Goal: Information Seeking & Learning: Learn about a topic

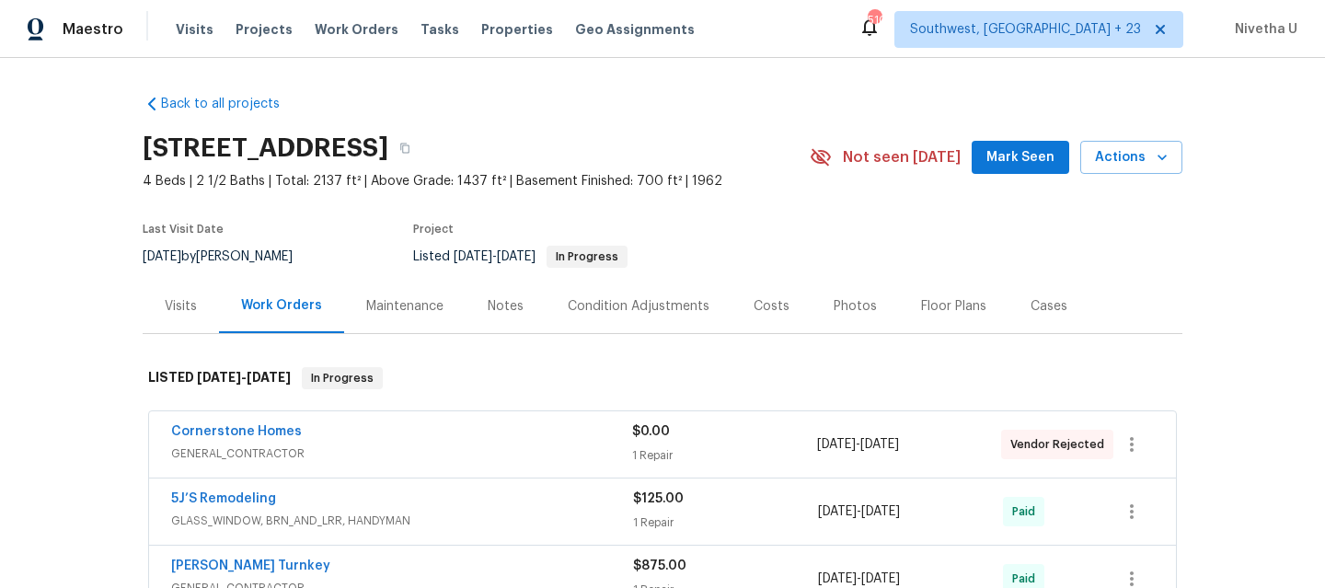
click at [342, 19] on div "Visits Projects Work Orders Tasks Properties Geo Assignments" at bounding box center [446, 29] width 541 height 37
click at [342, 37] on span "Work Orders" at bounding box center [357, 29] width 84 height 18
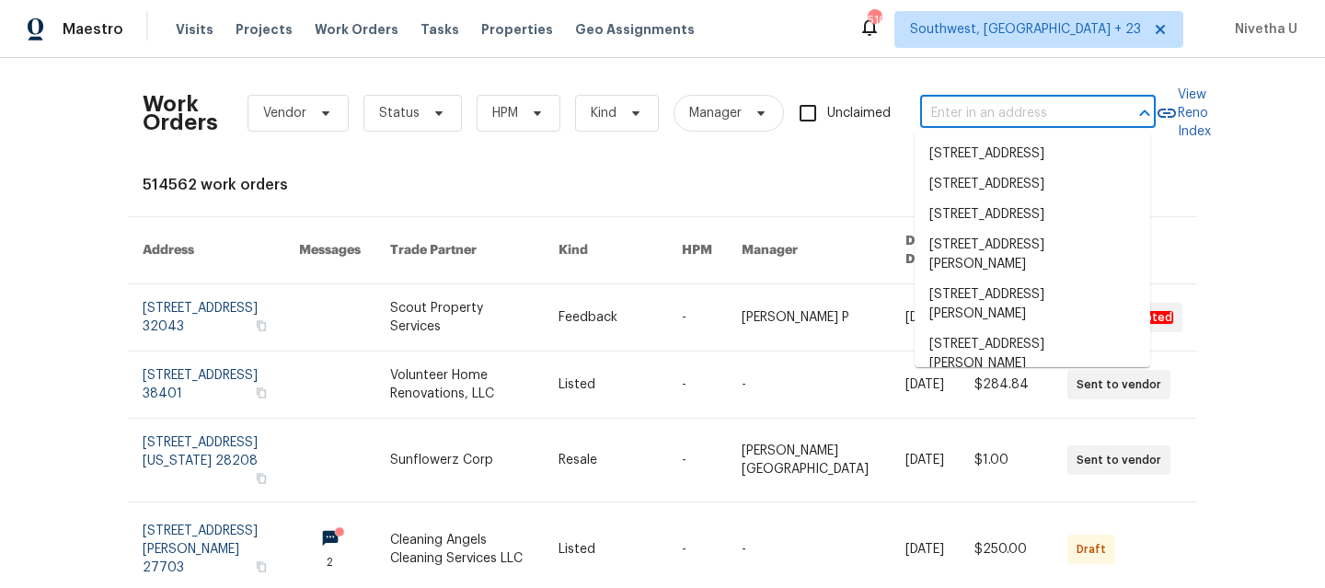
click at [941, 113] on input "text" at bounding box center [1012, 113] width 184 height 29
paste input "[STREET_ADDRESS]"
type input "[STREET_ADDRESS]"
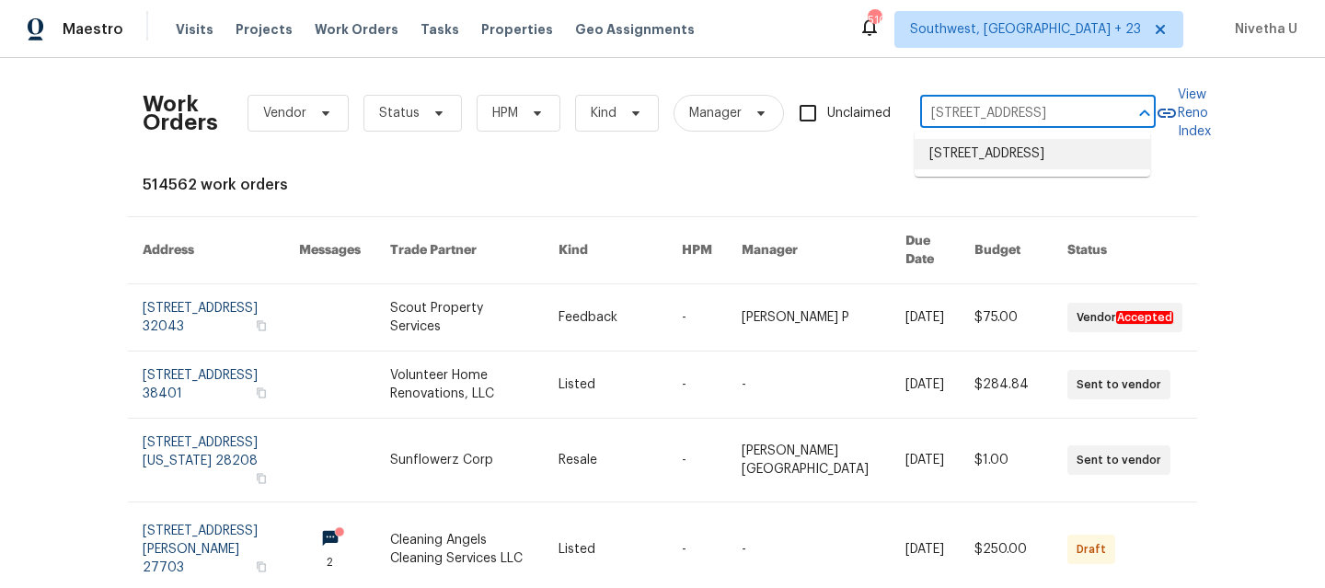
click at [1010, 169] on li "[STREET_ADDRESS]" at bounding box center [1033, 154] width 236 height 30
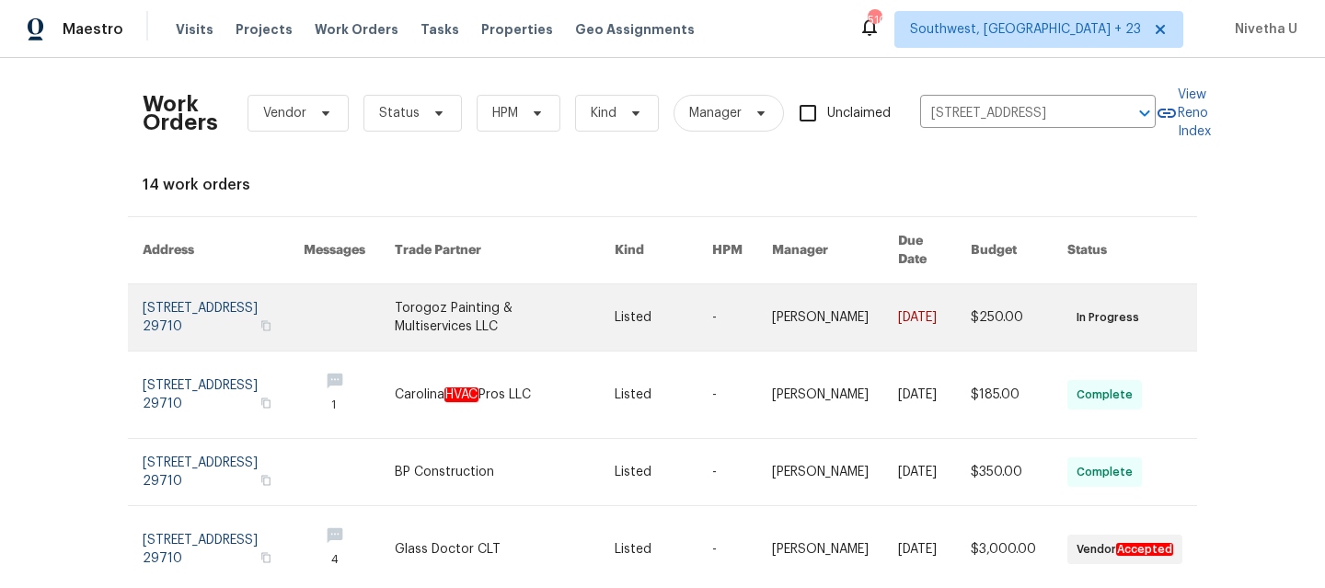
click at [162, 325] on link at bounding box center [223, 317] width 161 height 66
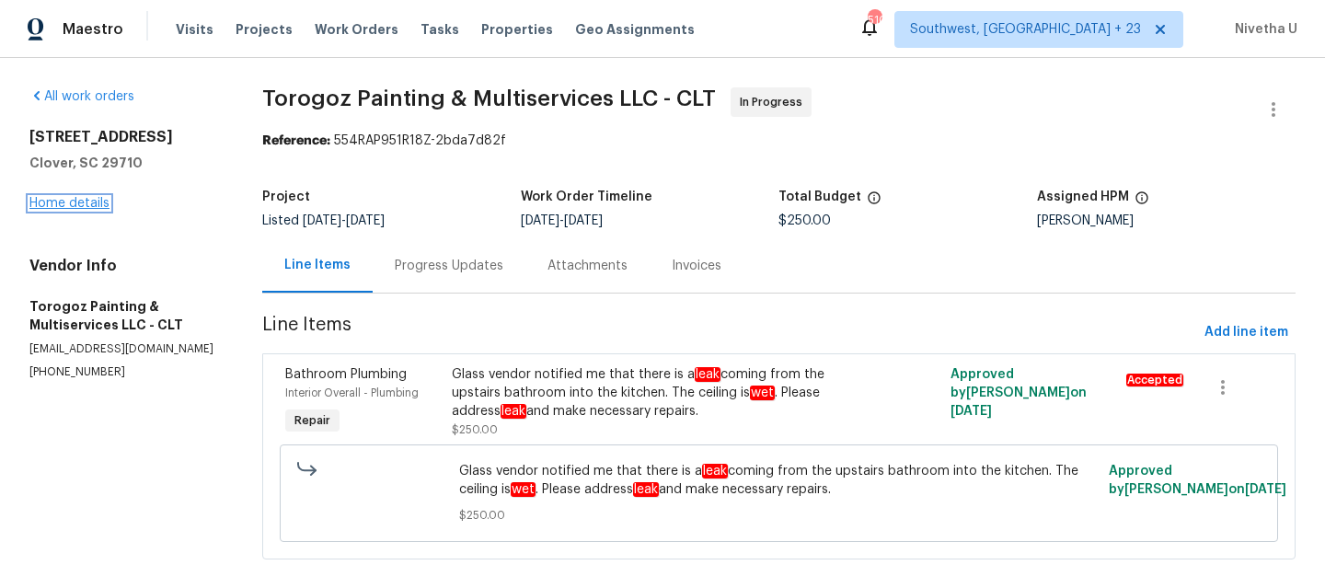
click at [52, 207] on link "Home details" at bounding box center [69, 203] width 80 height 13
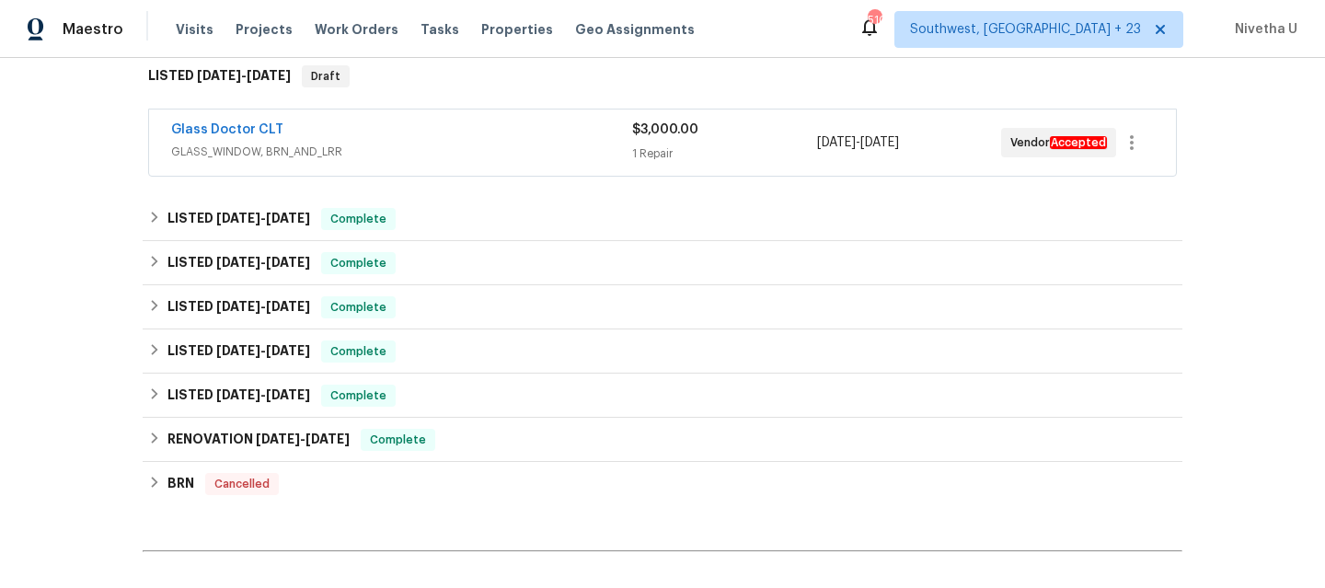
scroll to position [518, 0]
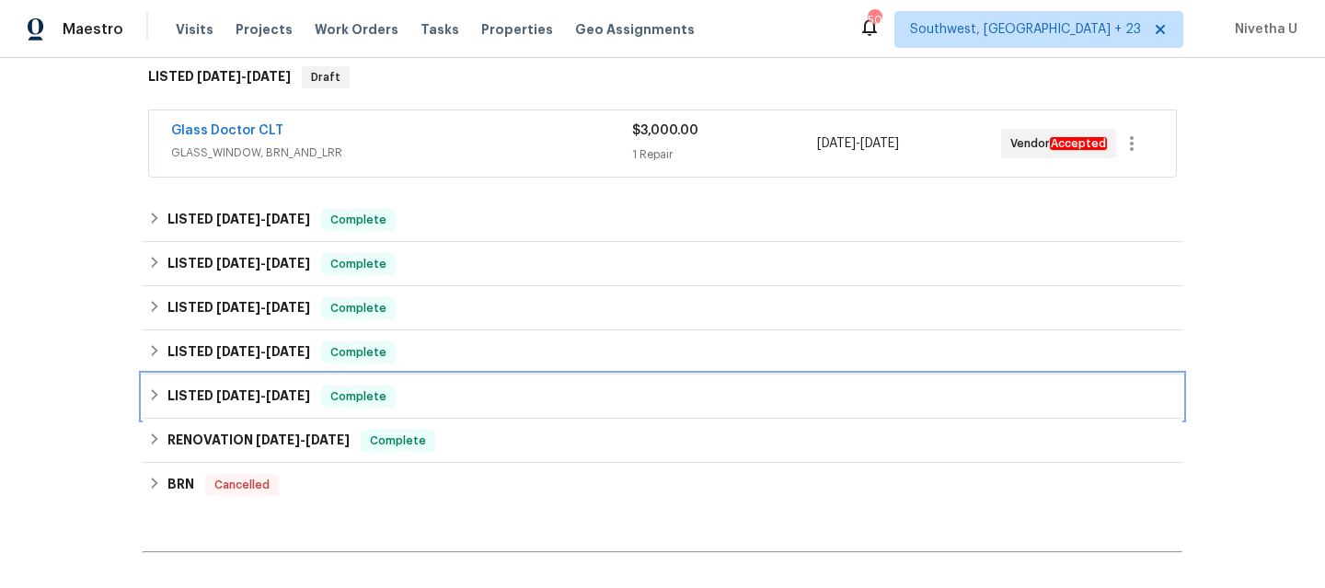
click at [396, 404] on div "LISTED [DATE] - [DATE] Complete" at bounding box center [662, 397] width 1029 height 22
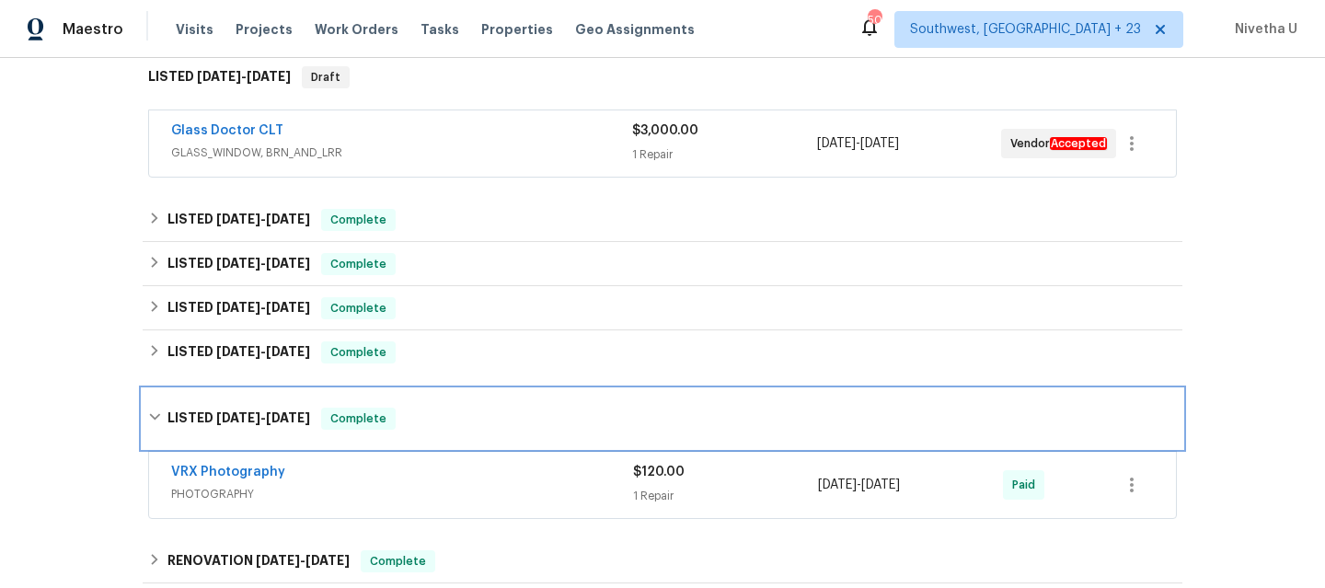
click at [396, 404] on div "LISTED [DATE] - [DATE] Complete" at bounding box center [663, 418] width 1040 height 59
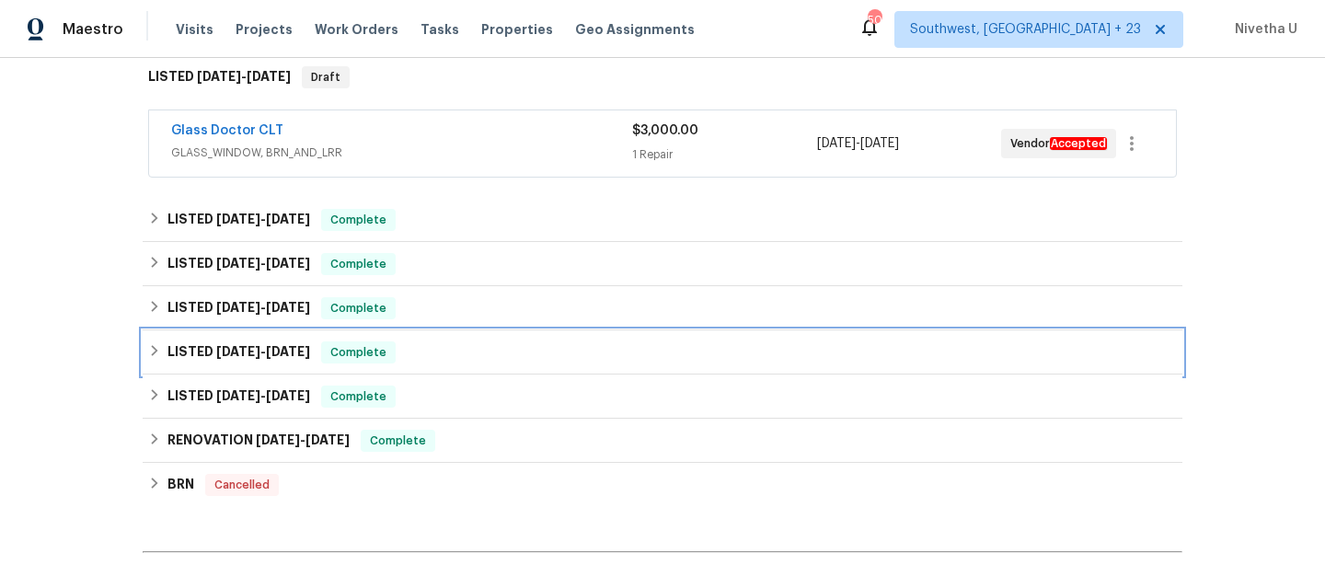
click at [395, 348] on div "LISTED [DATE] - [DATE] Complete" at bounding box center [662, 352] width 1029 height 22
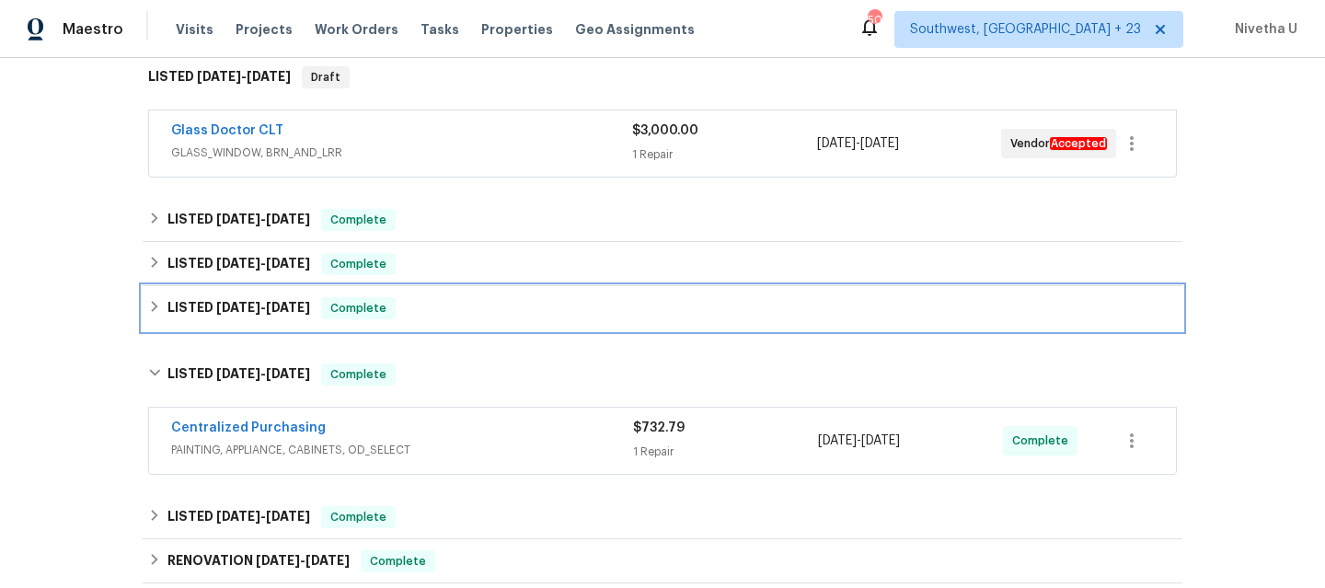
click at [399, 318] on div "LISTED [DATE] - [DATE] Complete" at bounding box center [662, 308] width 1029 height 22
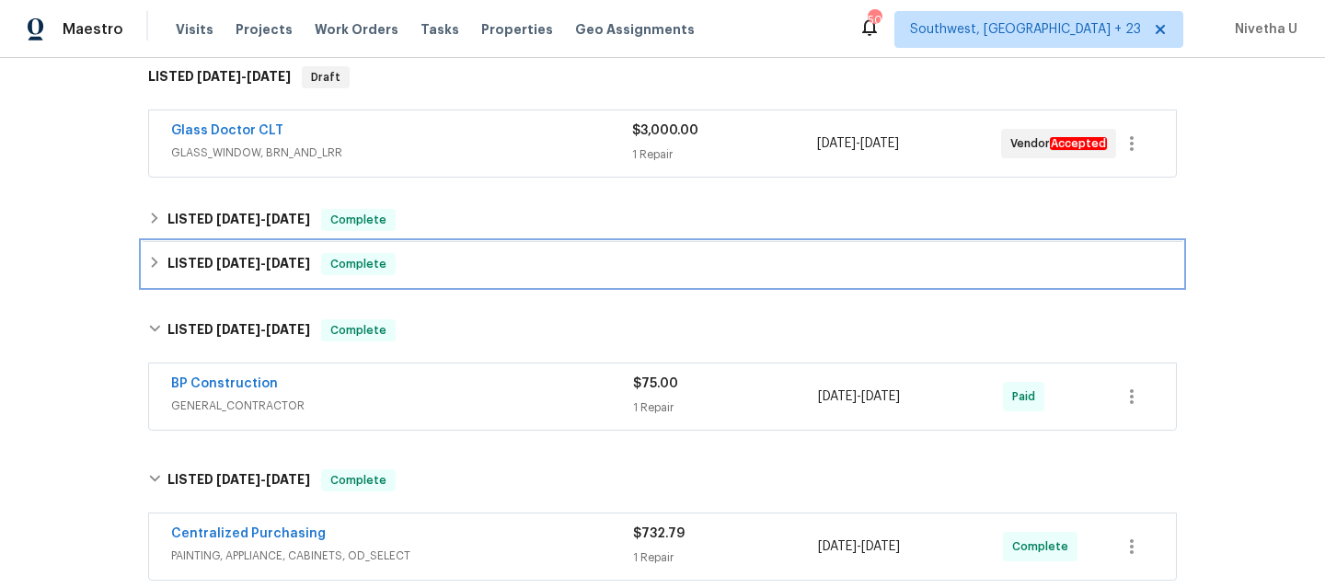
click at [404, 268] on div "LISTED [DATE] - [DATE] Complete" at bounding box center [662, 264] width 1029 height 22
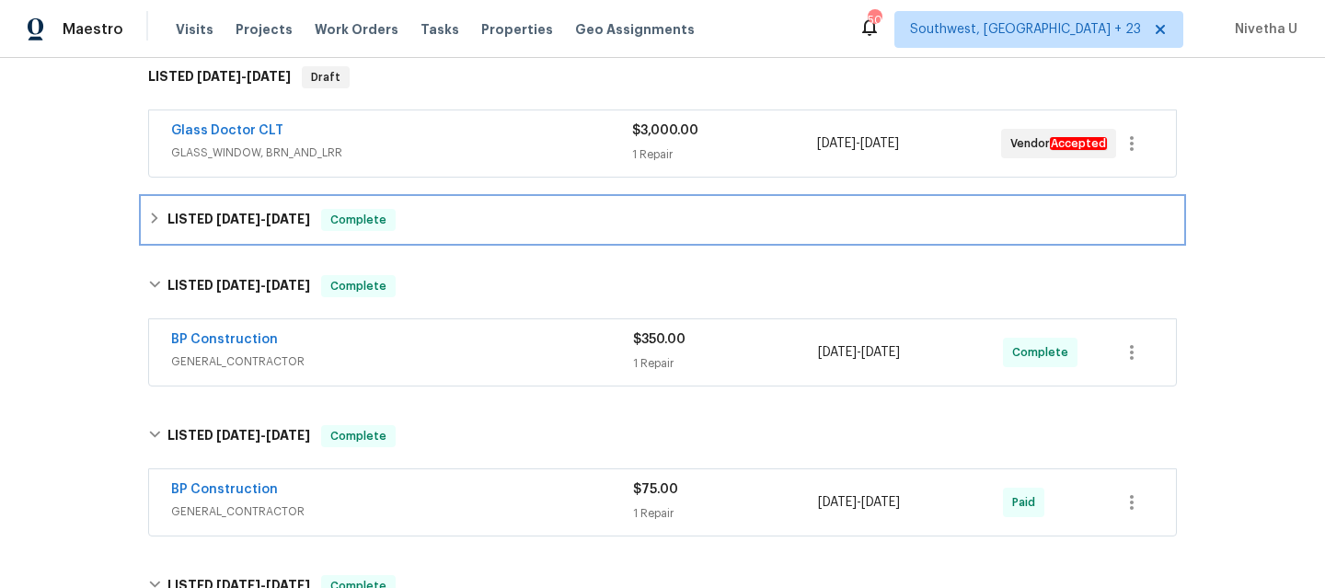
click at [404, 221] on div "LISTED [DATE] - [DATE] Complete" at bounding box center [662, 220] width 1029 height 22
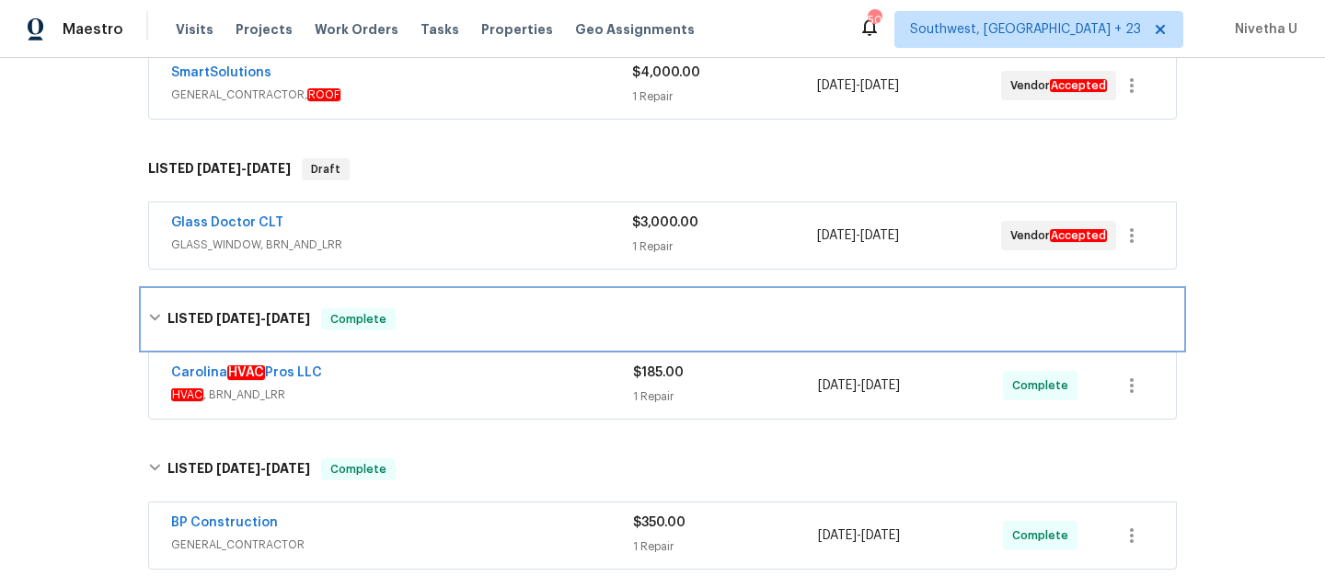
scroll to position [402, 0]
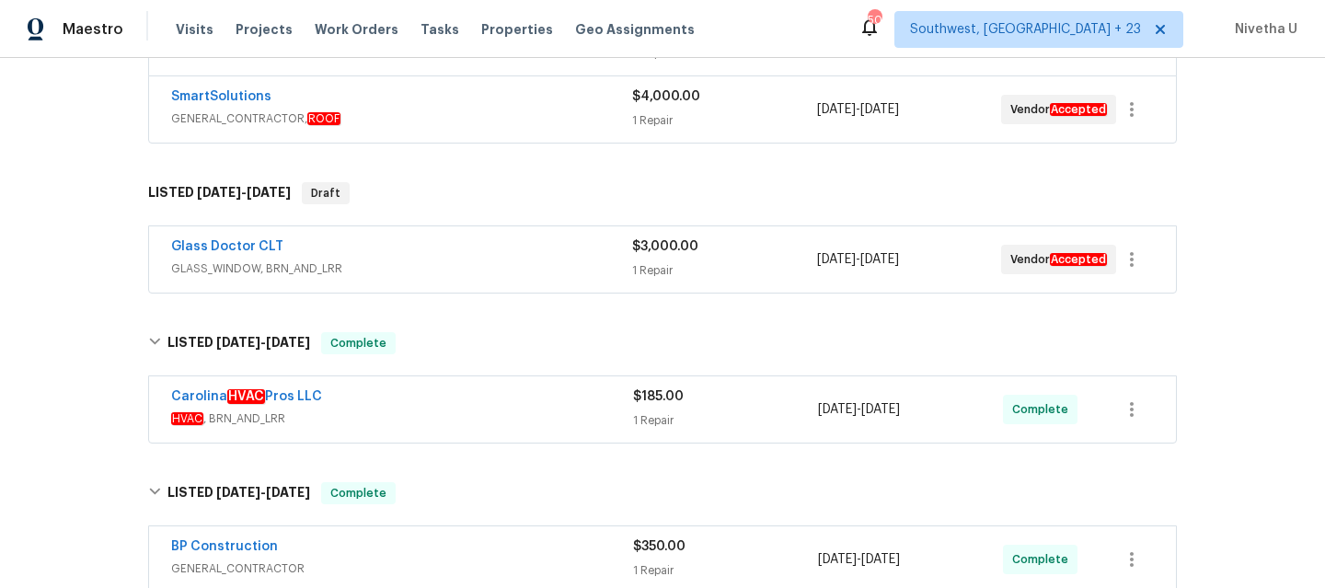
click at [407, 283] on div "Glass Doctor CLT GLASS_WINDOW, BRN_AND_LRR $3,000.00 1 Repair [DATE] - [DATE] V…" at bounding box center [662, 259] width 1027 height 66
click at [401, 256] on div "Glass Doctor CLT" at bounding box center [401, 248] width 461 height 22
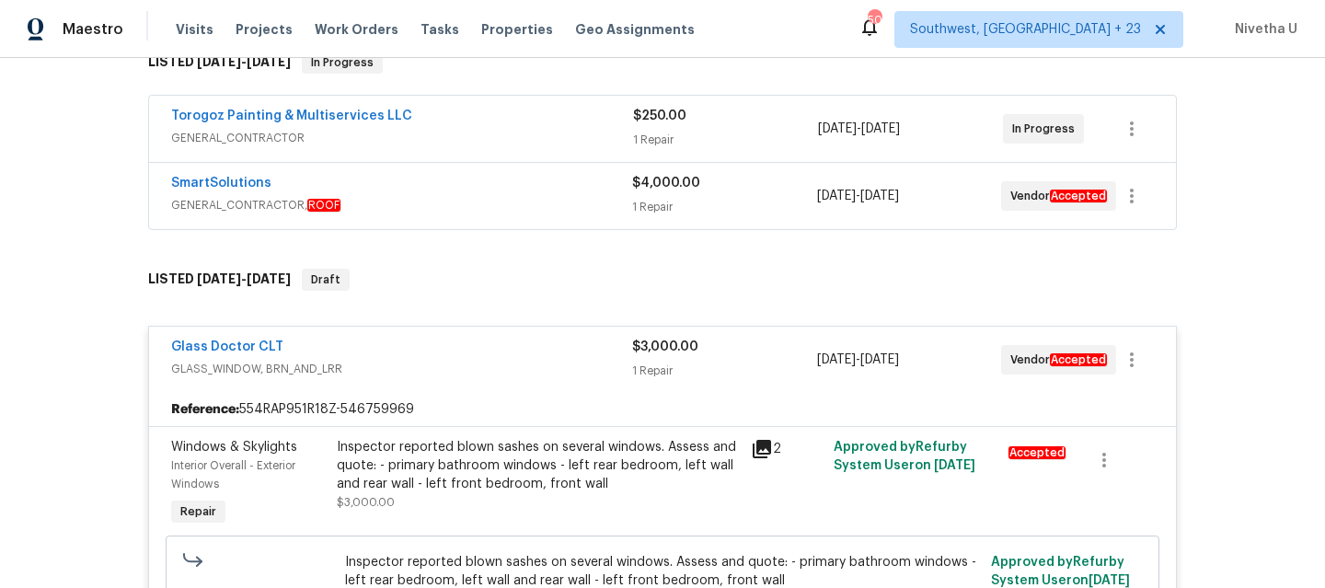
scroll to position [312, 0]
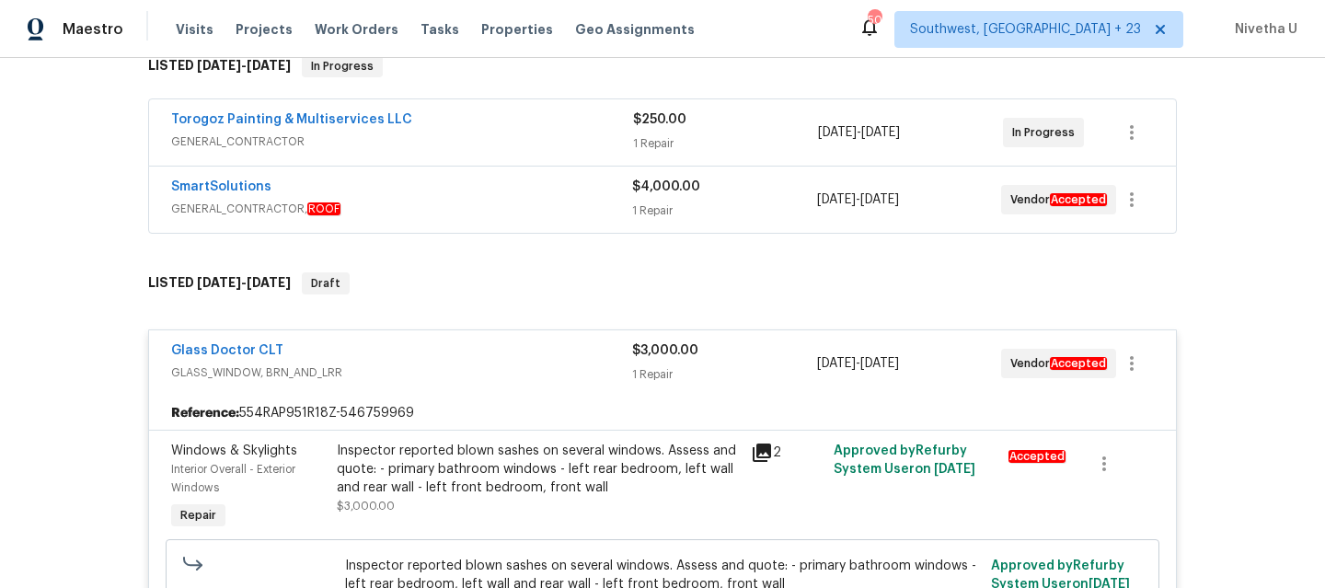
click at [399, 354] on div "Glass Doctor CLT" at bounding box center [401, 352] width 461 height 22
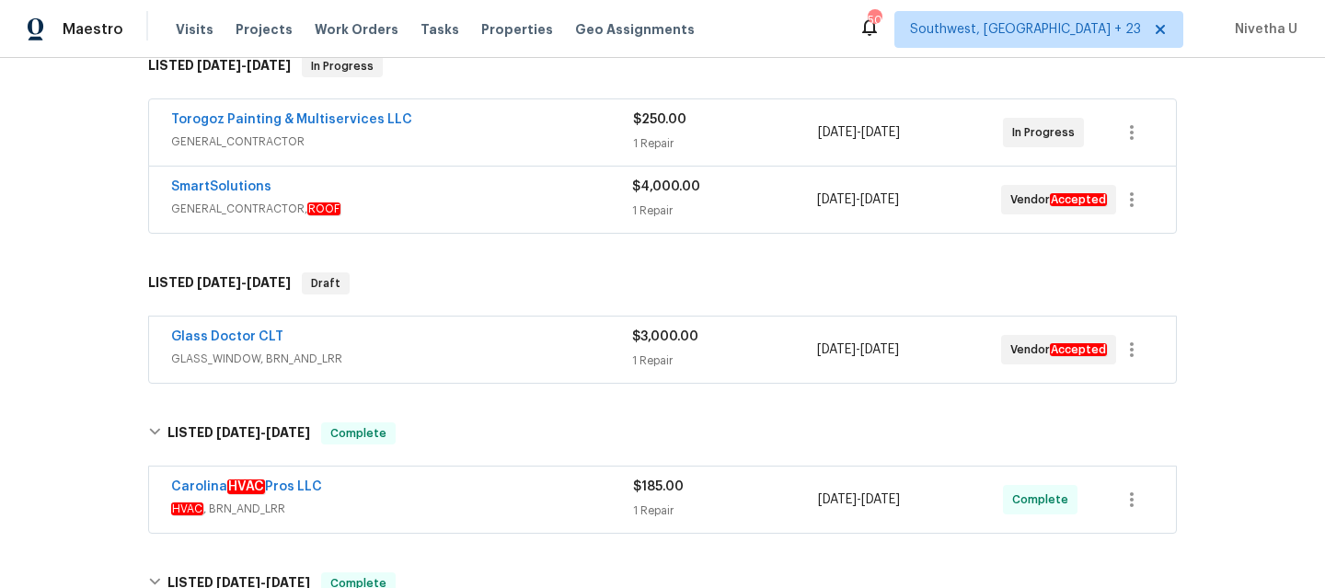
click at [406, 179] on div "SmartSolutions" at bounding box center [401, 189] width 461 height 22
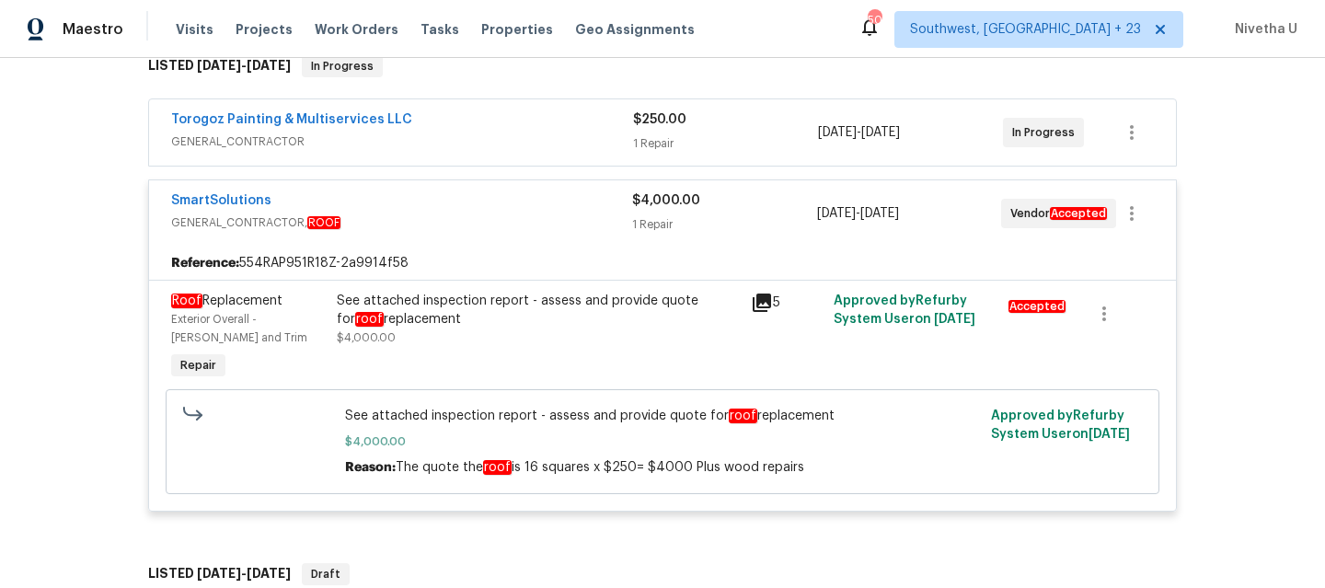
click at [414, 233] on div "SmartSolutions GENERAL_CONTRACTOR, ROOF" at bounding box center [401, 213] width 461 height 44
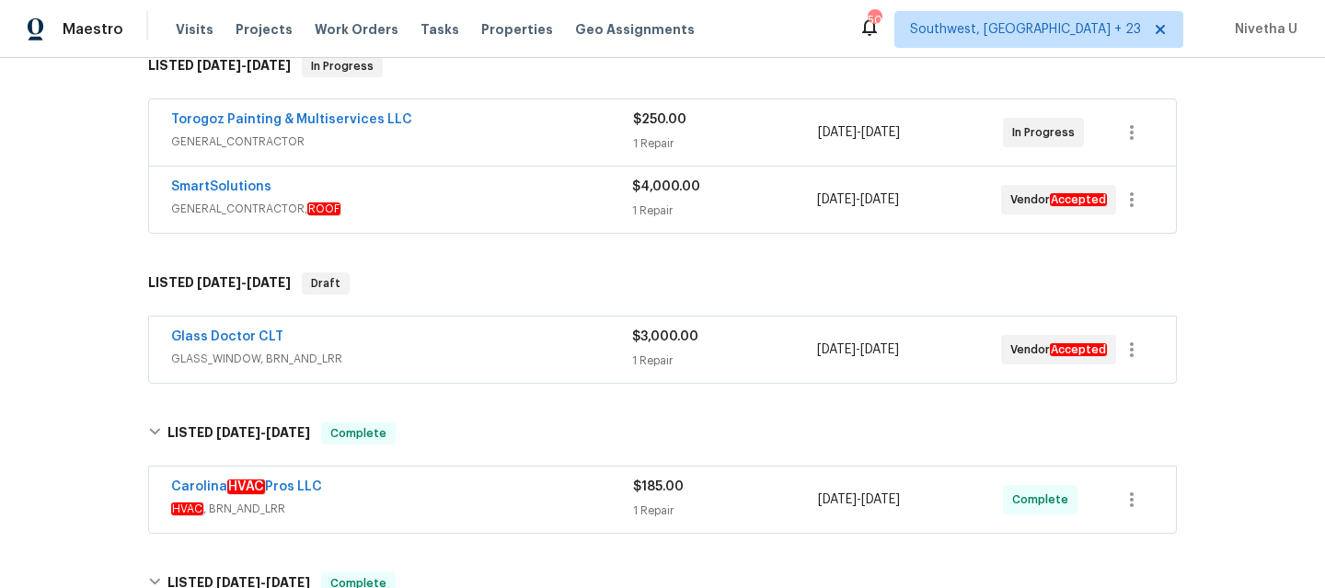
click at [453, 121] on div "Torogoz Painting & Multiservices LLC" at bounding box center [402, 121] width 462 height 22
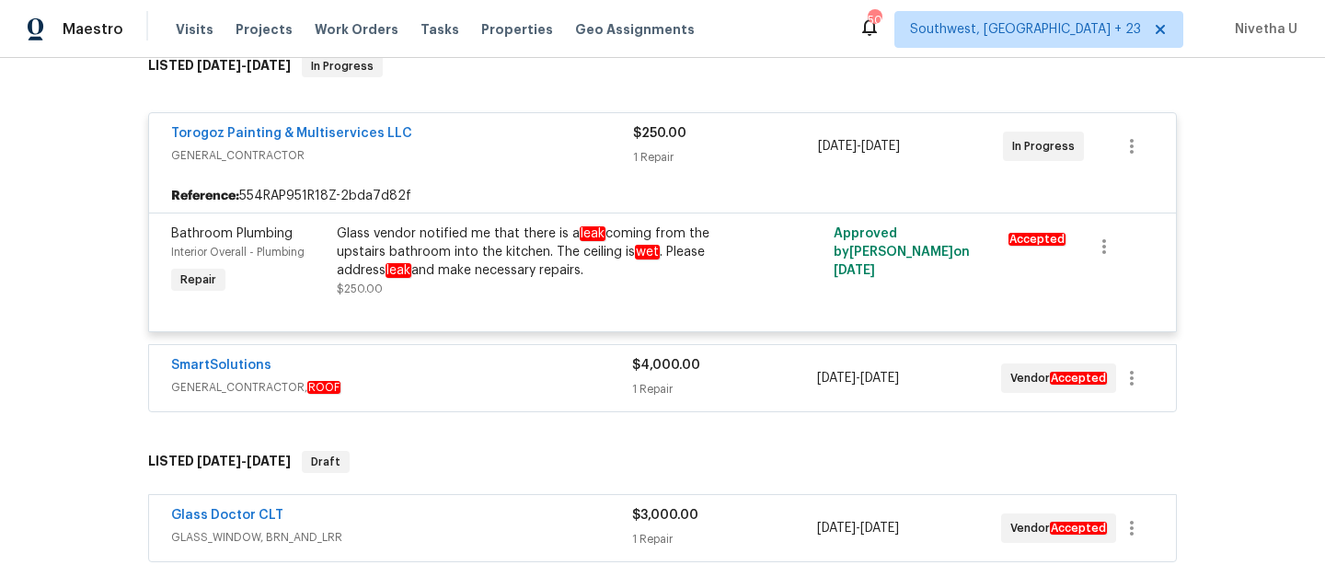
click at [456, 145] on div "Torogoz Painting & Multiservices LLC" at bounding box center [402, 135] width 462 height 22
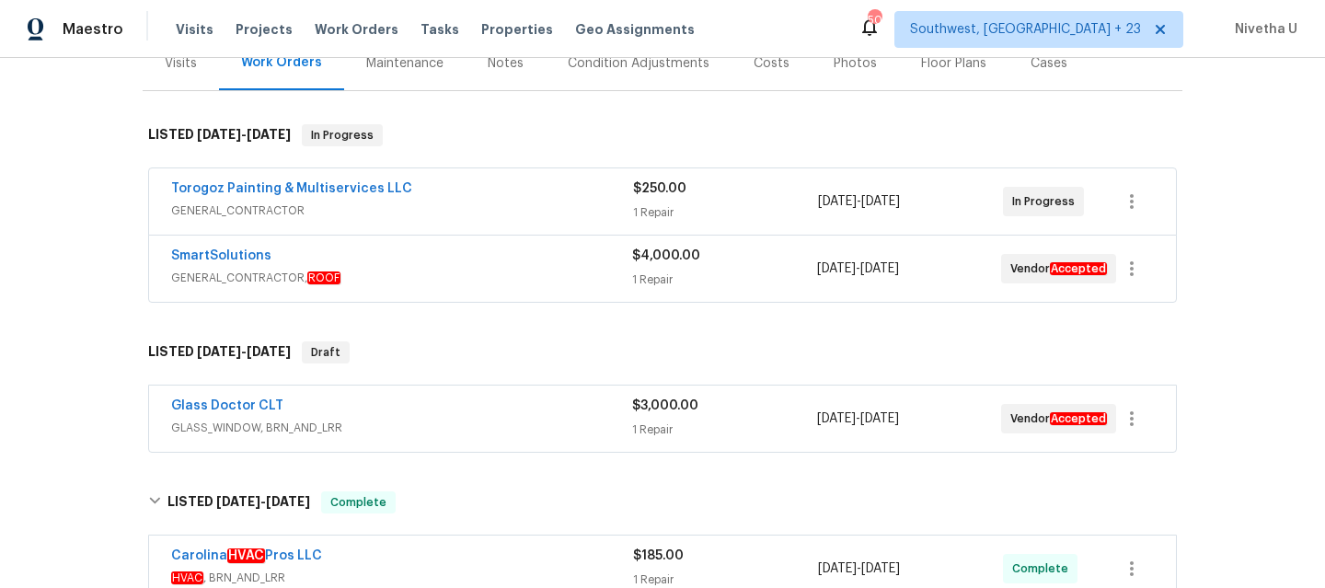
scroll to position [244, 0]
click at [423, 279] on span "GENERAL_CONTRACTOR, ROOF" at bounding box center [401, 277] width 461 height 18
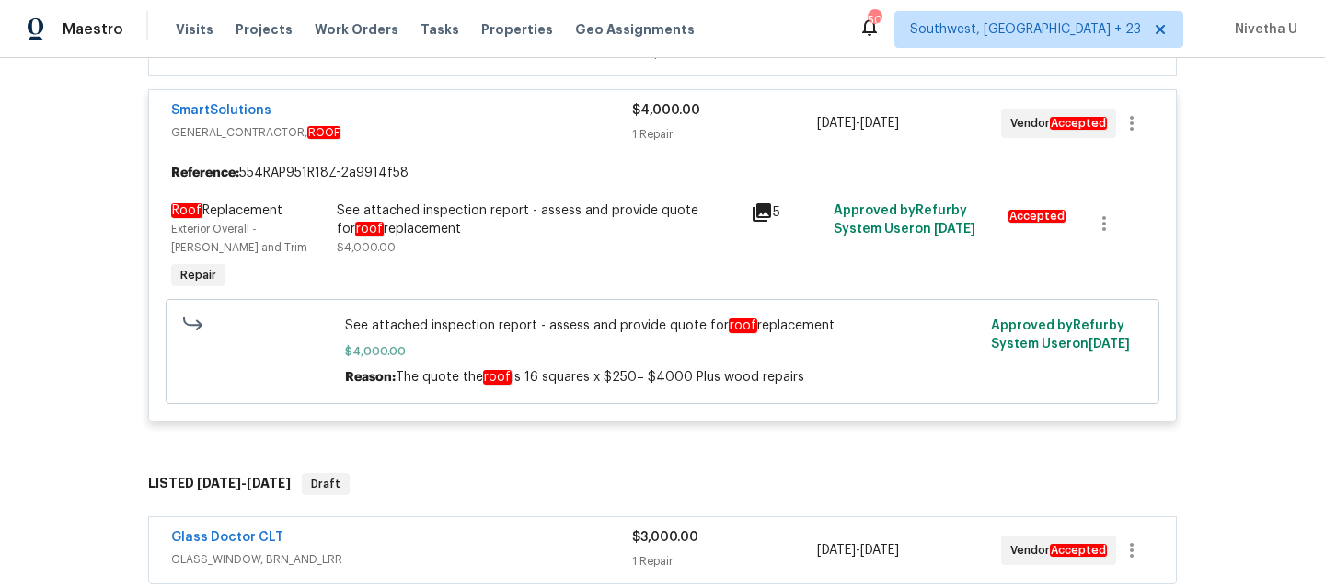
scroll to position [268, 0]
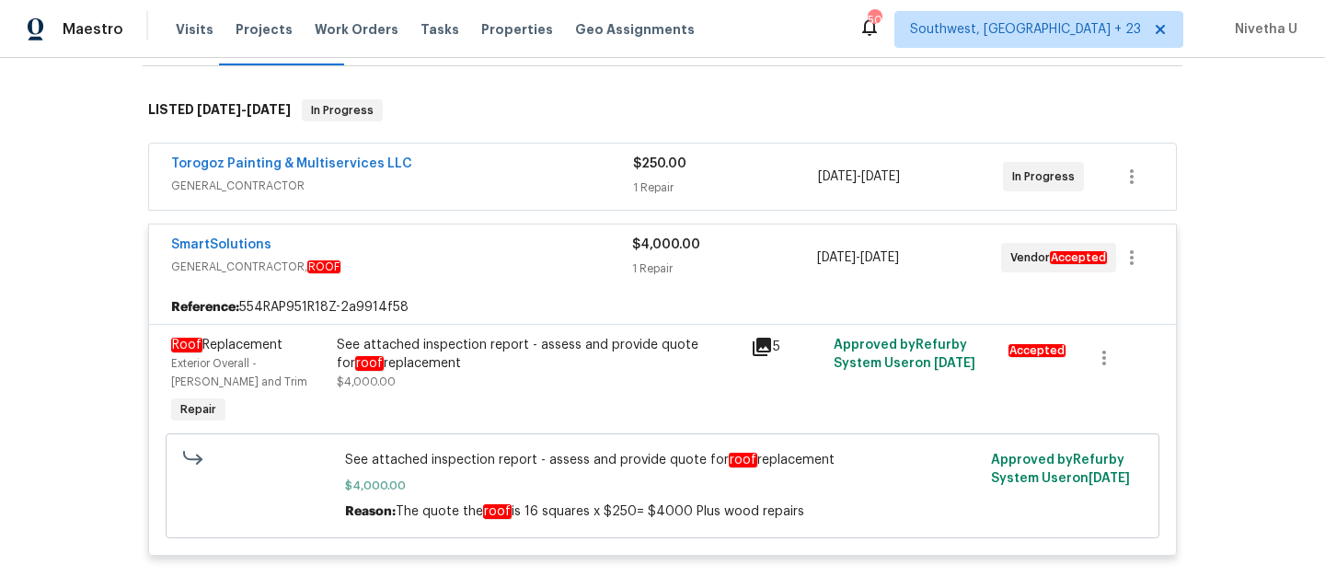
click at [422, 251] on div "SmartSolutions" at bounding box center [401, 247] width 461 height 22
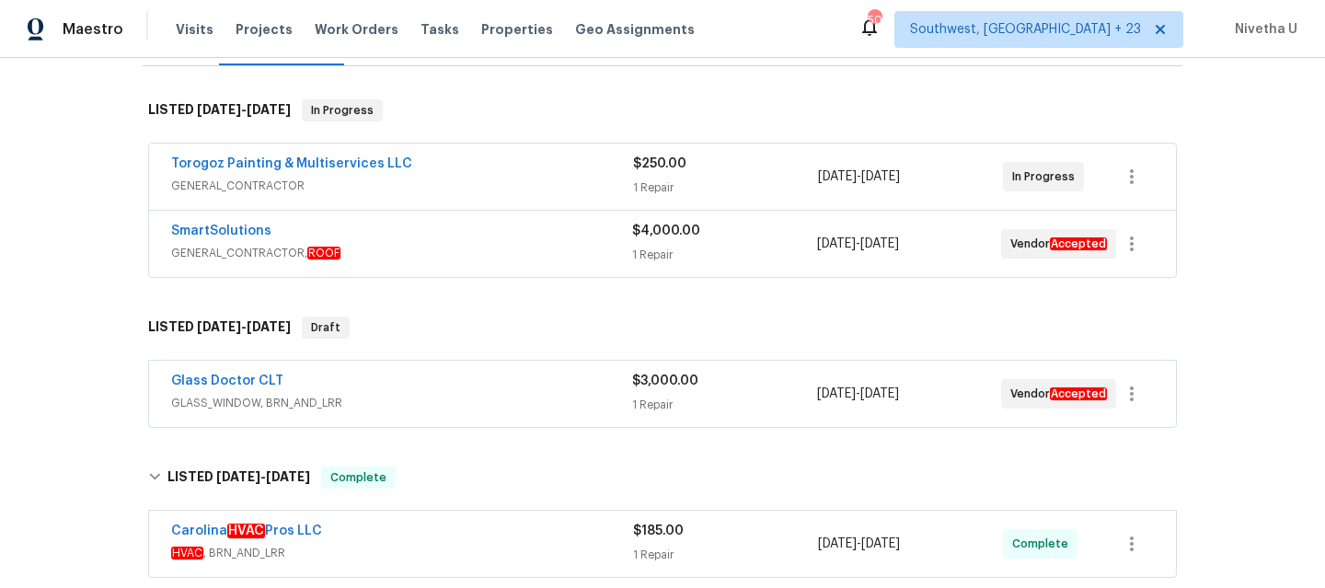
click at [433, 188] on span "GENERAL_CONTRACTOR" at bounding box center [402, 186] width 462 height 18
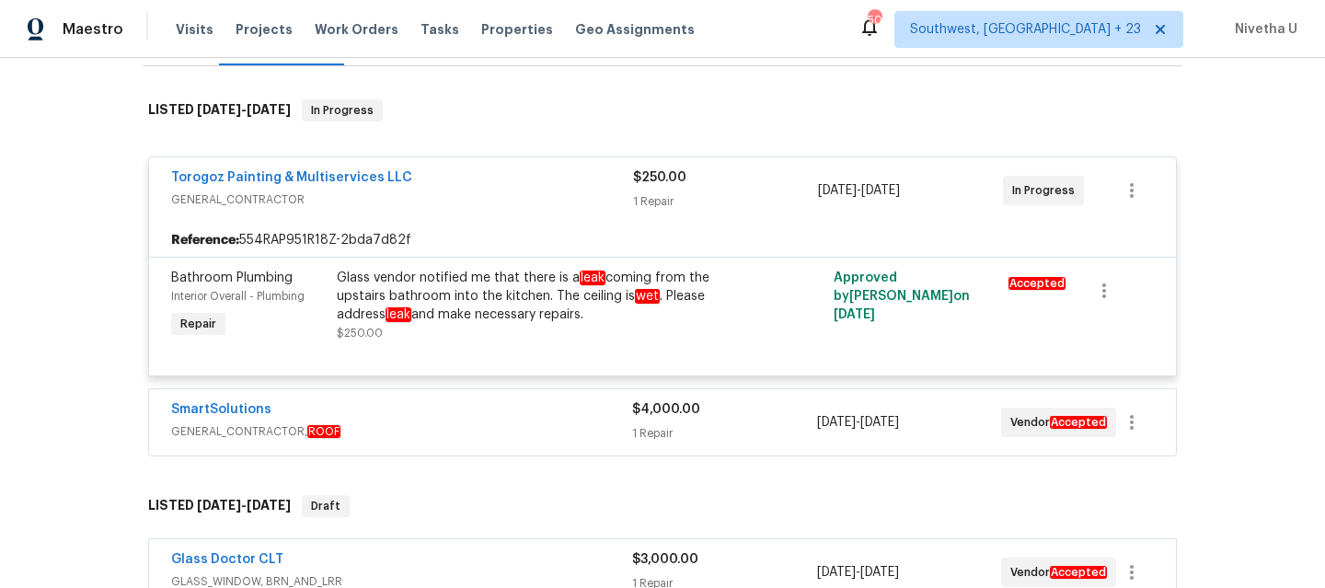
click at [433, 188] on div "Torogoz Painting & Multiservices LLC" at bounding box center [402, 179] width 462 height 22
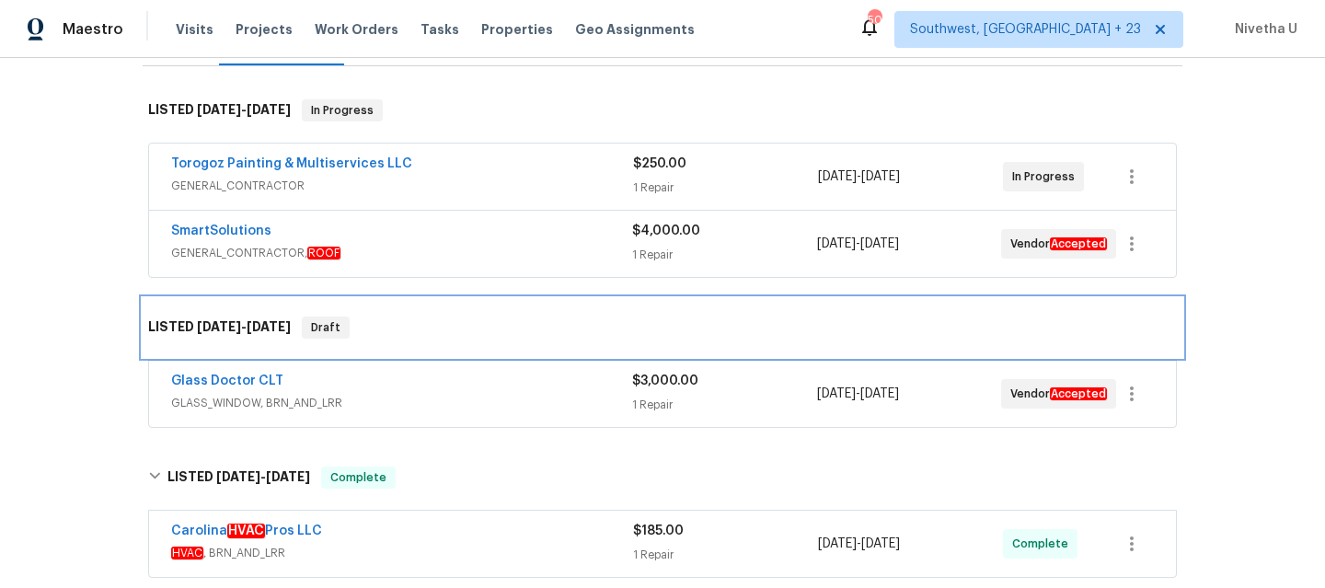
click at [404, 340] on div "LISTED [DATE] - [DATE] Draft" at bounding box center [663, 327] width 1040 height 59
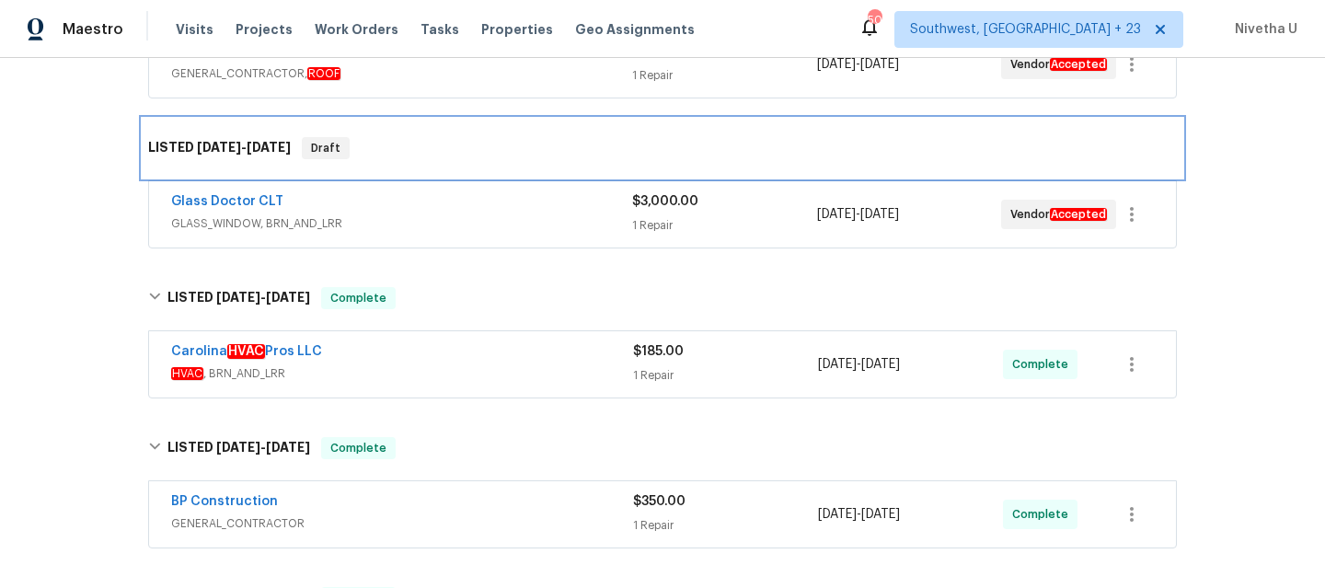
scroll to position [450, 0]
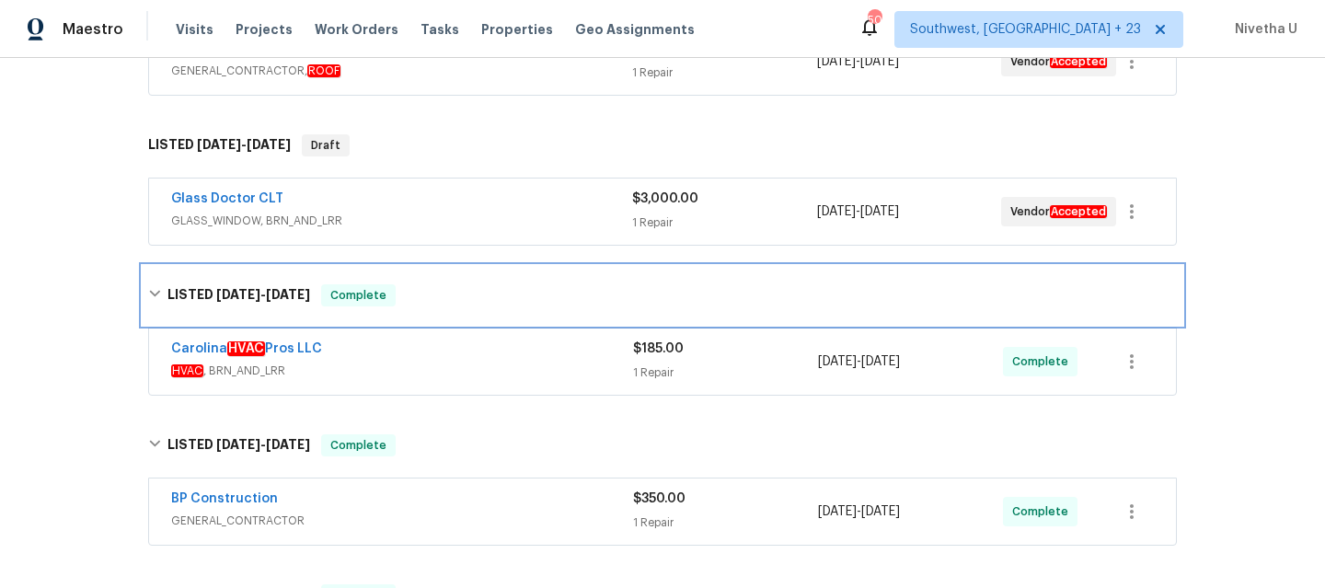
drag, startPoint x: 401, startPoint y: 306, endPoint x: 398, endPoint y: 362, distance: 56.2
click at [398, 362] on div "LISTED [DATE] - [DATE] Complete Carolina HVAC Pros LLC HVAC , BRN_AND_LRR $185.…" at bounding box center [663, 333] width 1040 height 135
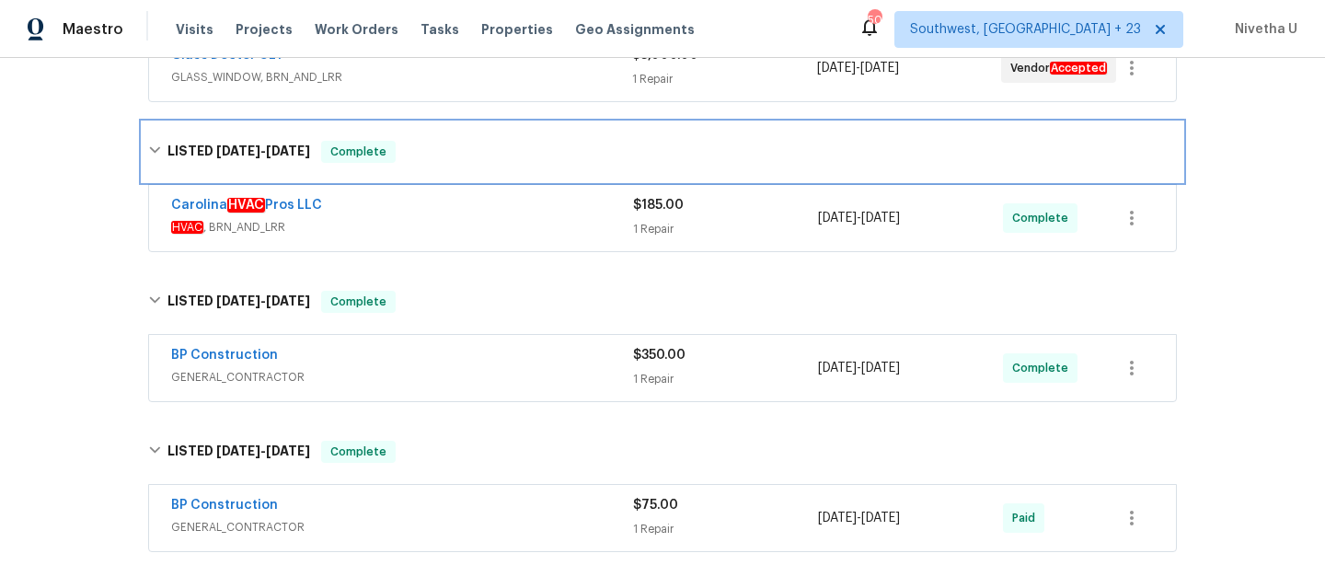
scroll to position [595, 0]
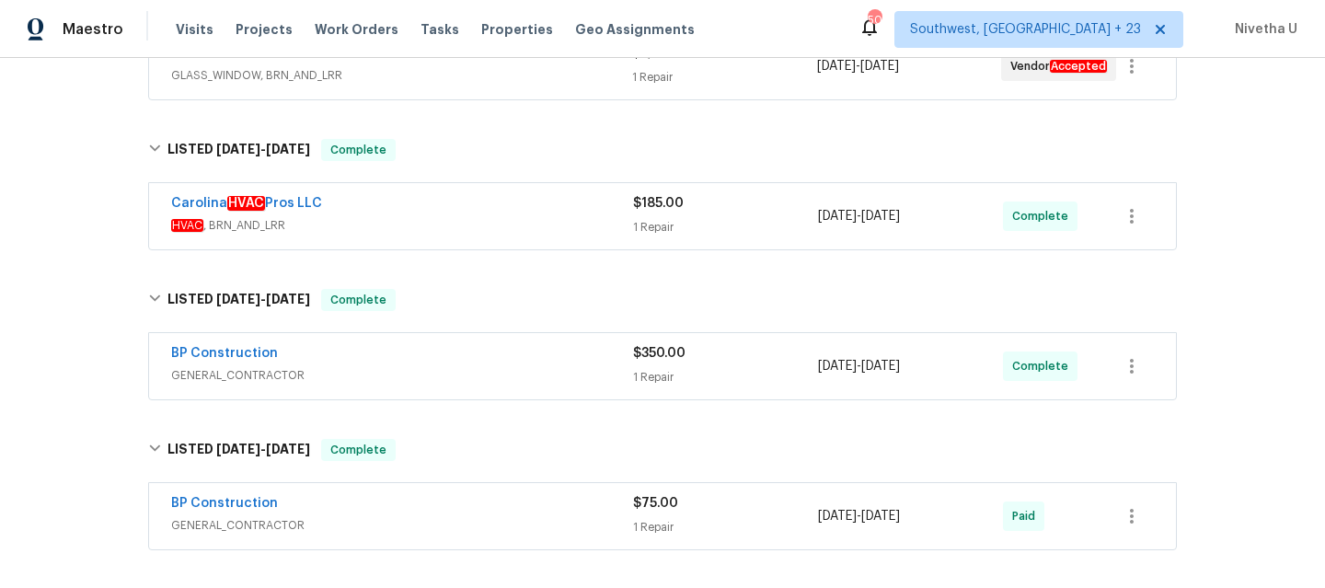
click at [422, 220] on span "HVAC , BRN_AND_LRR" at bounding box center [402, 225] width 462 height 18
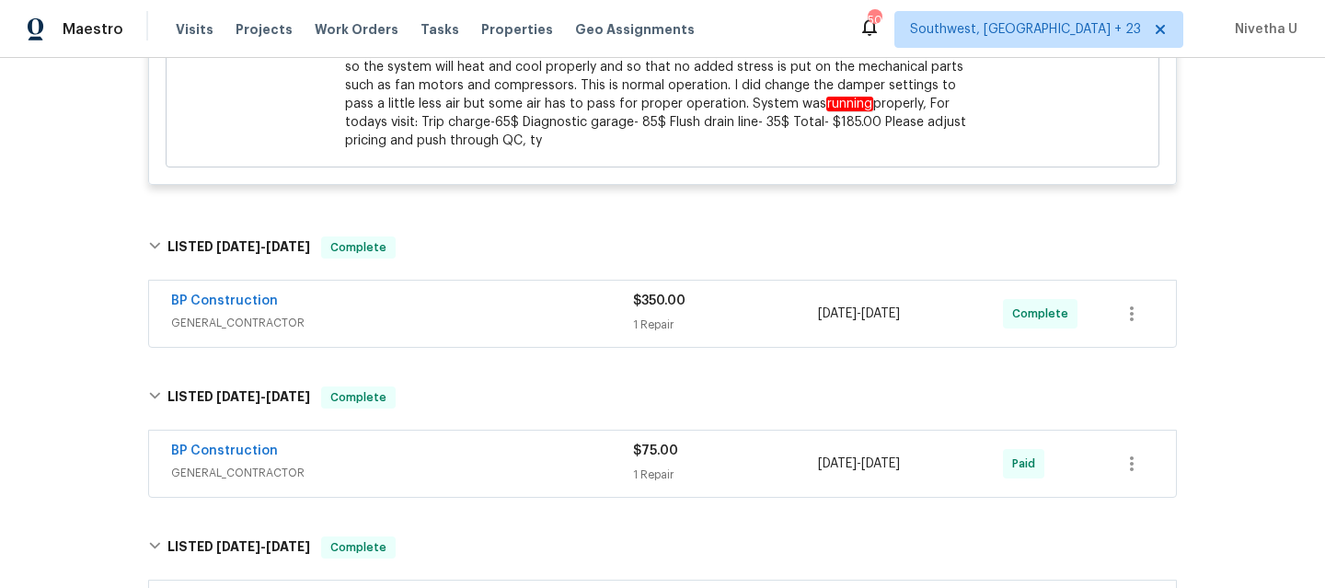
scroll to position [1124, 0]
click at [484, 326] on span "GENERAL_CONTRACTOR" at bounding box center [402, 322] width 462 height 18
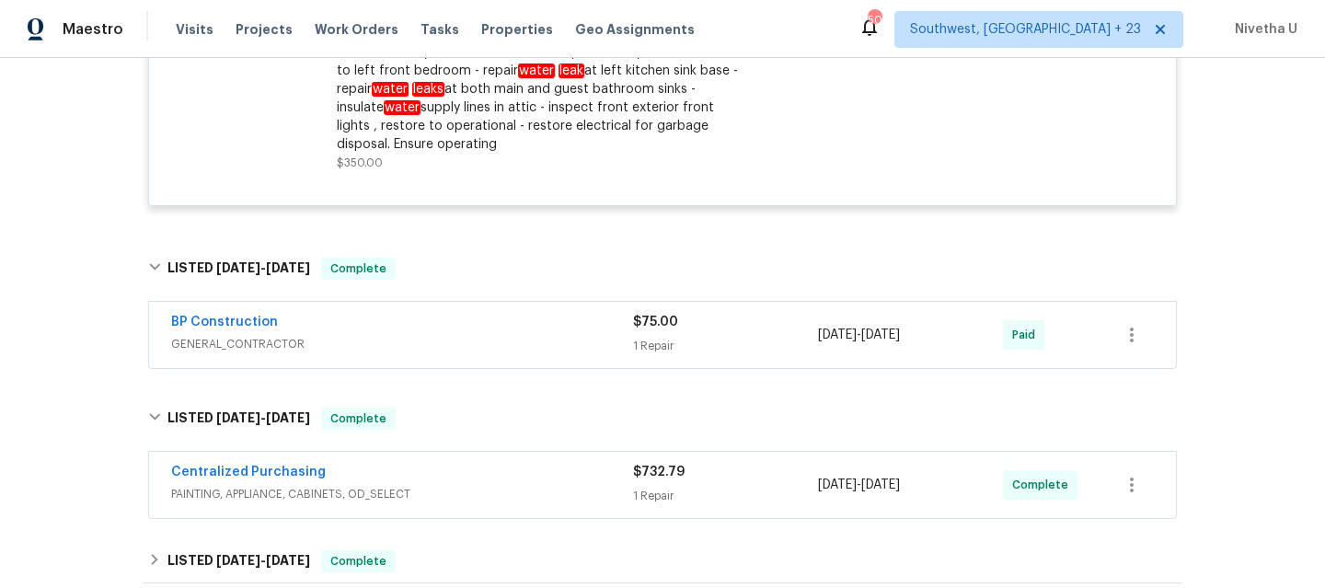
click at [474, 345] on span "GENERAL_CONTRACTOR" at bounding box center [402, 344] width 462 height 18
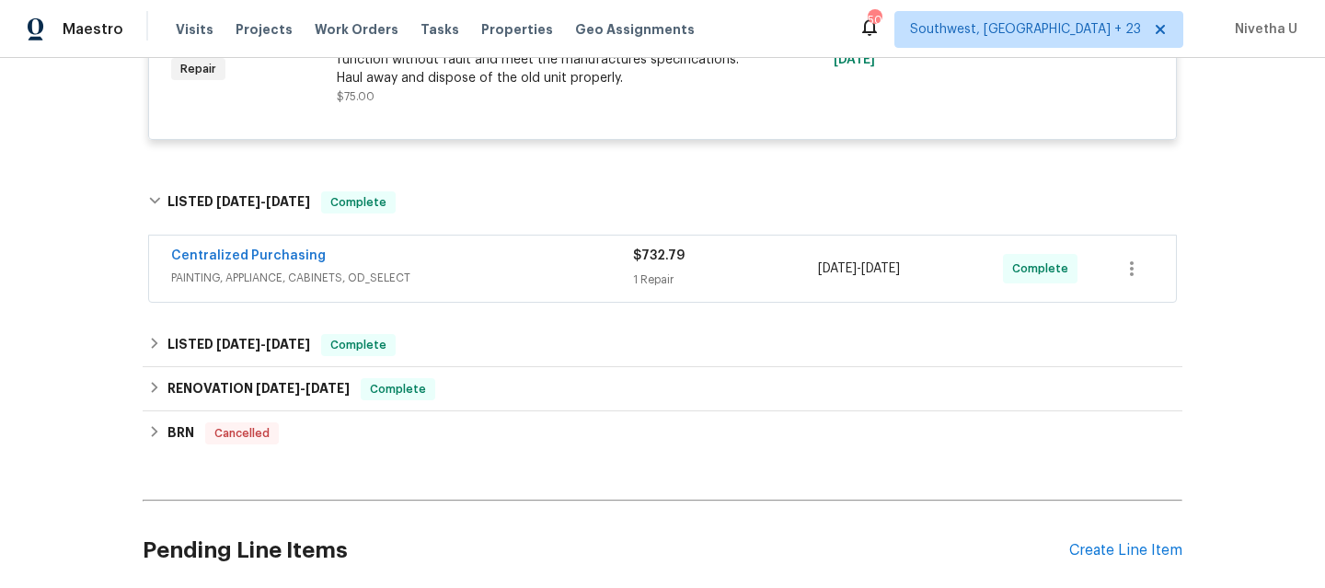
scroll to position [1955, 0]
click at [482, 277] on span "PAINTING, APPLIANCE, CABINETS, OD_SELECT" at bounding box center [402, 277] width 462 height 18
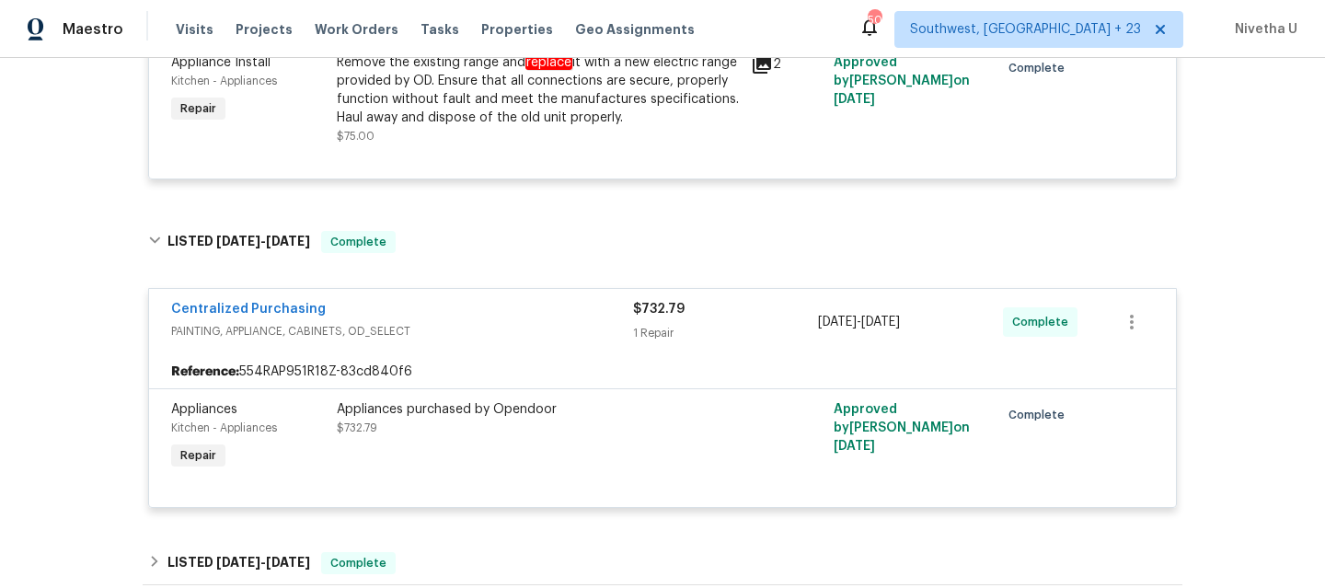
scroll to position [1913, 0]
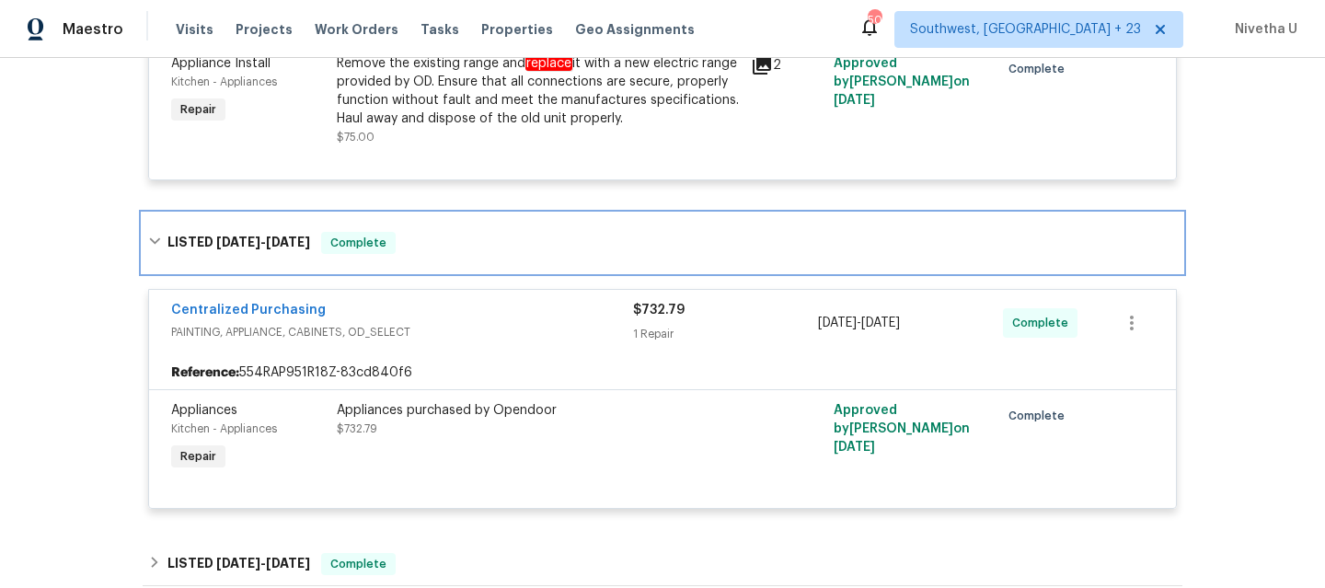
click at [525, 240] on div "LISTED [DATE] - [DATE] Complete" at bounding box center [662, 243] width 1029 height 22
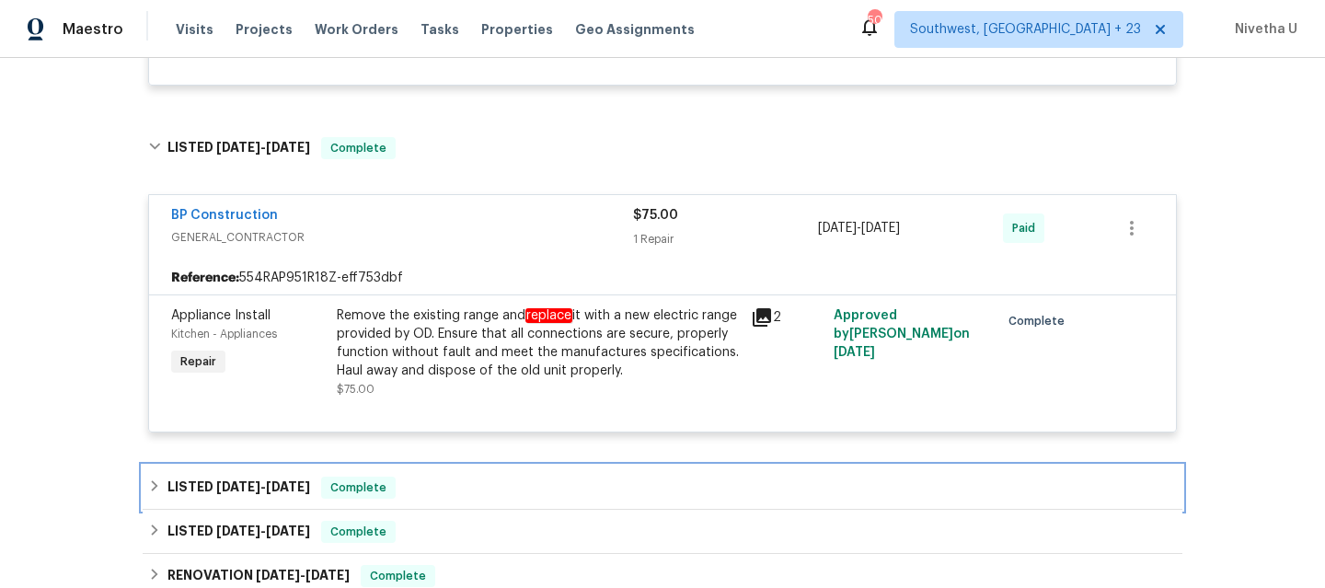
scroll to position [1656, 0]
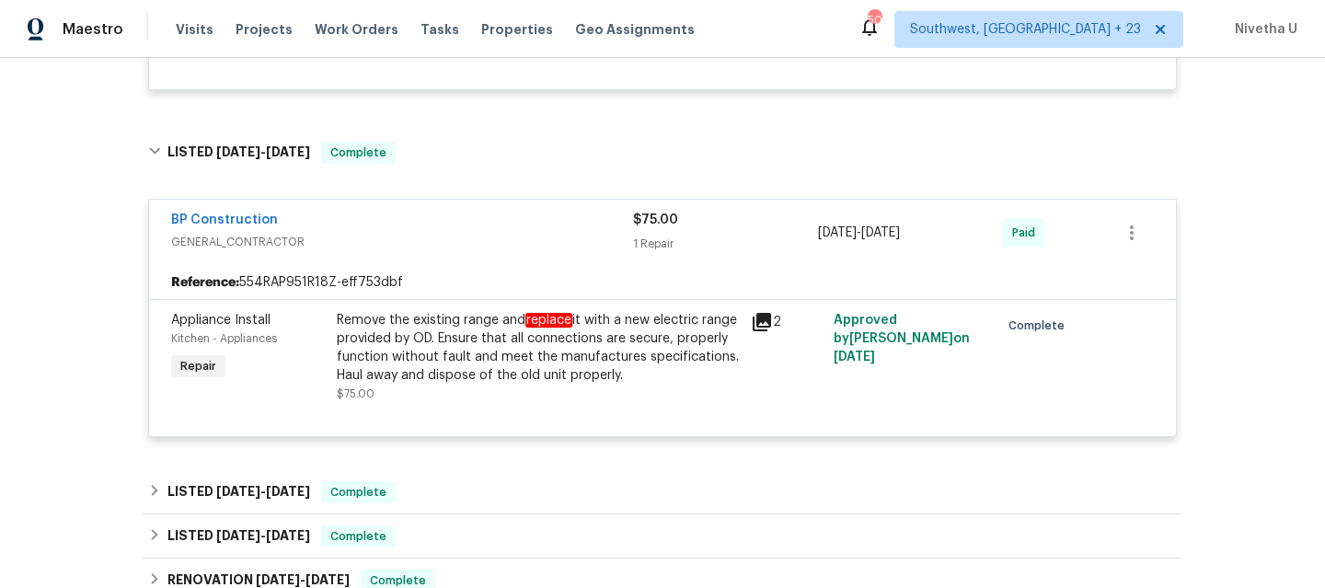
click at [438, 250] on span "GENERAL_CONTRACTOR" at bounding box center [402, 242] width 462 height 18
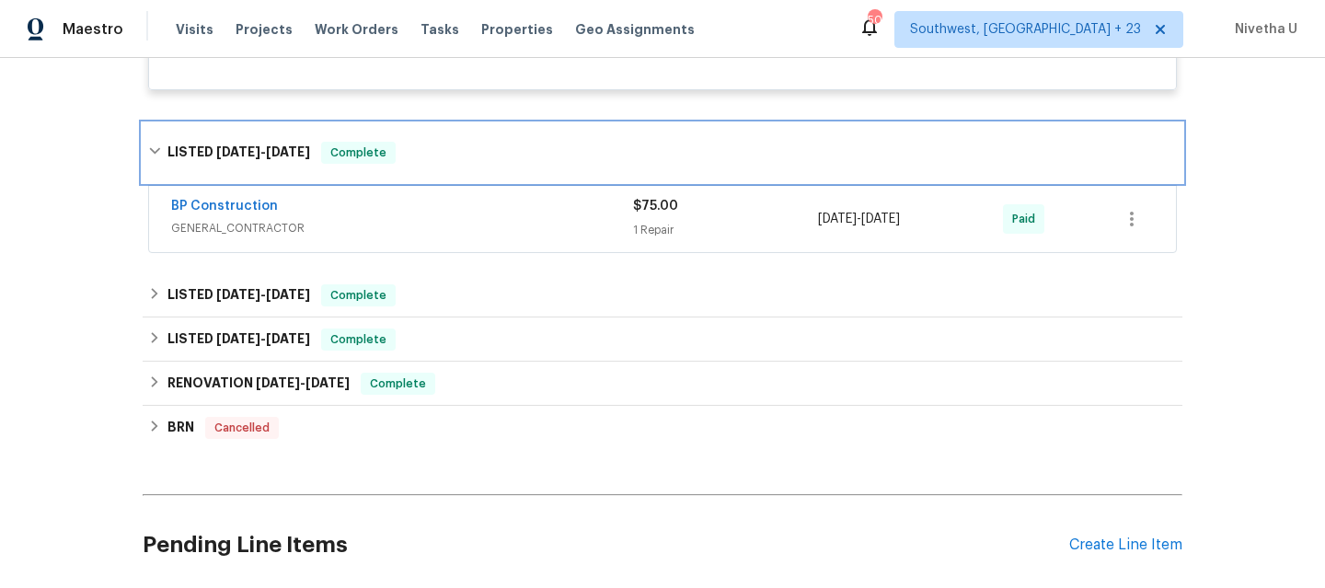
click at [443, 170] on div "LISTED [DATE] - [DATE] Complete" at bounding box center [663, 152] width 1040 height 59
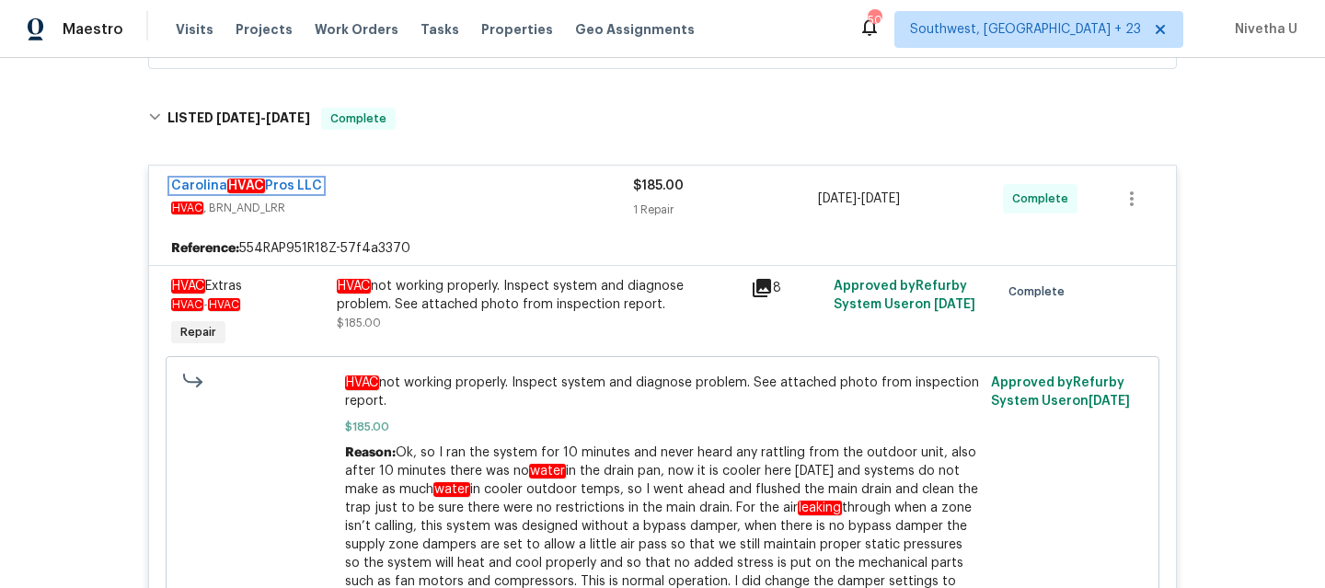
scroll to position [623, 0]
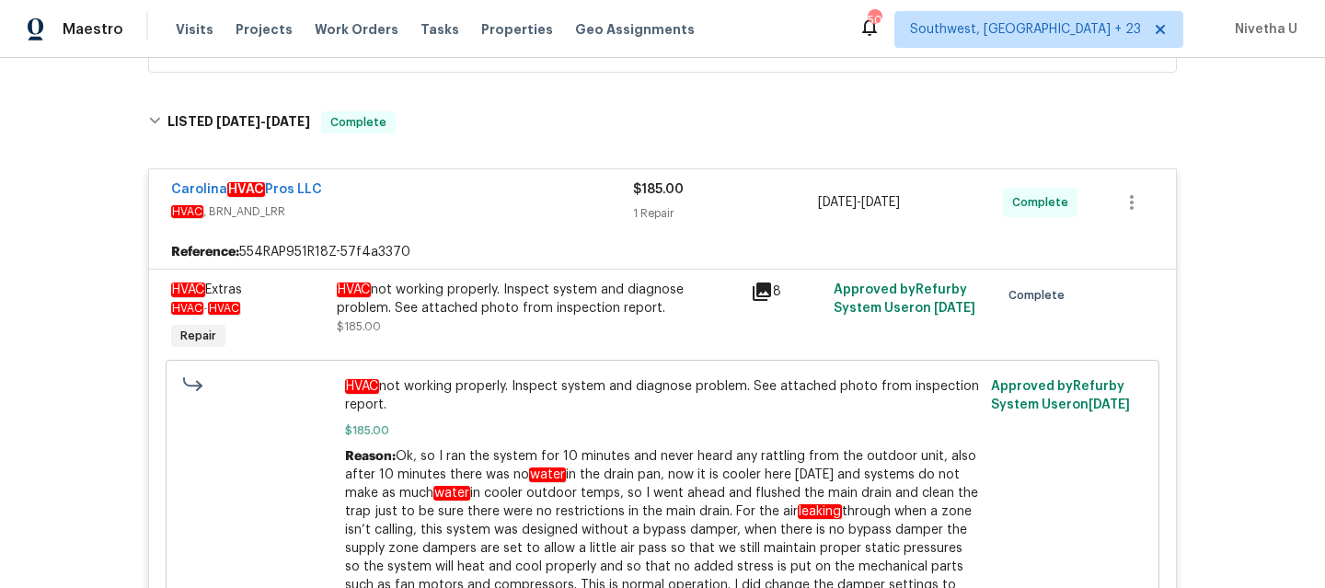
click at [464, 222] on div "Carolina HVAC Pros LLC HVAC , BRN_AND_LRR" at bounding box center [402, 202] width 462 height 44
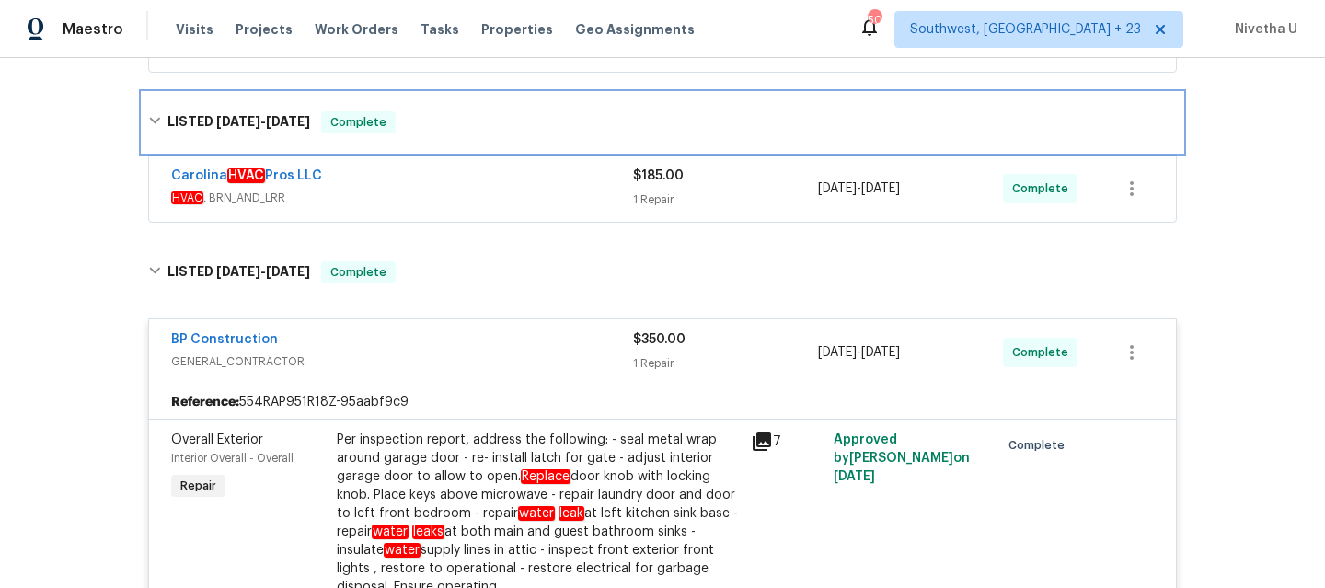
click at [442, 147] on div "LISTED [DATE] - [DATE] Complete" at bounding box center [663, 122] width 1040 height 59
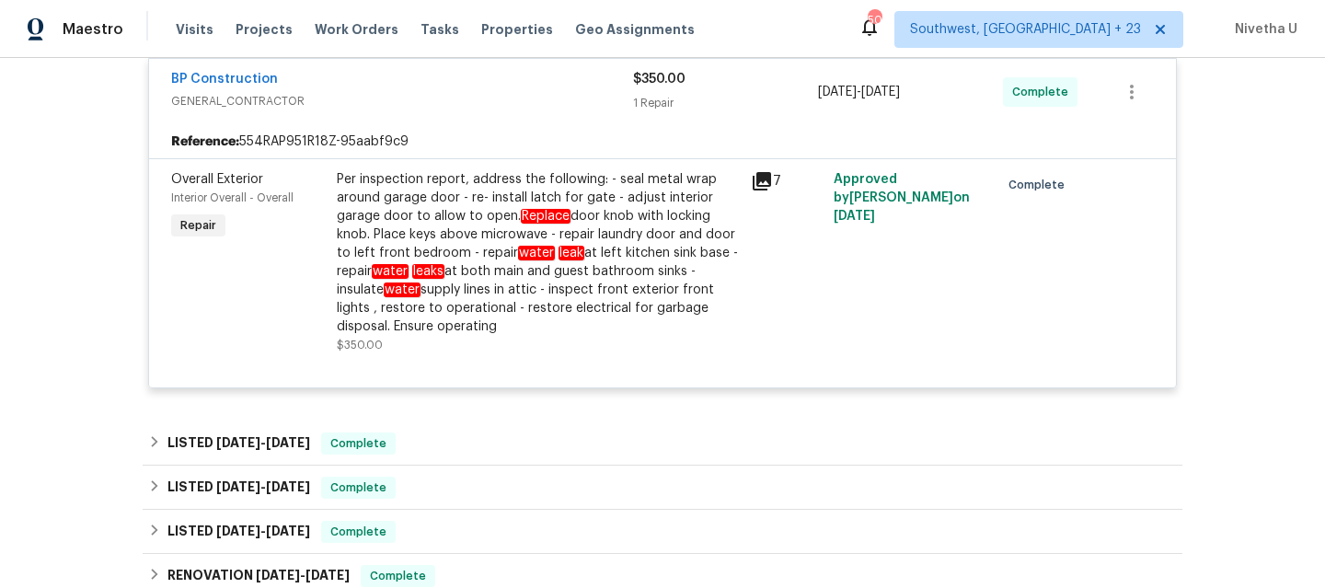
scroll to position [793, 0]
drag, startPoint x: 466, startPoint y: 255, endPoint x: 594, endPoint y: 260, distance: 128.0
click at [594, 260] on div "Per inspection report, address the following: - seal metal wrap around garage d…" at bounding box center [538, 252] width 403 height 166
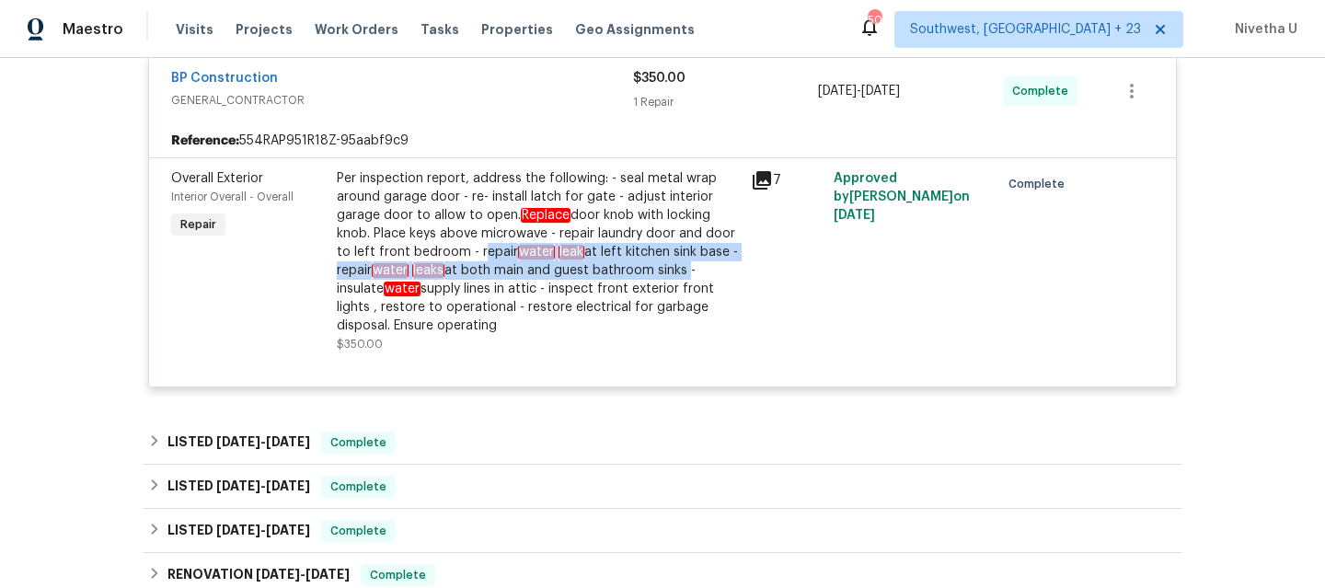
drag, startPoint x: 468, startPoint y: 255, endPoint x: 677, endPoint y: 275, distance: 209.9
click at [677, 275] on div "Per inspection report, address the following: - seal metal wrap around garage d…" at bounding box center [538, 252] width 403 height 166
copy div "repair water leak at left kitchen sink base - repair water leaks at both main a…"
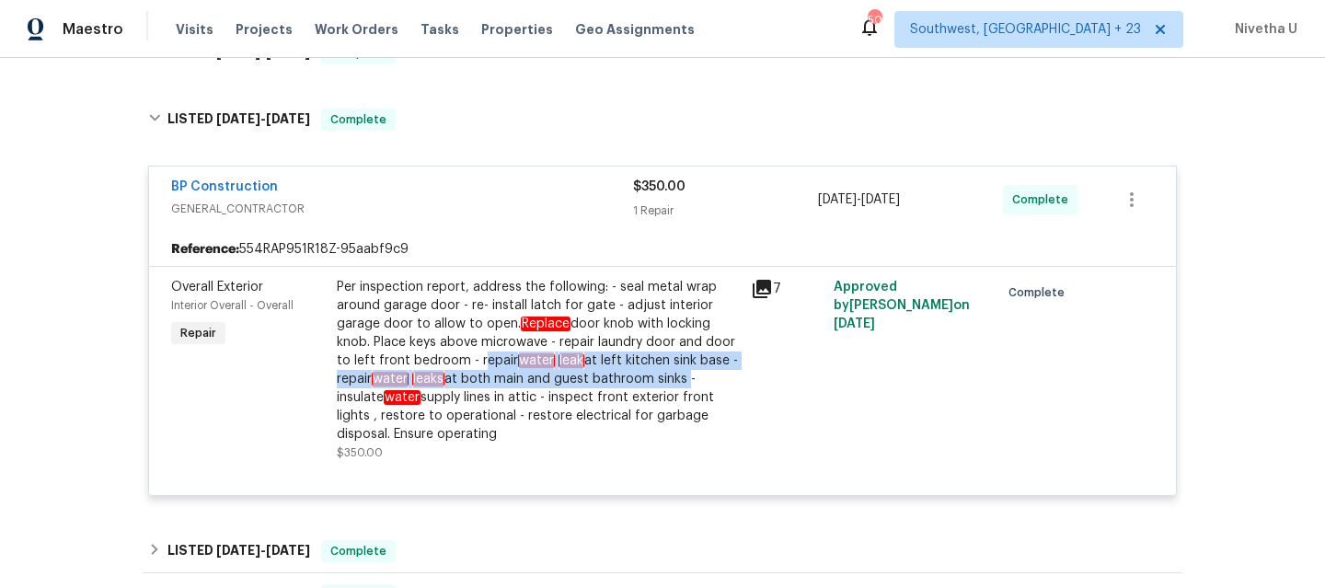
scroll to position [682, 0]
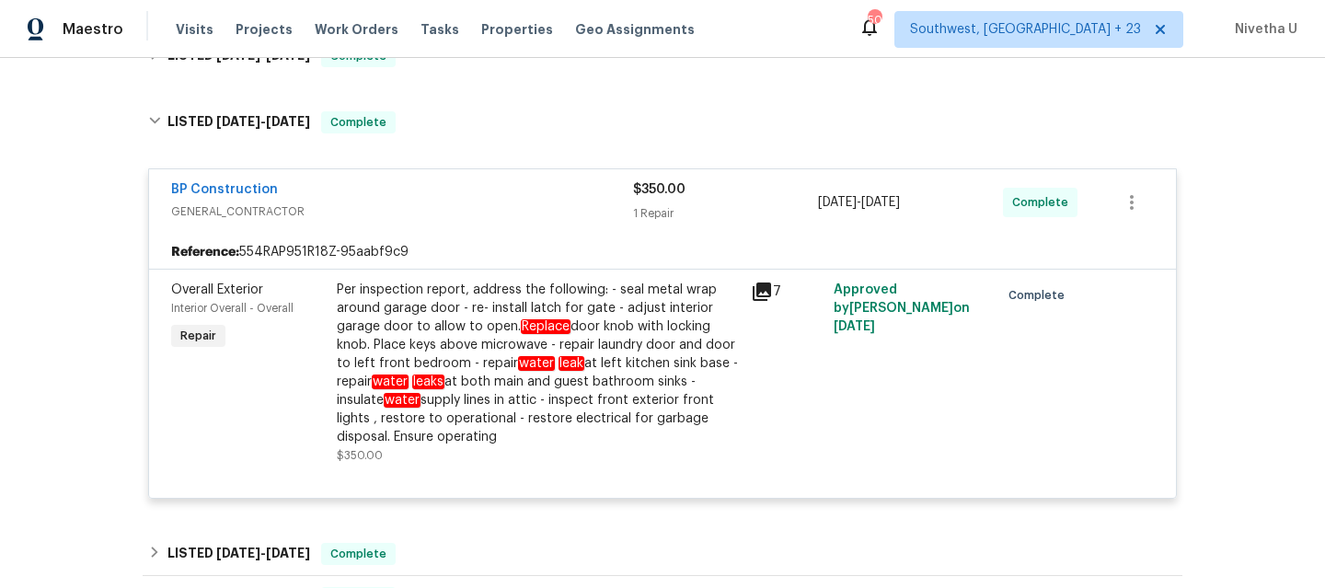
click at [527, 202] on span "GENERAL_CONTRACTOR" at bounding box center [402, 211] width 462 height 18
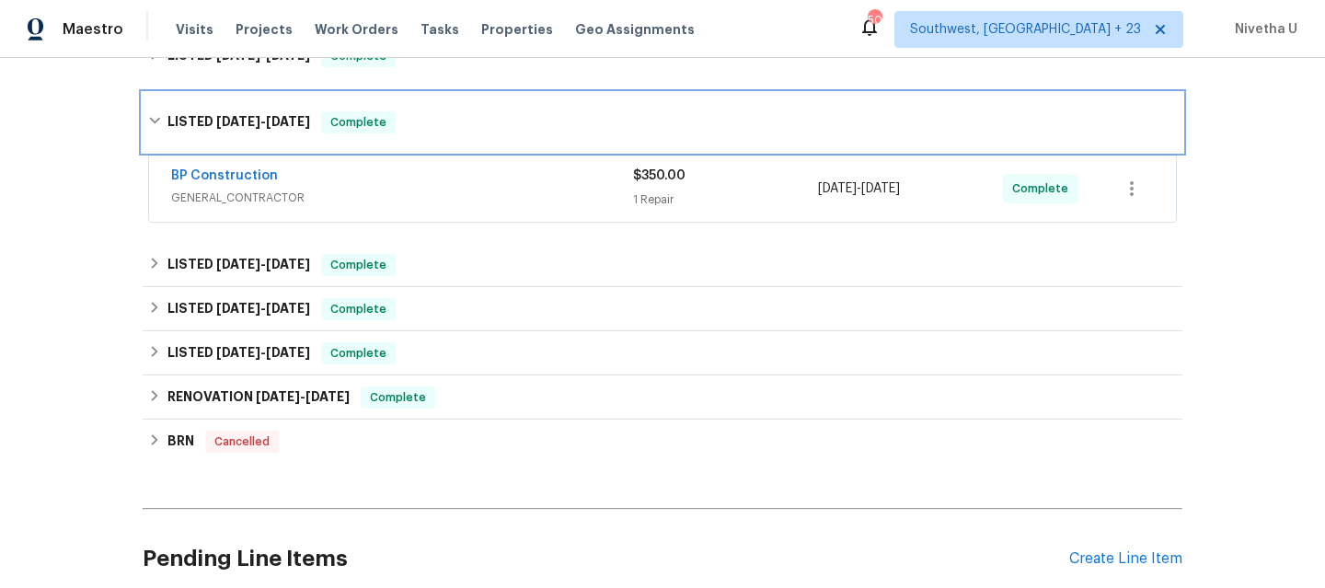
click at [493, 144] on div "LISTED [DATE] - [DATE] Complete" at bounding box center [663, 122] width 1040 height 59
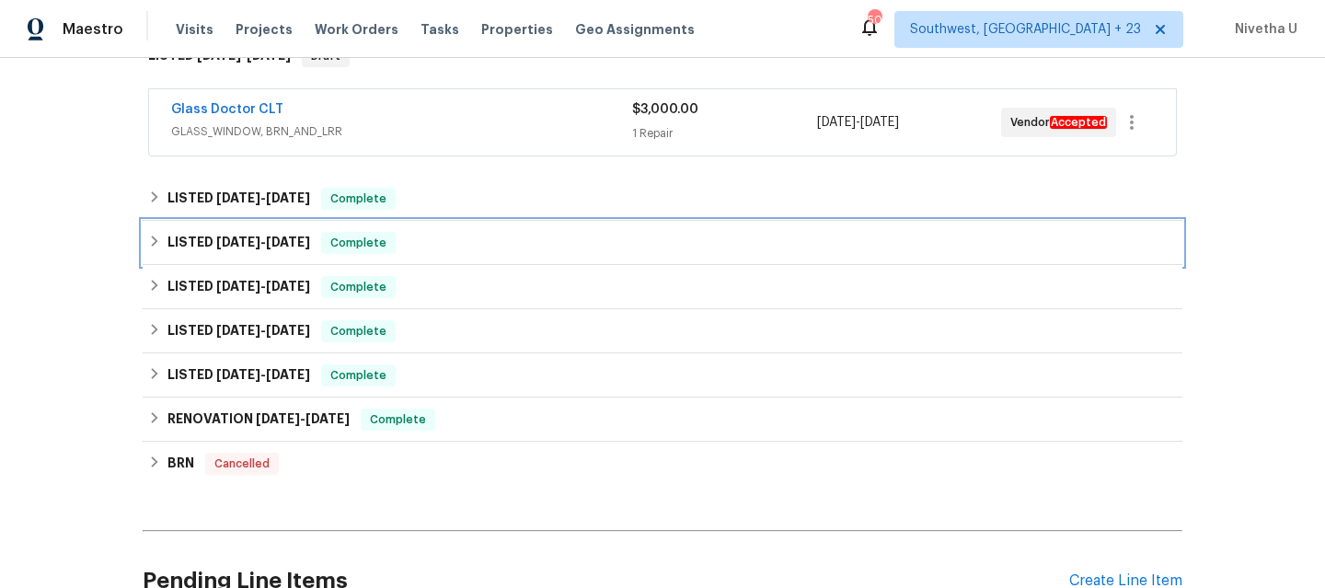
scroll to position [536, 0]
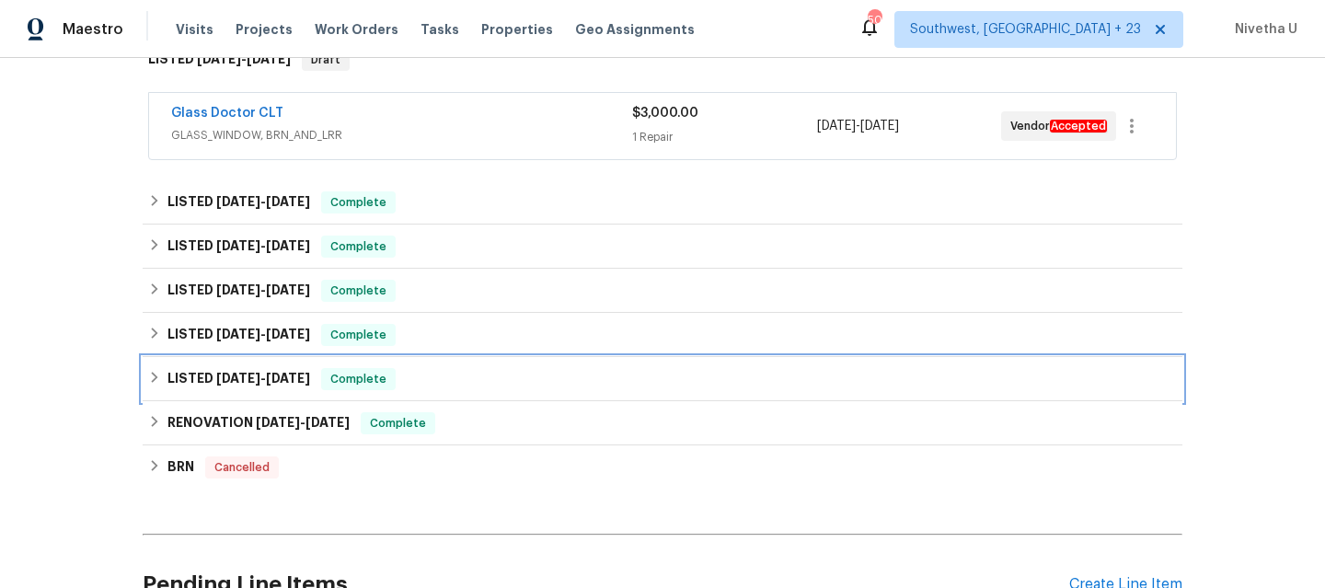
click at [414, 370] on div "LISTED [DATE] - [DATE] Complete" at bounding box center [662, 379] width 1029 height 22
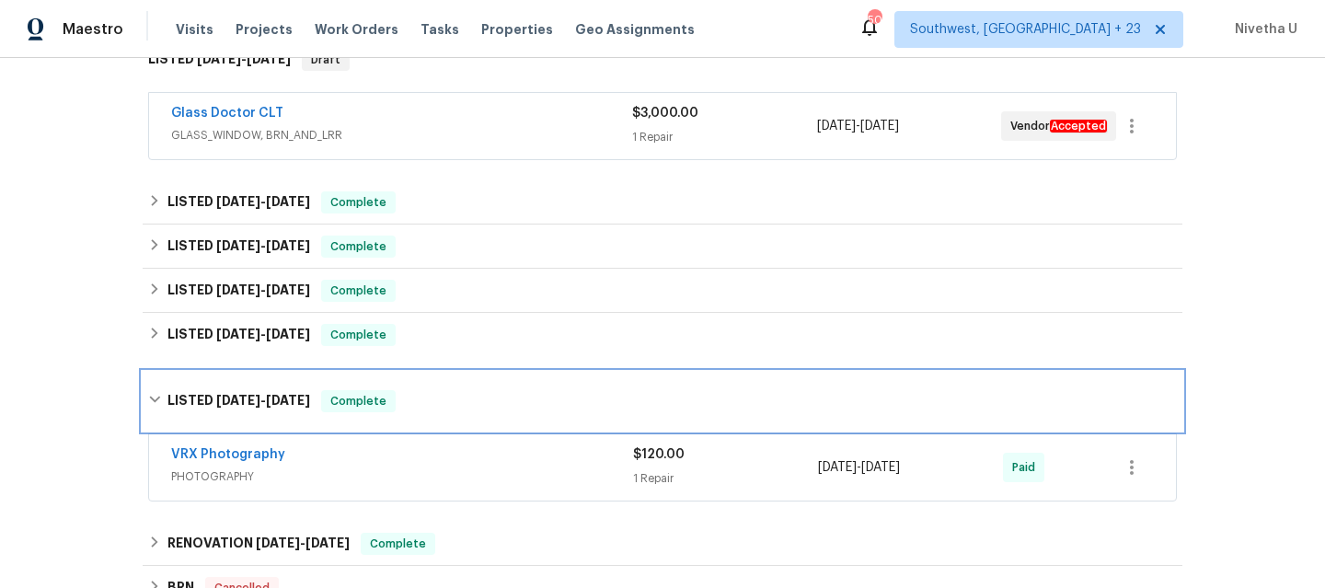
click at [418, 381] on div "LISTED [DATE] - [DATE] Complete" at bounding box center [663, 401] width 1040 height 59
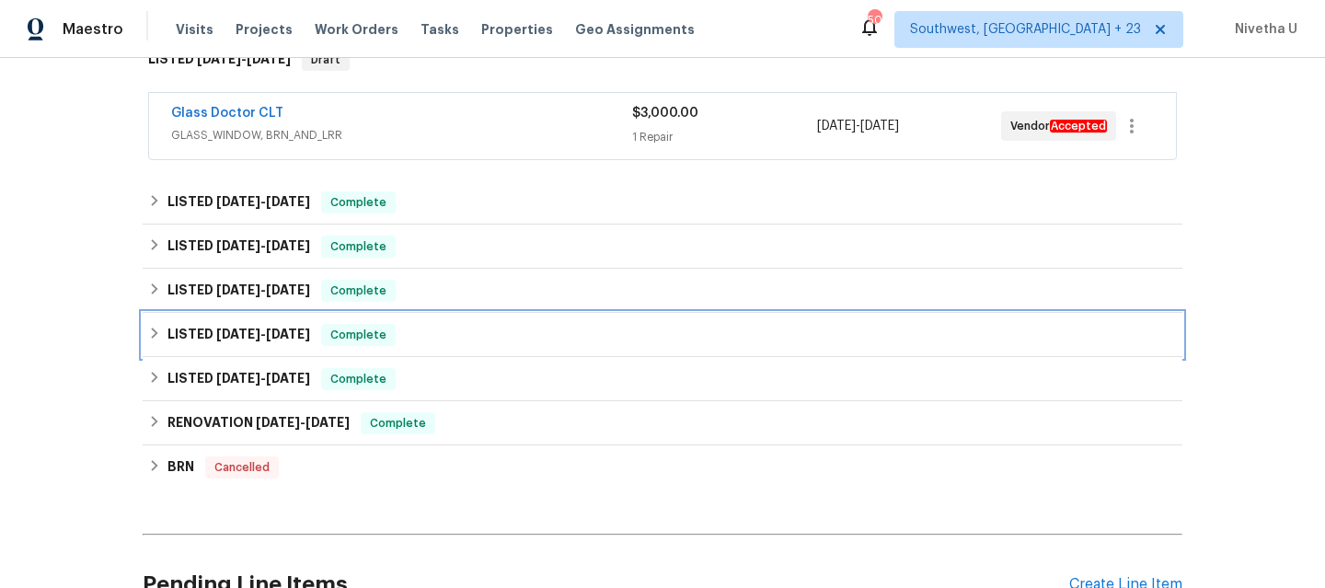
click at [408, 335] on div "LISTED [DATE] - [DATE] Complete" at bounding box center [662, 335] width 1029 height 22
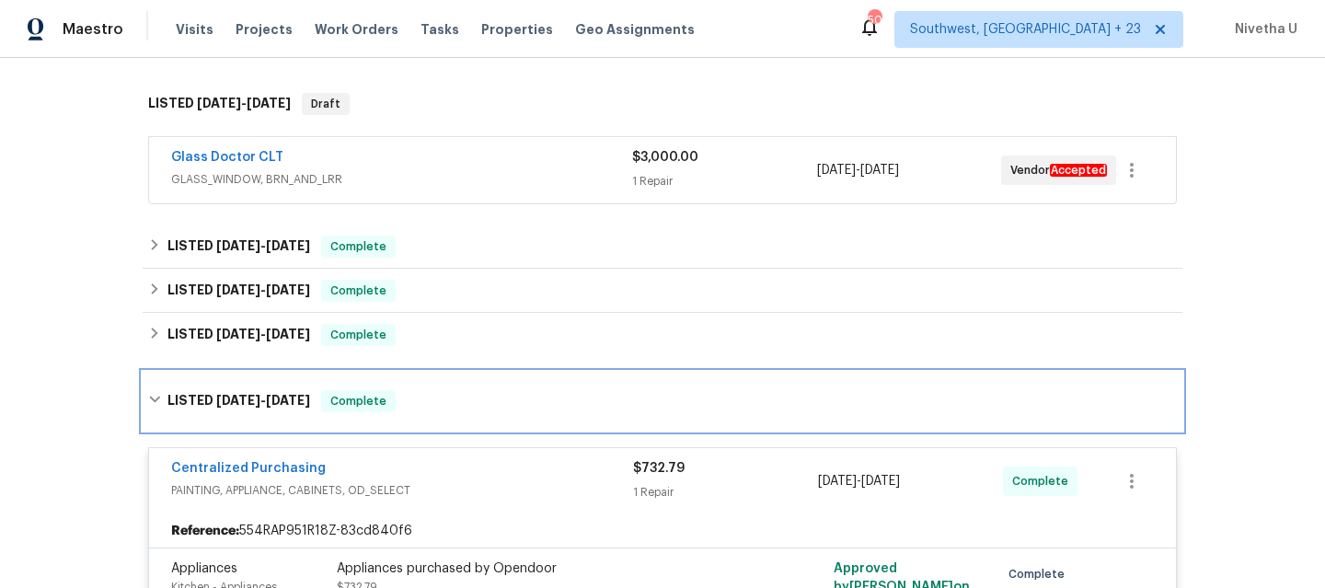
scroll to position [490, 0]
click at [412, 408] on div "LISTED [DATE] - [DATE] Complete" at bounding box center [662, 403] width 1029 height 22
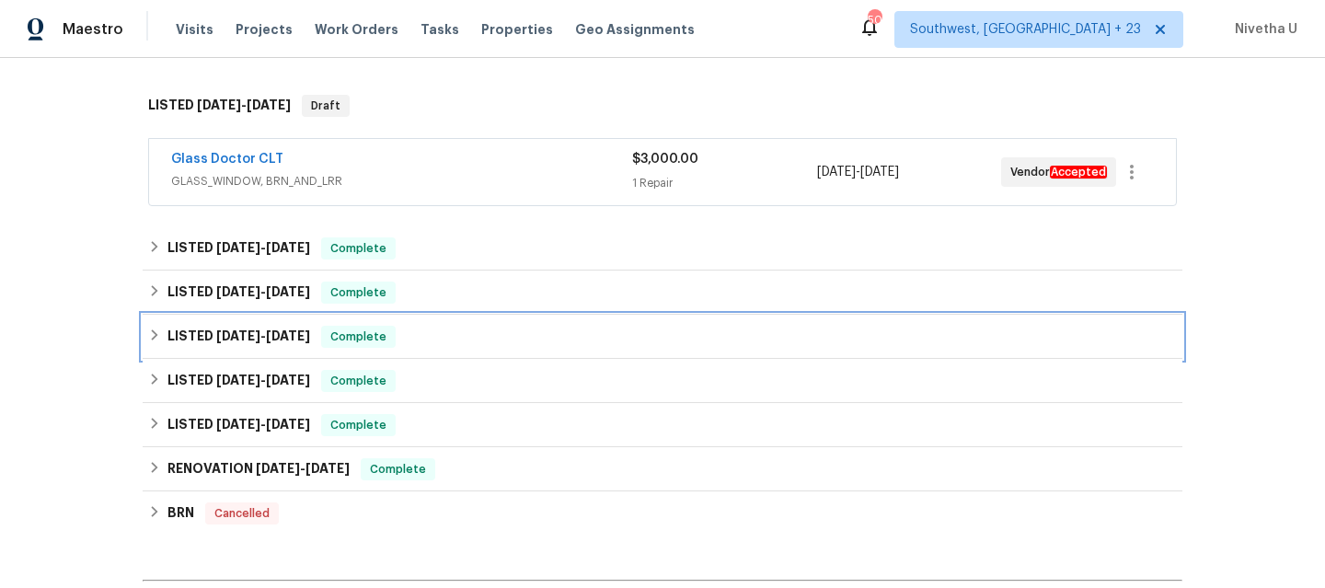
click at [394, 337] on div "LISTED [DATE] - [DATE] Complete" at bounding box center [662, 337] width 1029 height 22
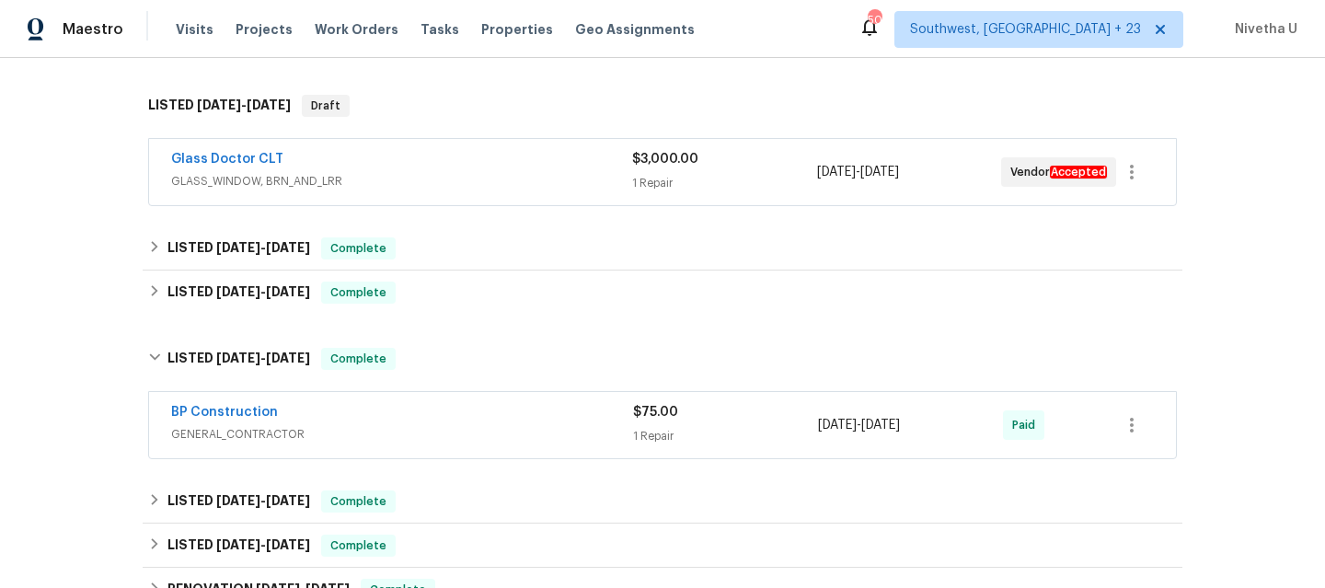
click at [412, 421] on div "BP Construction" at bounding box center [402, 414] width 462 height 22
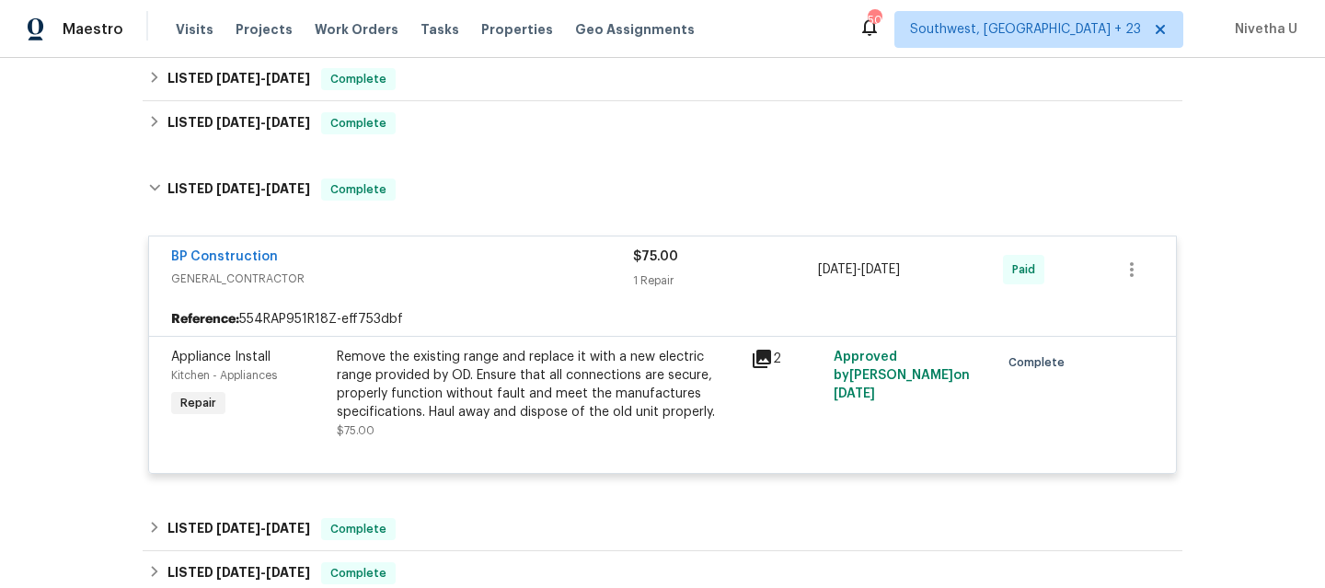
scroll to position [658, 0]
click at [402, 243] on div "BP Construction GENERAL_CONTRACTOR $75.00 1 Repair [DATE] - [DATE] Paid" at bounding box center [662, 270] width 1027 height 66
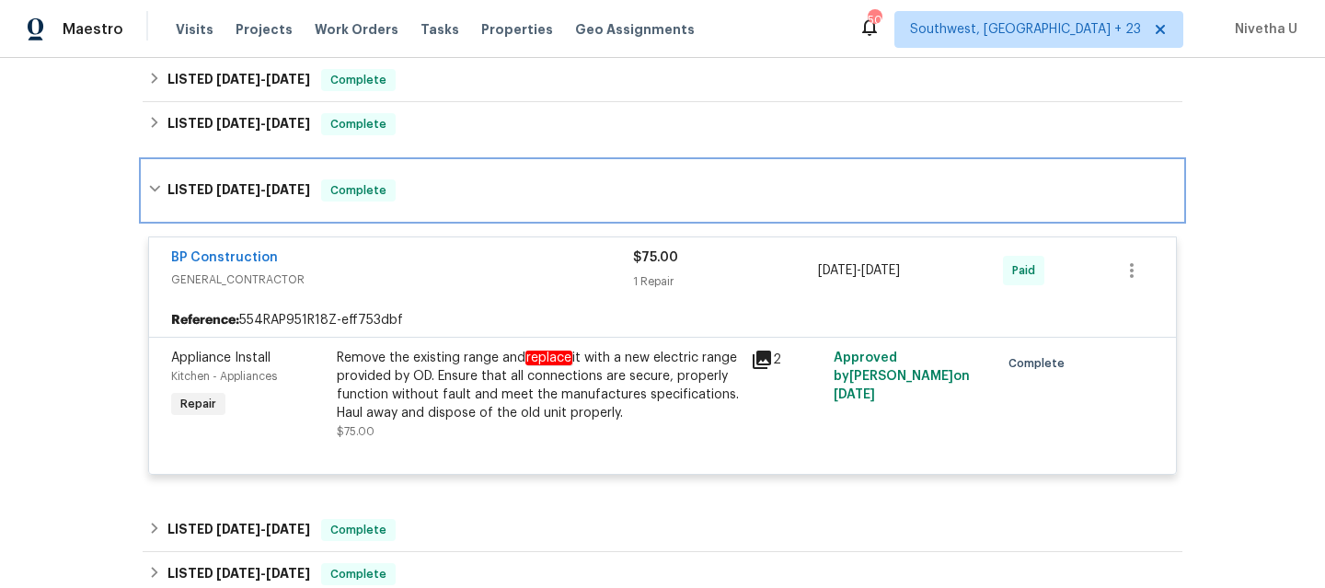
click at [393, 201] on div "LISTED [DATE] - [DATE] Complete" at bounding box center [662, 190] width 1029 height 22
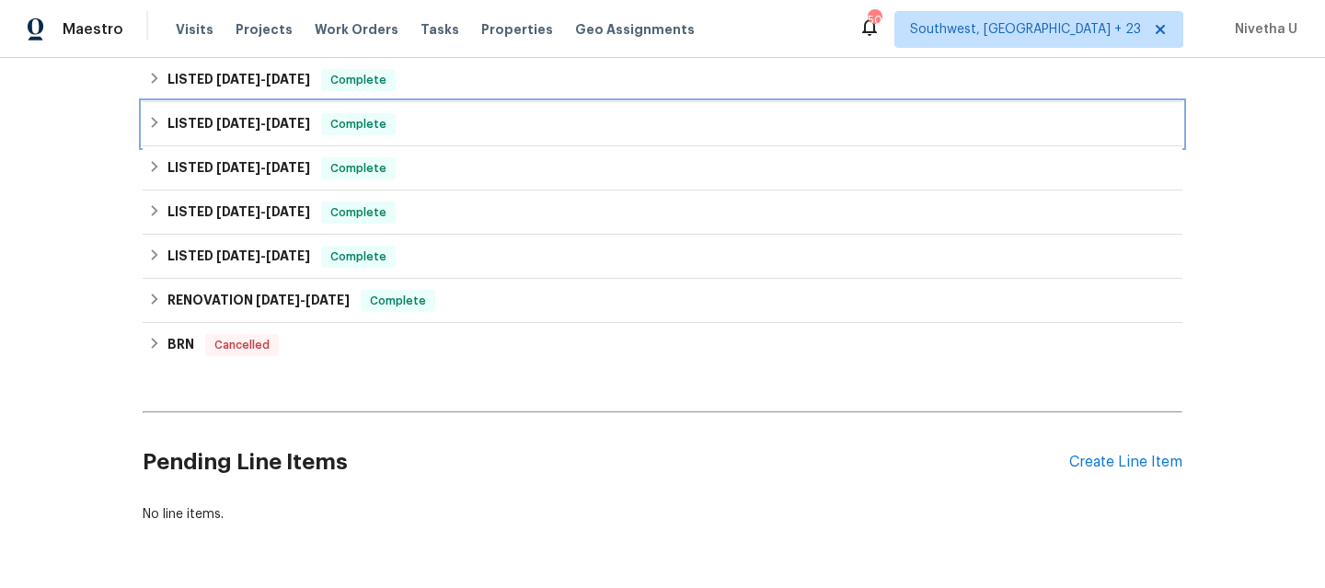
click at [391, 130] on div "LISTED [DATE] - [DATE] Complete" at bounding box center [662, 124] width 1029 height 22
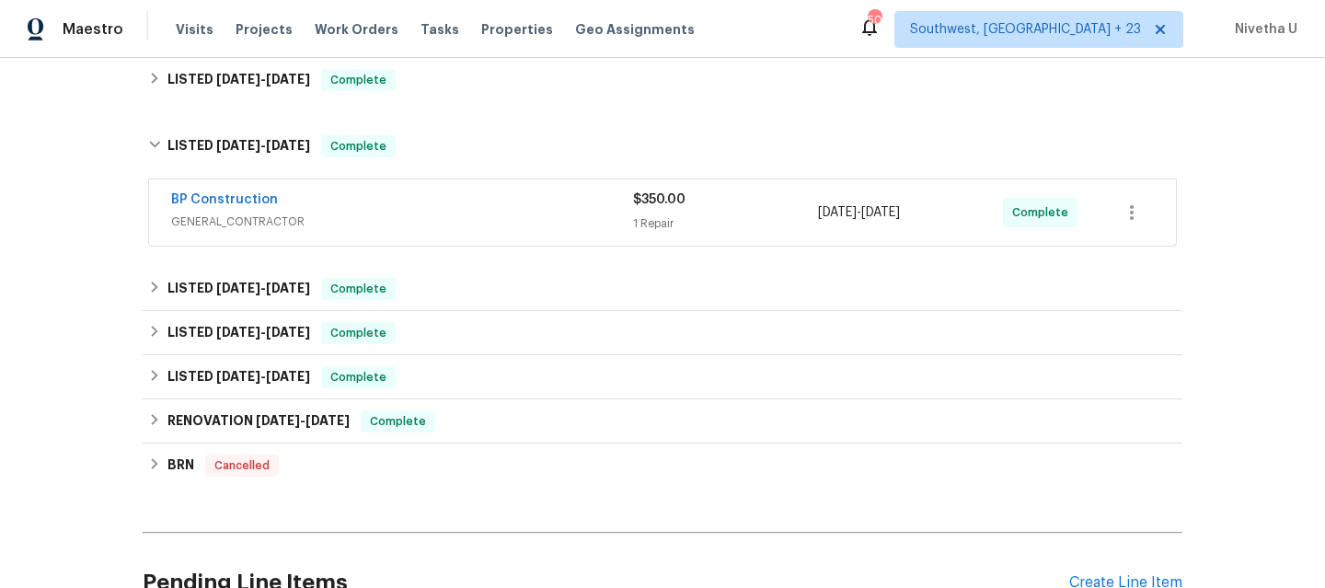
click at [420, 225] on span "GENERAL_CONTRACTOR" at bounding box center [402, 222] width 462 height 18
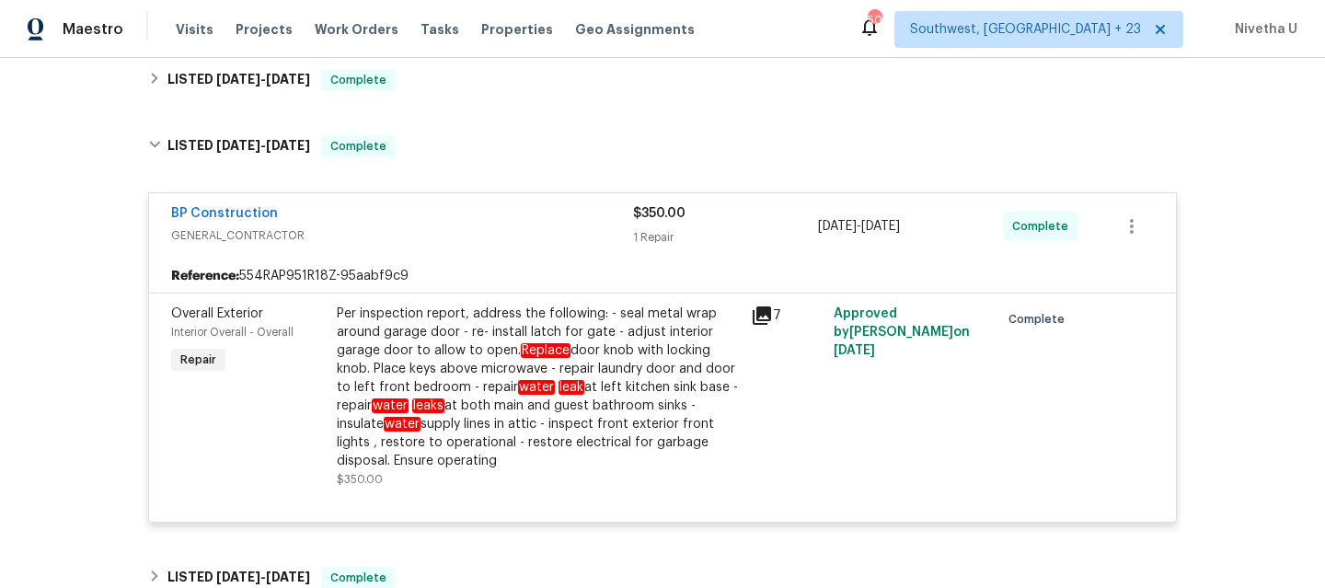
click at [421, 239] on span "GENERAL_CONTRACTOR" at bounding box center [402, 235] width 462 height 18
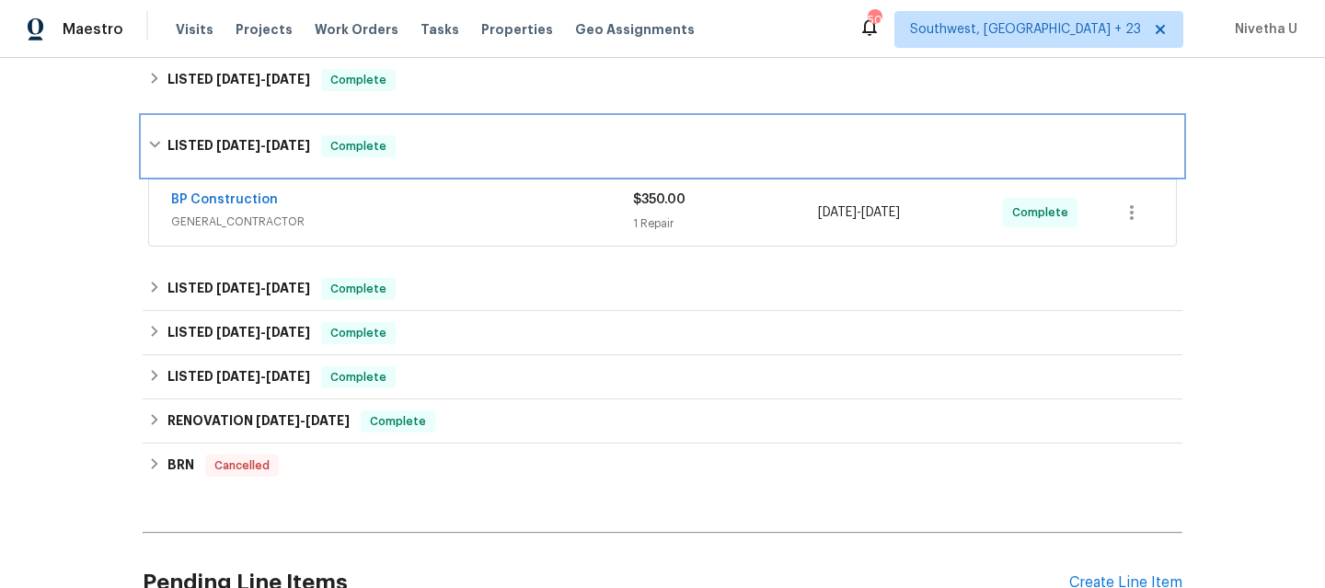
click at [416, 167] on div "LISTED [DATE] - [DATE] Complete" at bounding box center [663, 146] width 1040 height 59
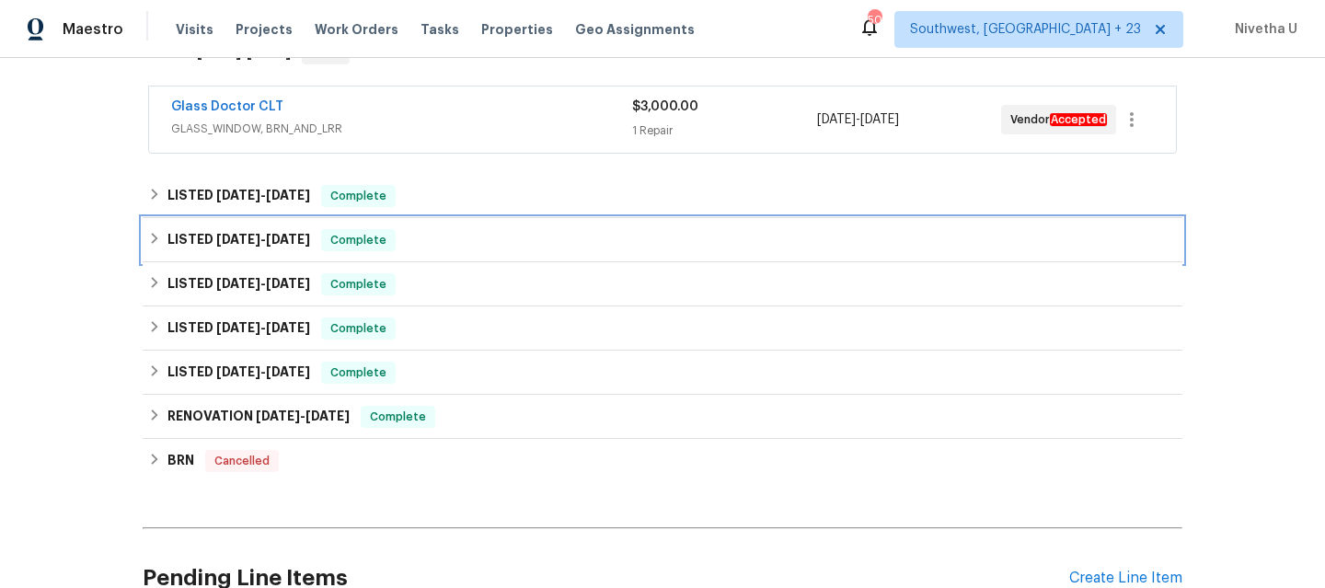
scroll to position [520, 0]
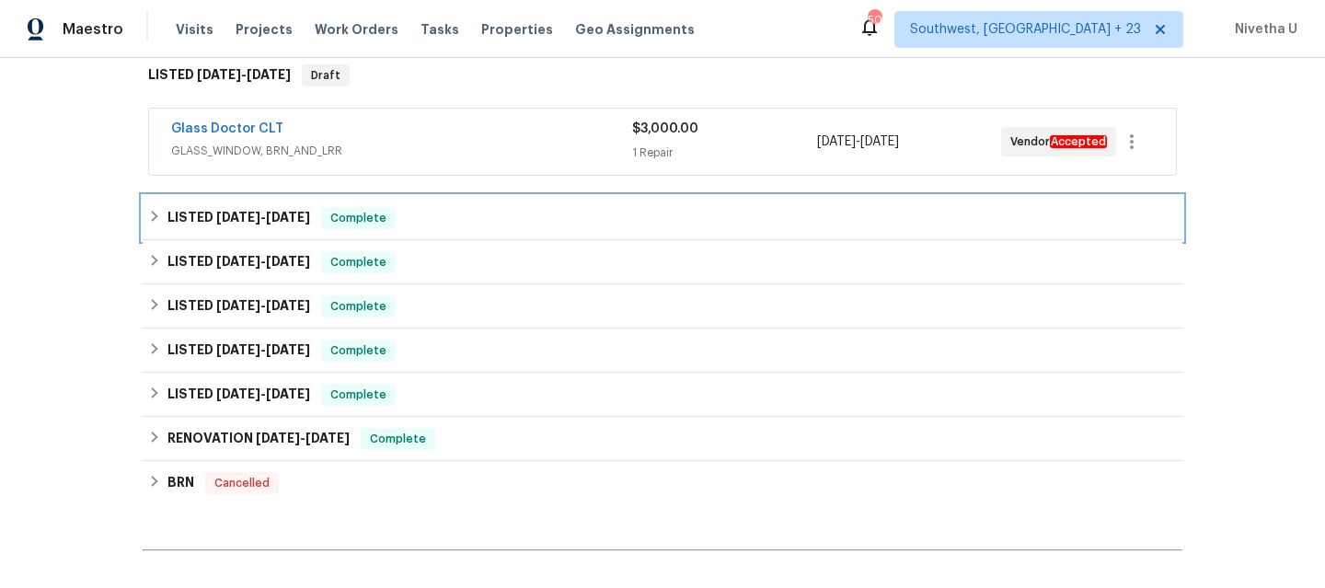
click at [406, 237] on div "LISTED [DATE] - [DATE] Complete" at bounding box center [663, 218] width 1040 height 44
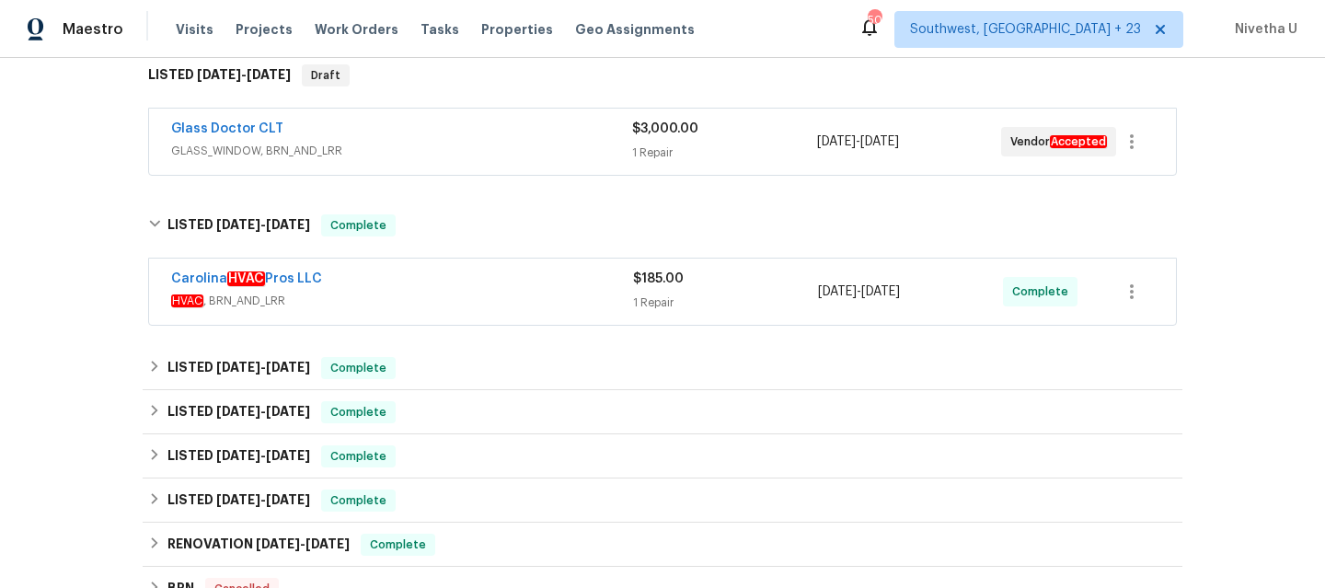
click at [407, 326] on div "Carolina HVAC Pros LLC HVAC , BRN_AND_LRR $185.00 1 Repair [DATE] - [DATE] Comp…" at bounding box center [663, 293] width 1040 height 76
click at [404, 296] on span "HVAC , BRN_AND_LRR" at bounding box center [402, 301] width 462 height 18
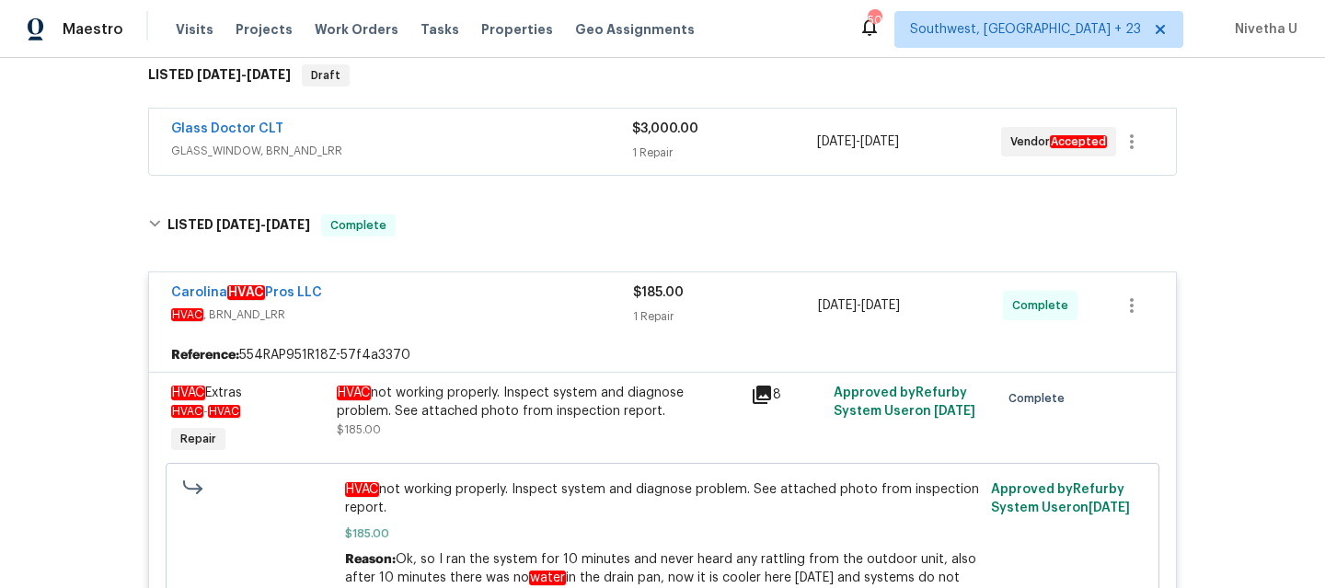
click at [404, 296] on div "Carolina HVAC Pros LLC" at bounding box center [402, 294] width 462 height 22
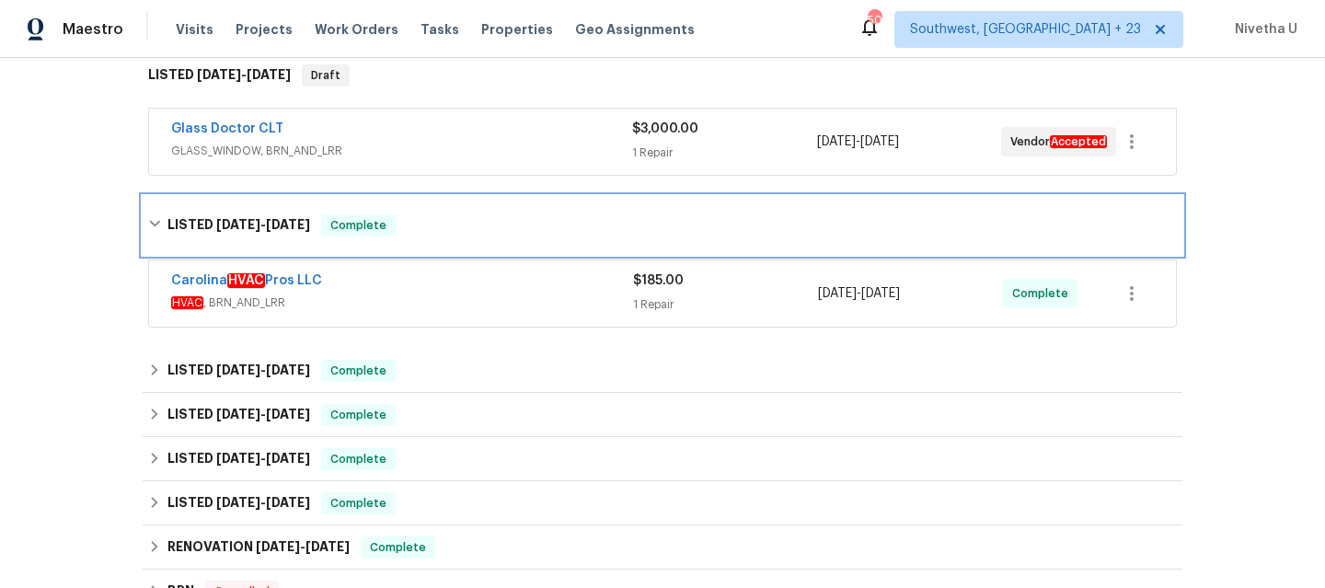
click at [414, 214] on div "LISTED [DATE] - [DATE] Complete" at bounding box center [662, 225] width 1029 height 22
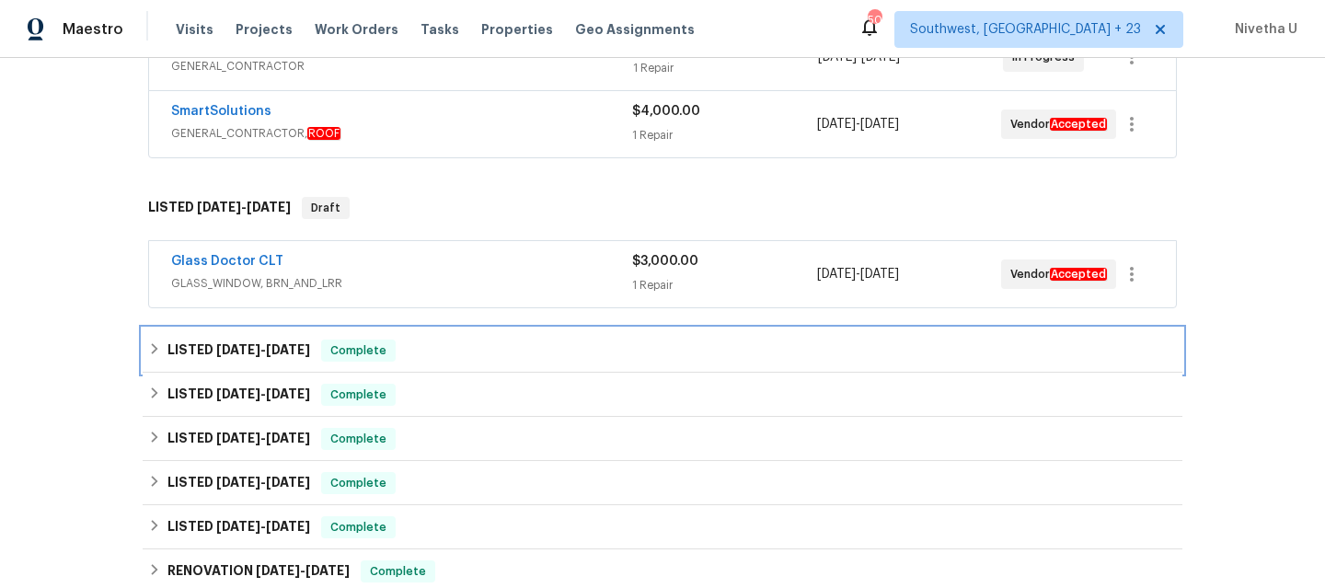
scroll to position [381, 0]
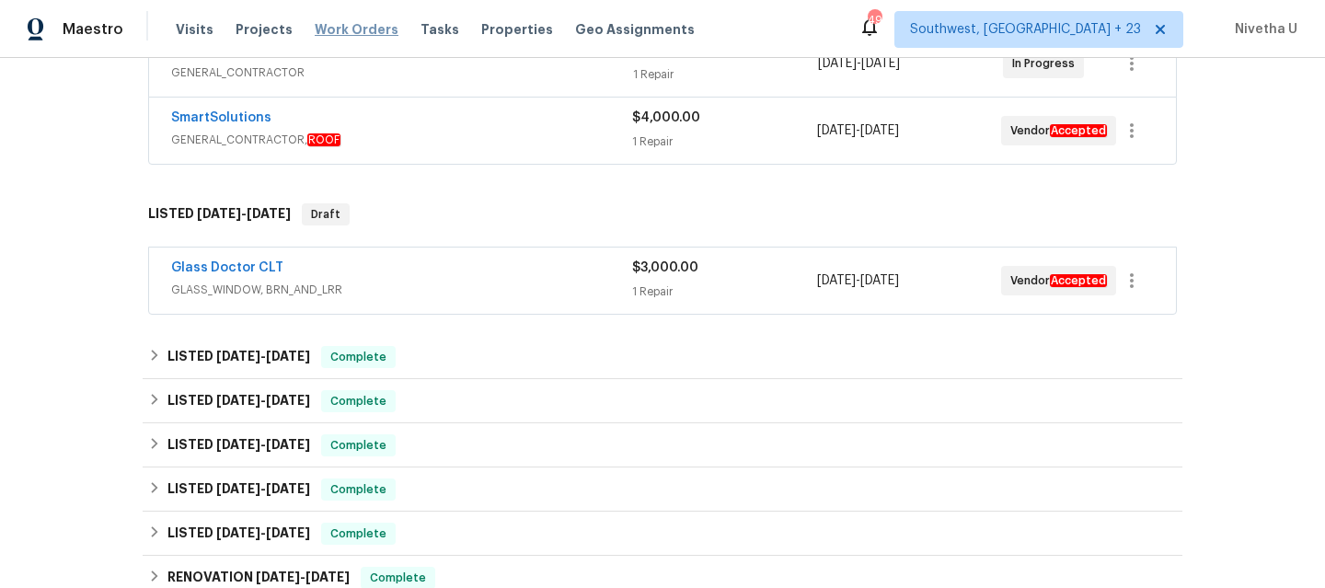
click at [364, 35] on span "Work Orders" at bounding box center [357, 29] width 84 height 18
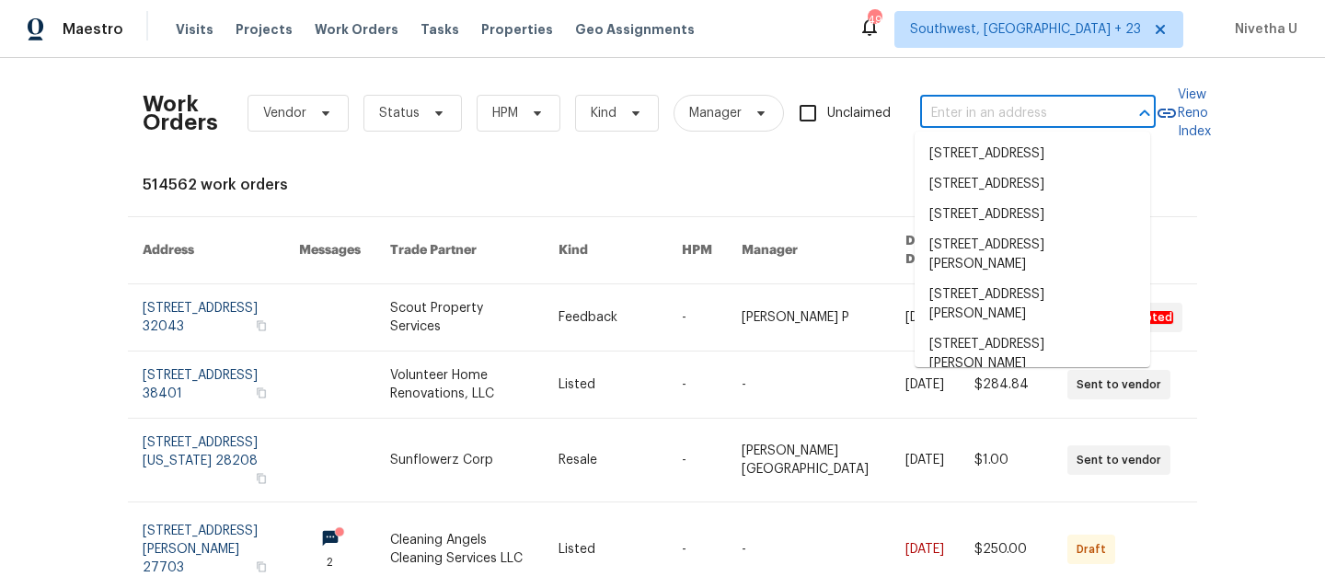
click at [974, 100] on input "text" at bounding box center [1012, 113] width 184 height 29
paste input "[STREET_ADDRESS][PERSON_NAME]"
type input "[STREET_ADDRESS][PERSON_NAME]"
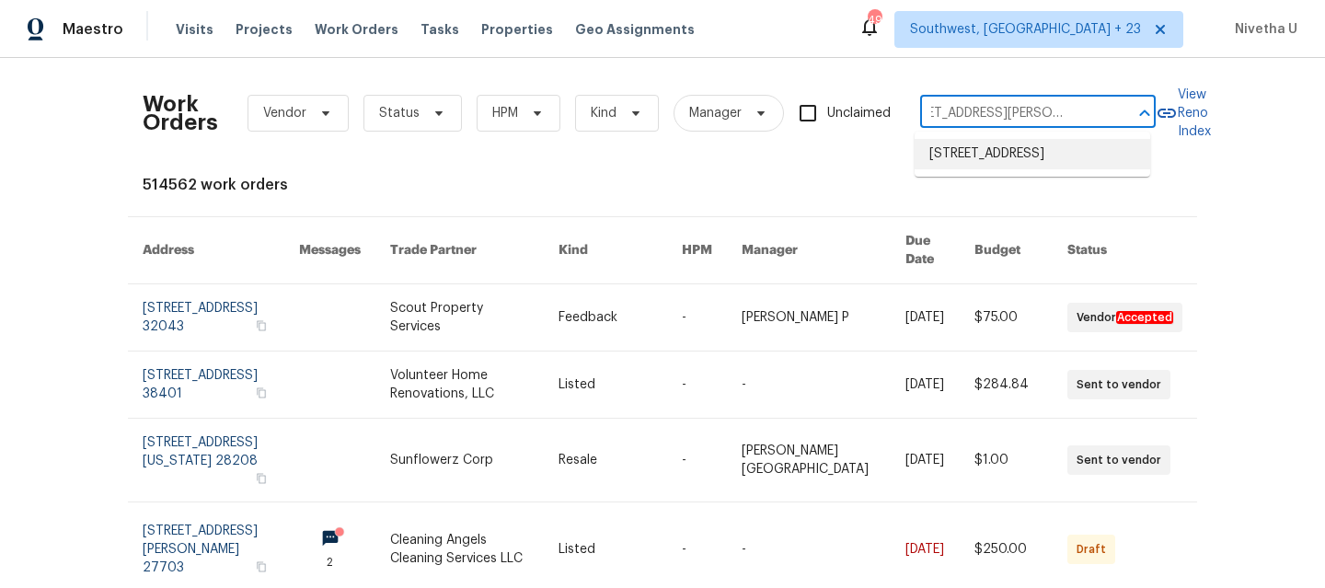
click at [991, 159] on li "[STREET_ADDRESS]" at bounding box center [1033, 154] width 236 height 30
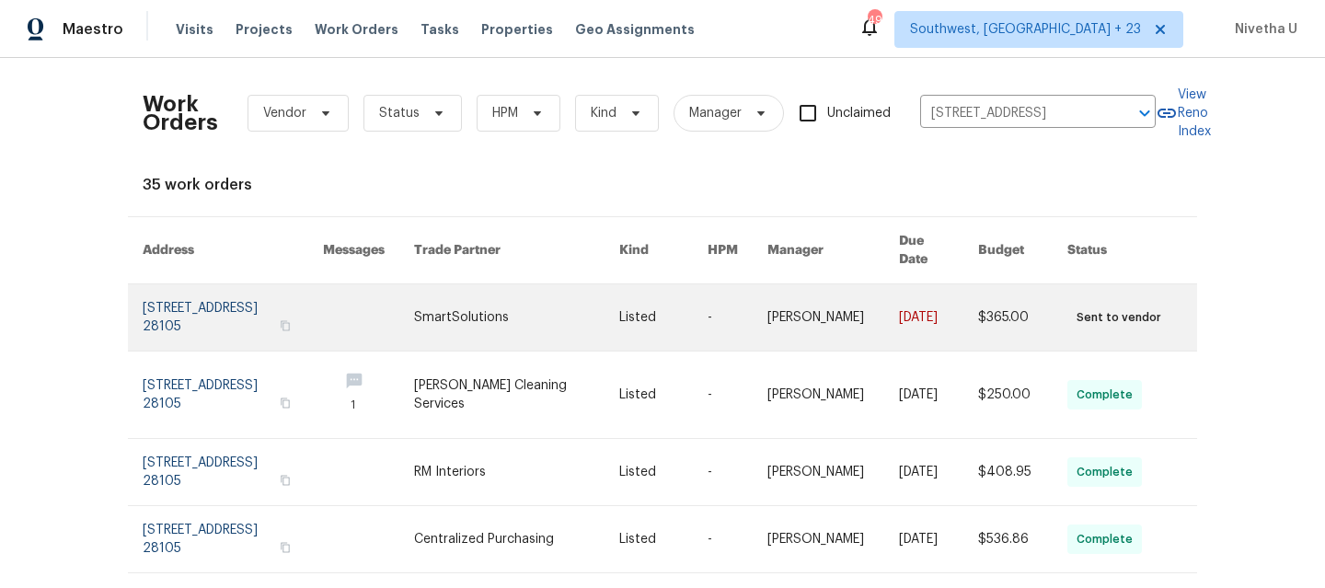
click at [186, 310] on link at bounding box center [233, 317] width 180 height 66
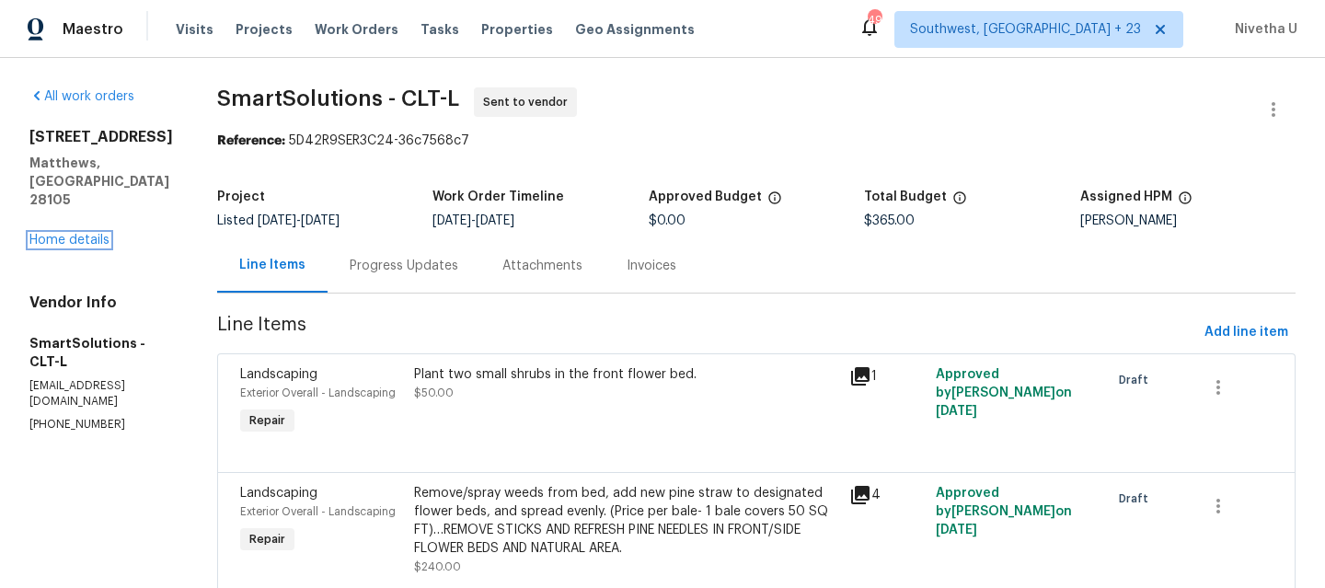
click at [63, 234] on link "Home details" at bounding box center [69, 240] width 80 height 13
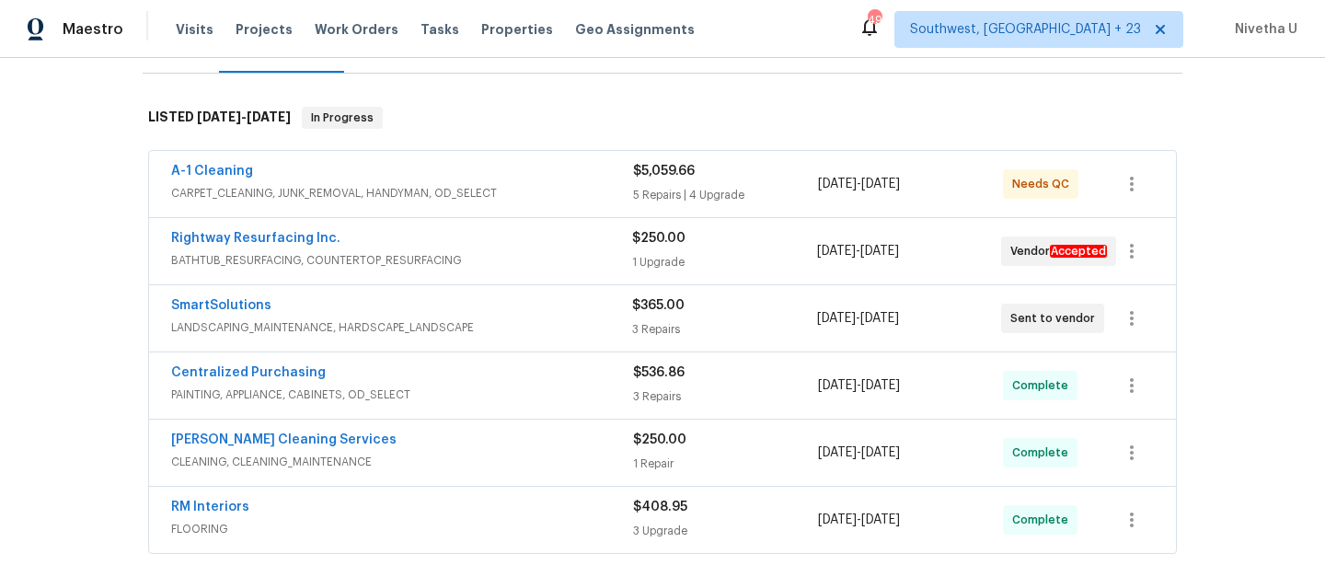
scroll to position [381, 0]
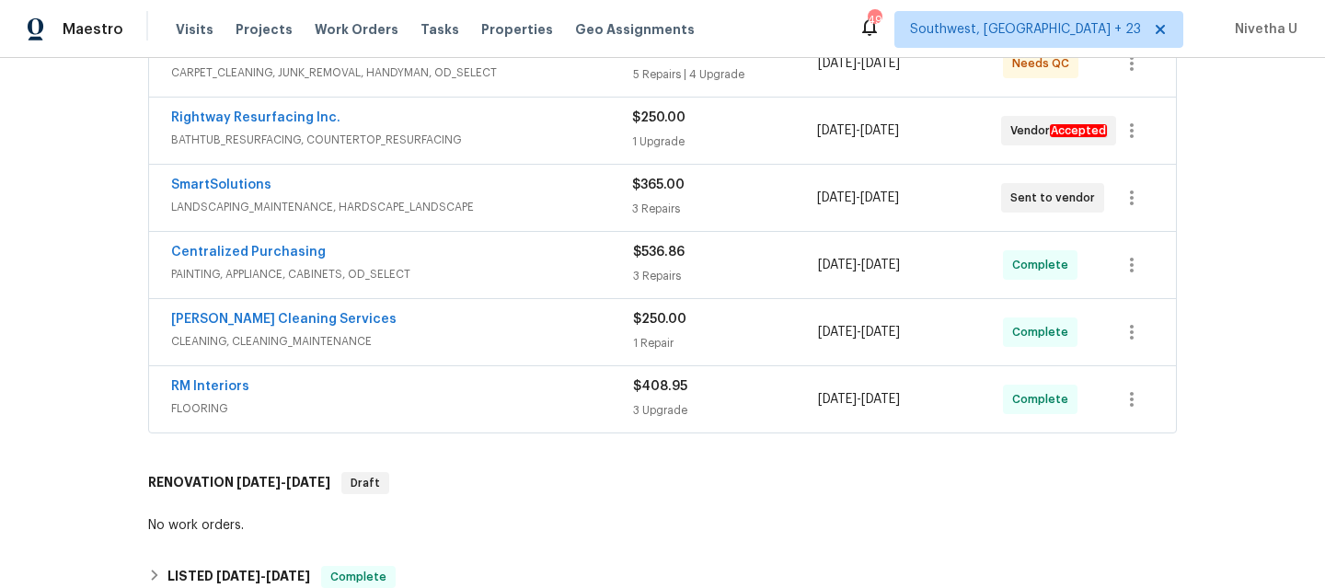
click at [466, 398] on div "RM Interiors" at bounding box center [402, 388] width 462 height 22
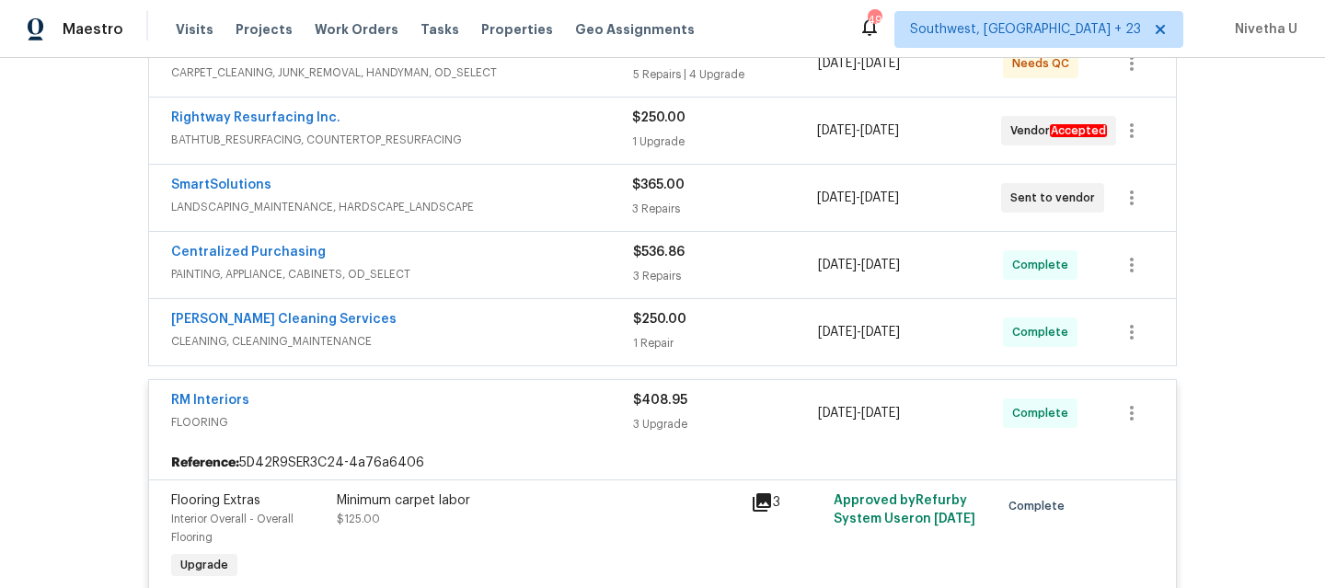
click at [486, 337] on span "CLEANING, CLEANING_MAINTENANCE" at bounding box center [402, 341] width 462 height 18
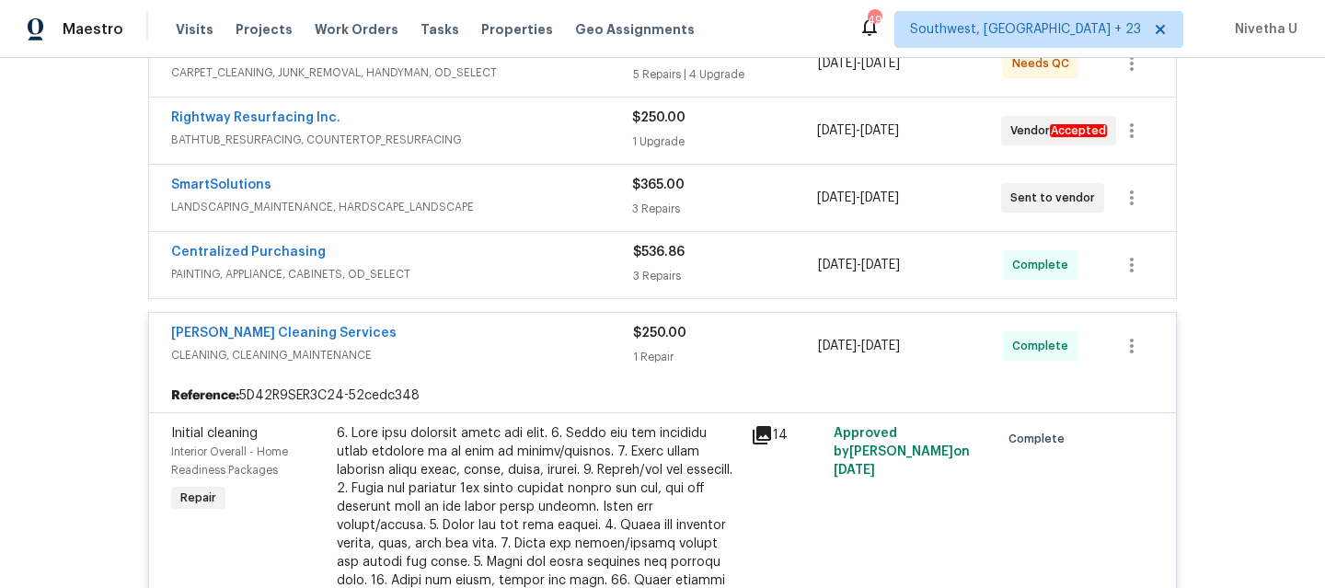
click at [496, 259] on div "Centralized Purchasing" at bounding box center [402, 254] width 462 height 22
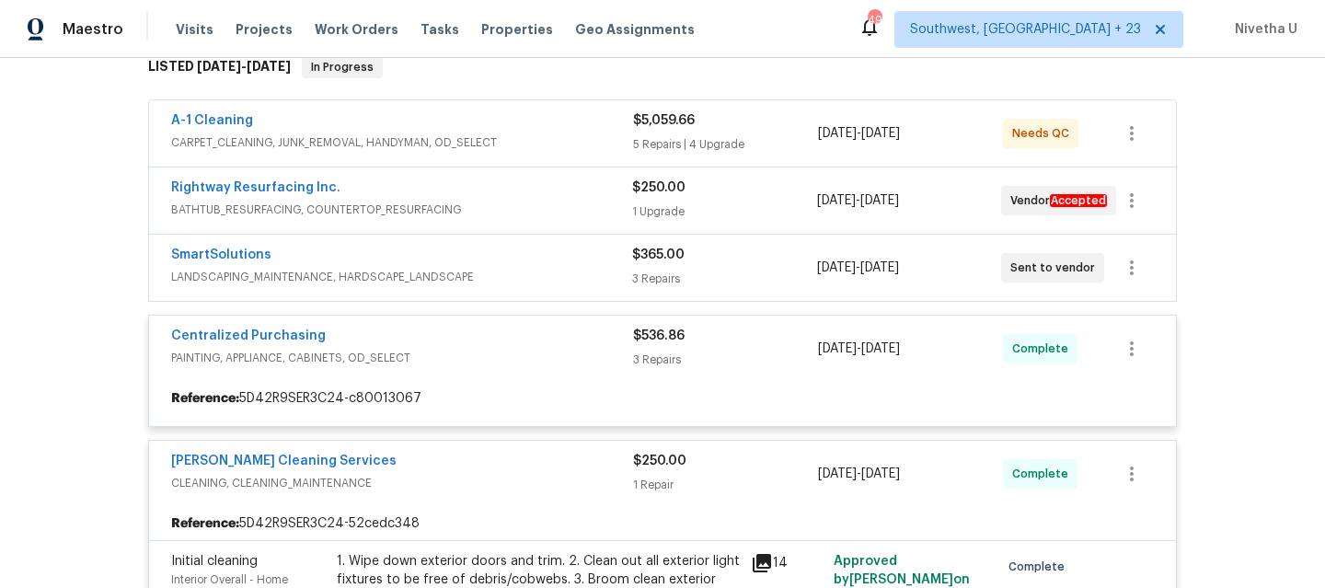
scroll to position [294, 0]
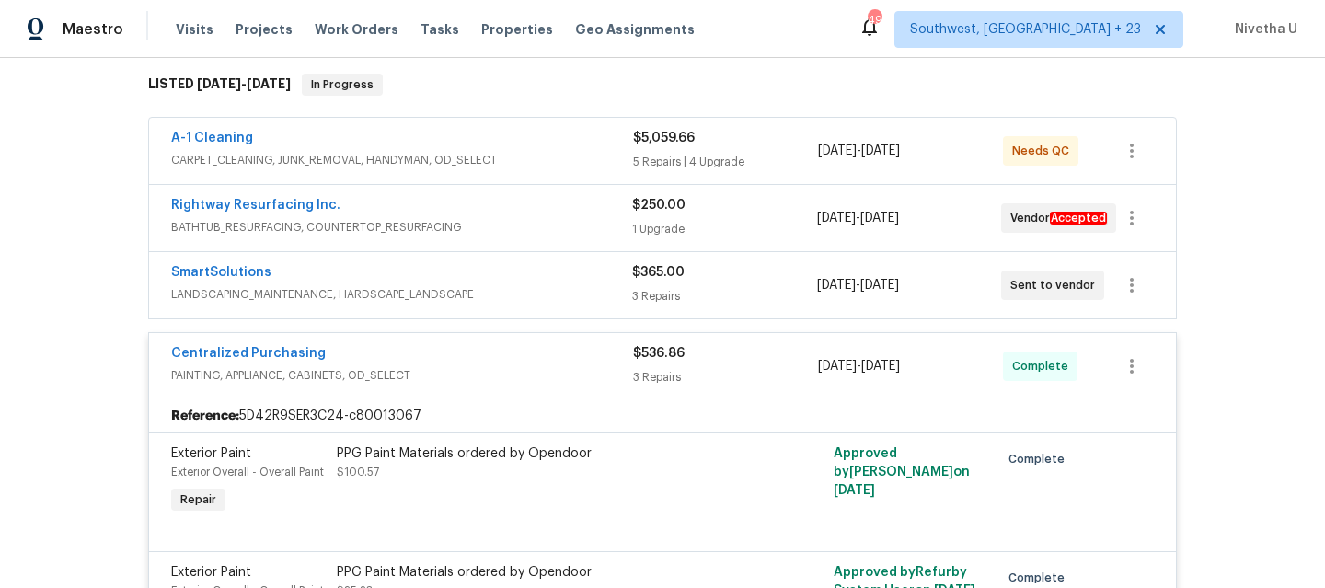
click at [496, 157] on span "CARPET_CLEANING, JUNK_REMOVAL, HANDYMAN, OD_SELECT" at bounding box center [402, 160] width 462 height 18
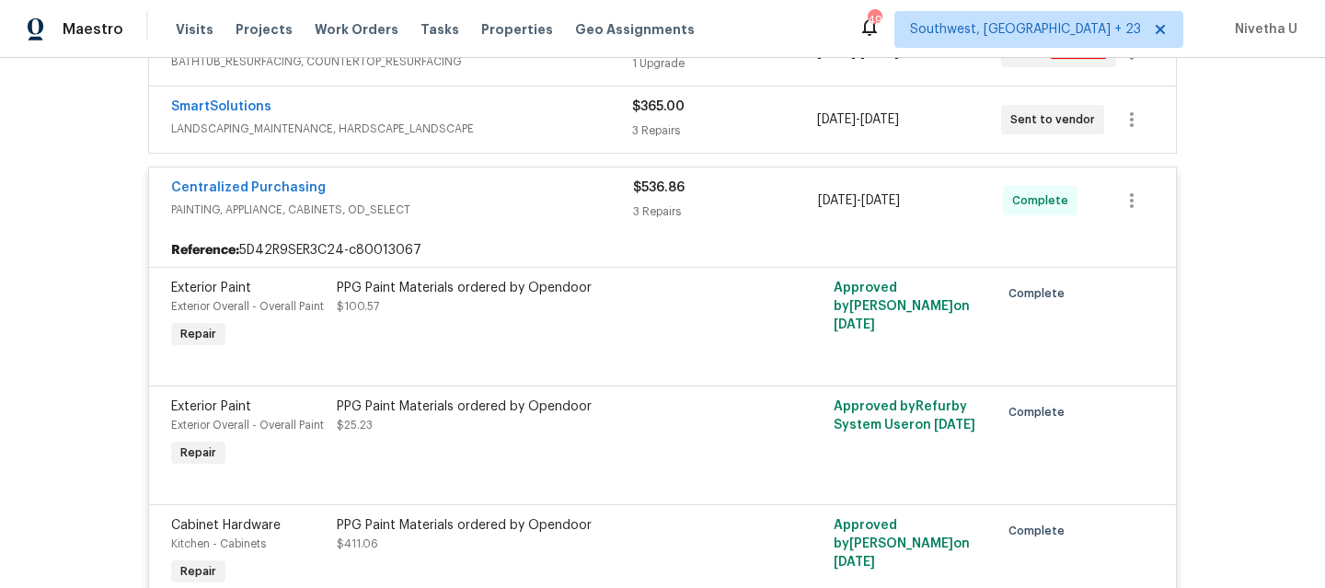
scroll to position [1684, 0]
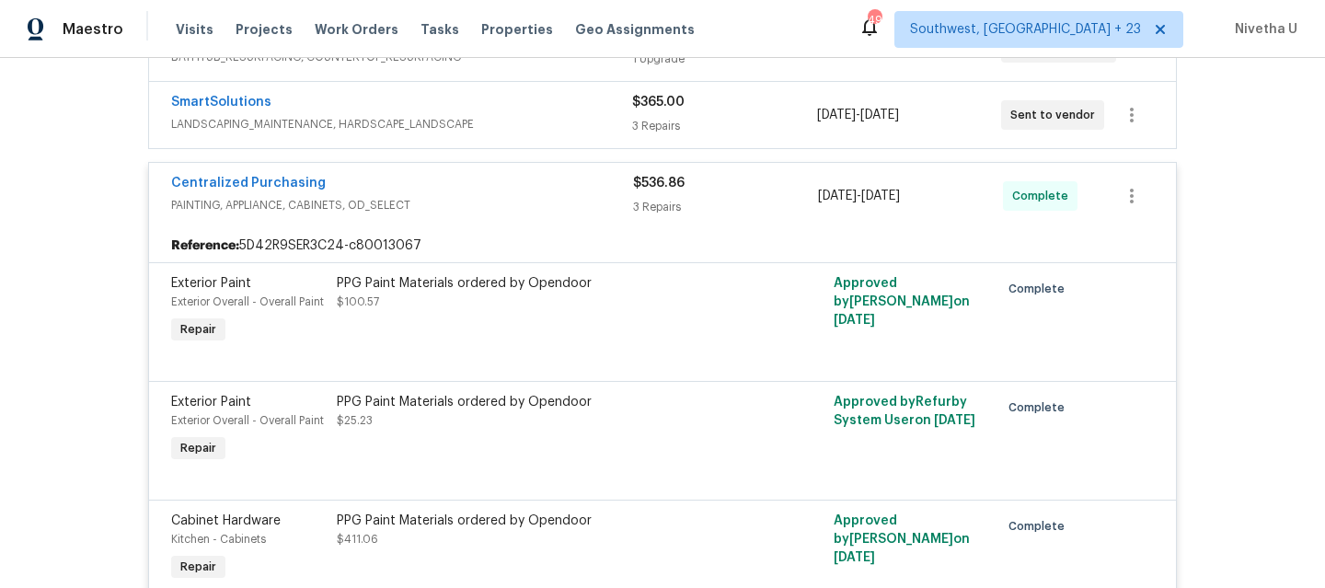
click at [520, 133] on span "LANDSCAPING_MAINTENANCE, HARDSCAPE_LANDSCAPE" at bounding box center [401, 124] width 461 height 18
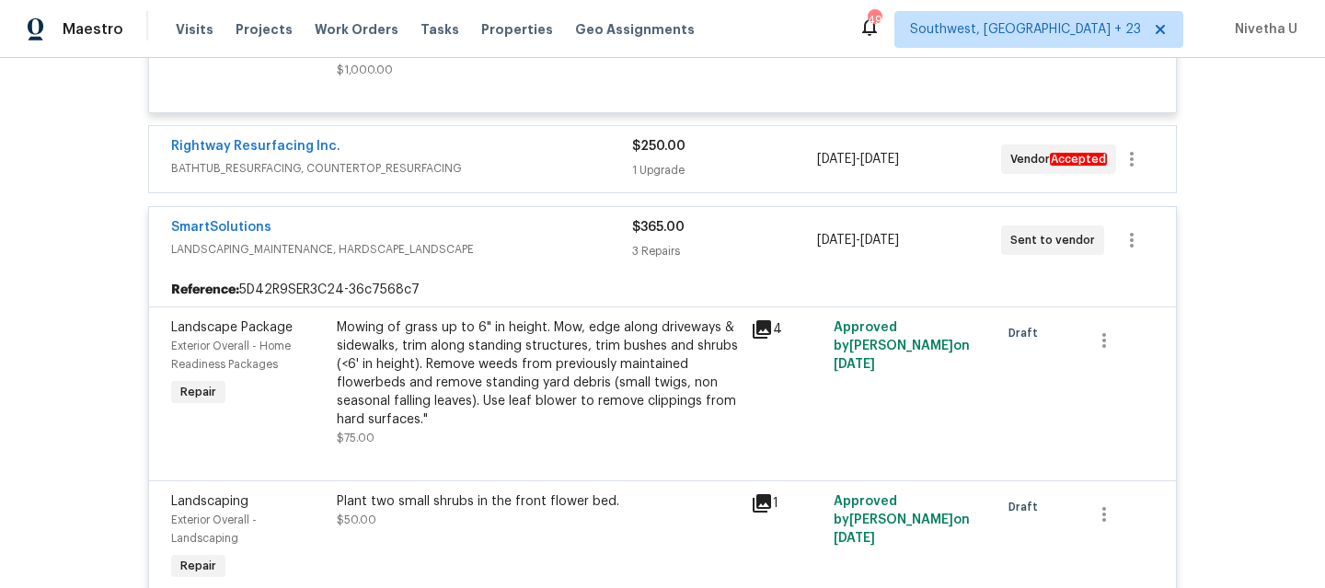
scroll to position [1571, 0]
click at [531, 161] on div "Rightway Resurfacing Inc." at bounding box center [401, 150] width 461 height 22
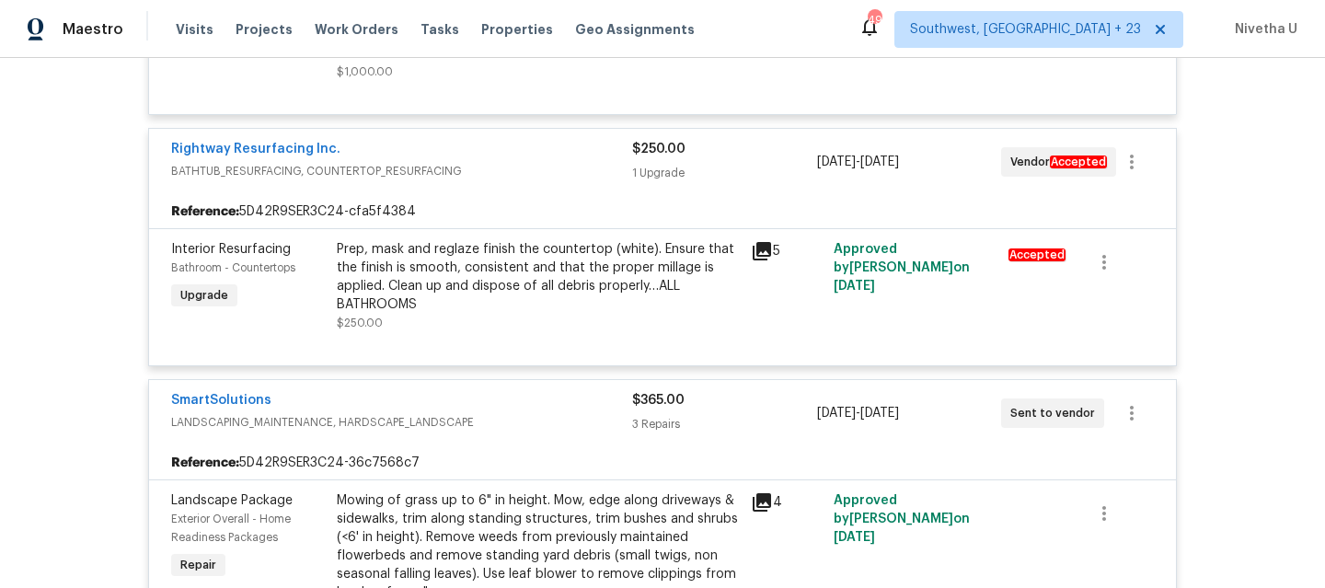
click at [531, 180] on span "BATHTUB_RESURFACING, COUNTERTOP_RESURFACING" at bounding box center [401, 171] width 461 height 18
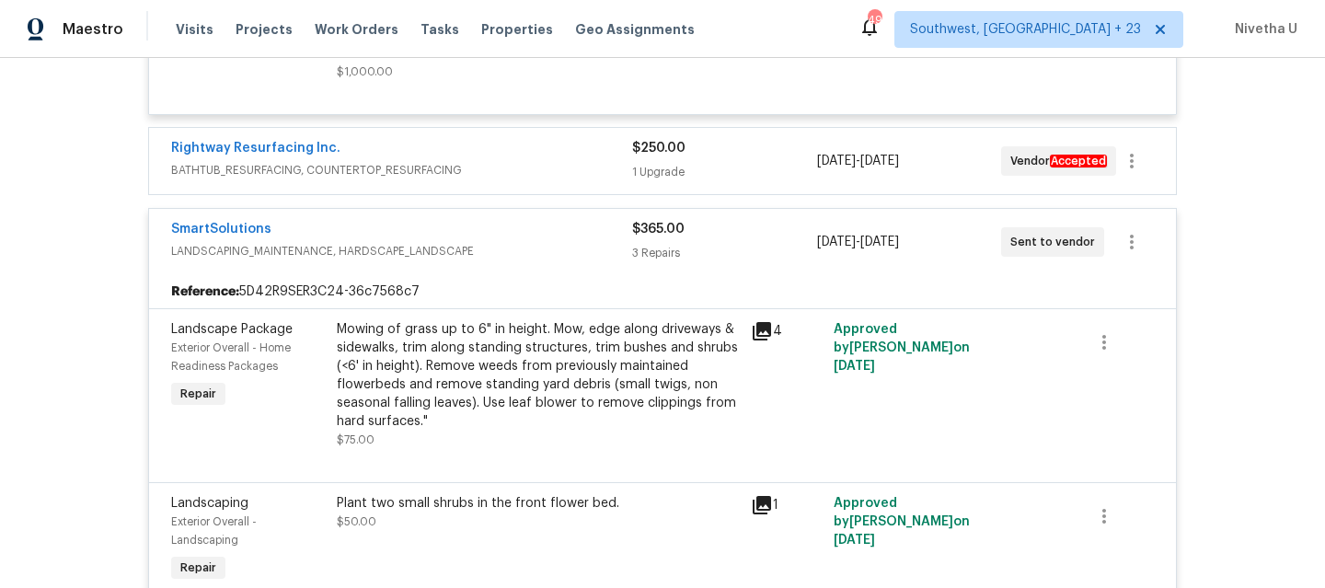
click at [539, 264] on div "SmartSolutions LANDSCAPING_MAINTENANCE, HARDSCAPE_LANDSCAPE" at bounding box center [401, 242] width 461 height 44
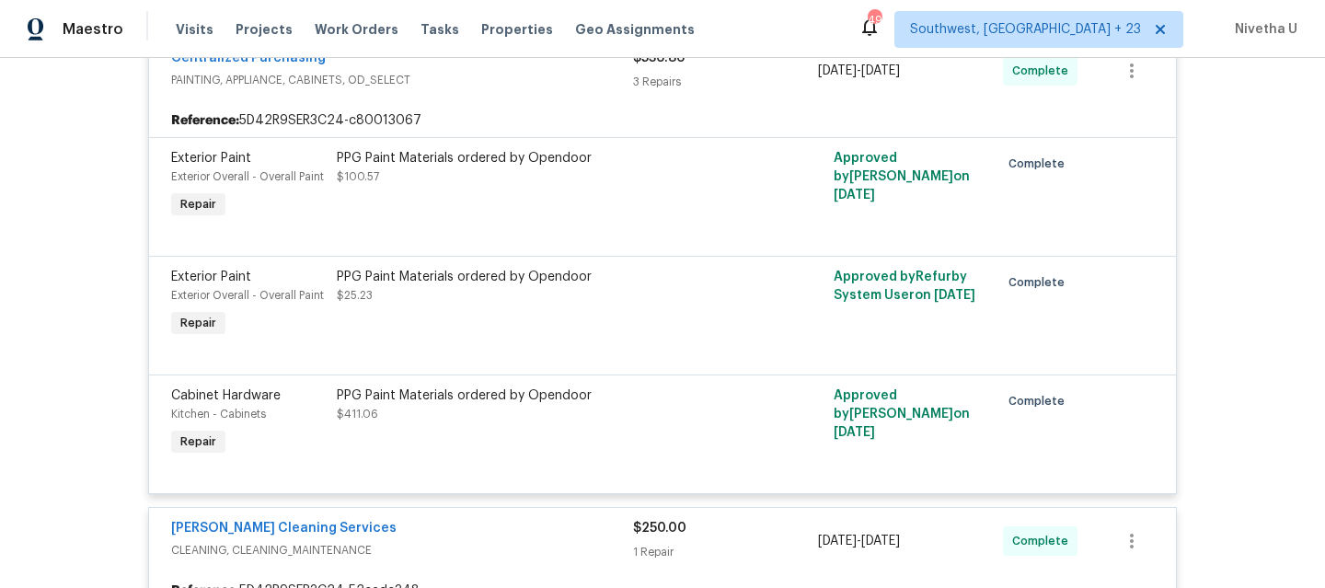
scroll to position [1741, 0]
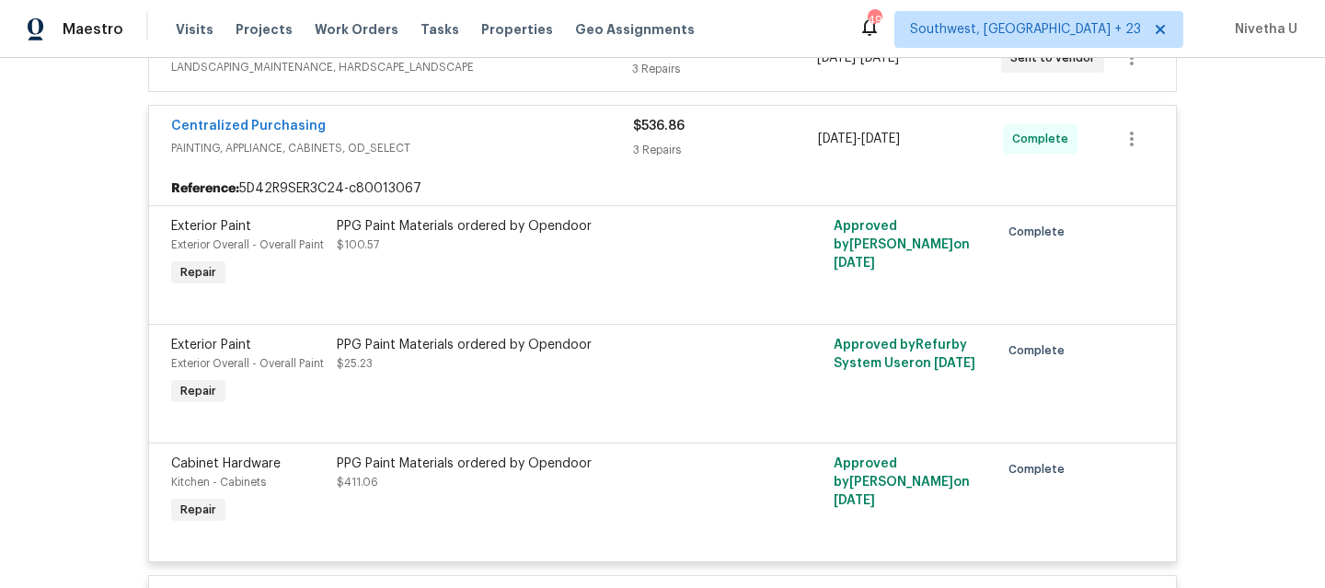
click at [560, 139] on div "Centralized Purchasing" at bounding box center [402, 128] width 462 height 22
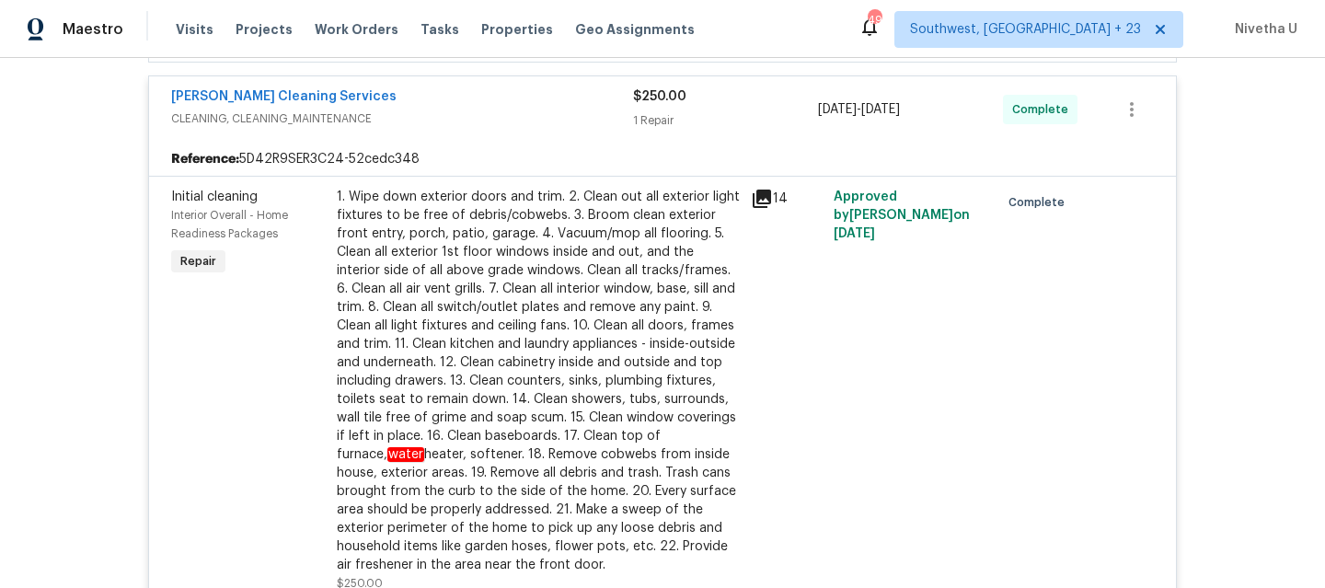
scroll to position [1837, 0]
click at [527, 129] on span "CLEANING, CLEANING_MAINTENANCE" at bounding box center [402, 119] width 462 height 18
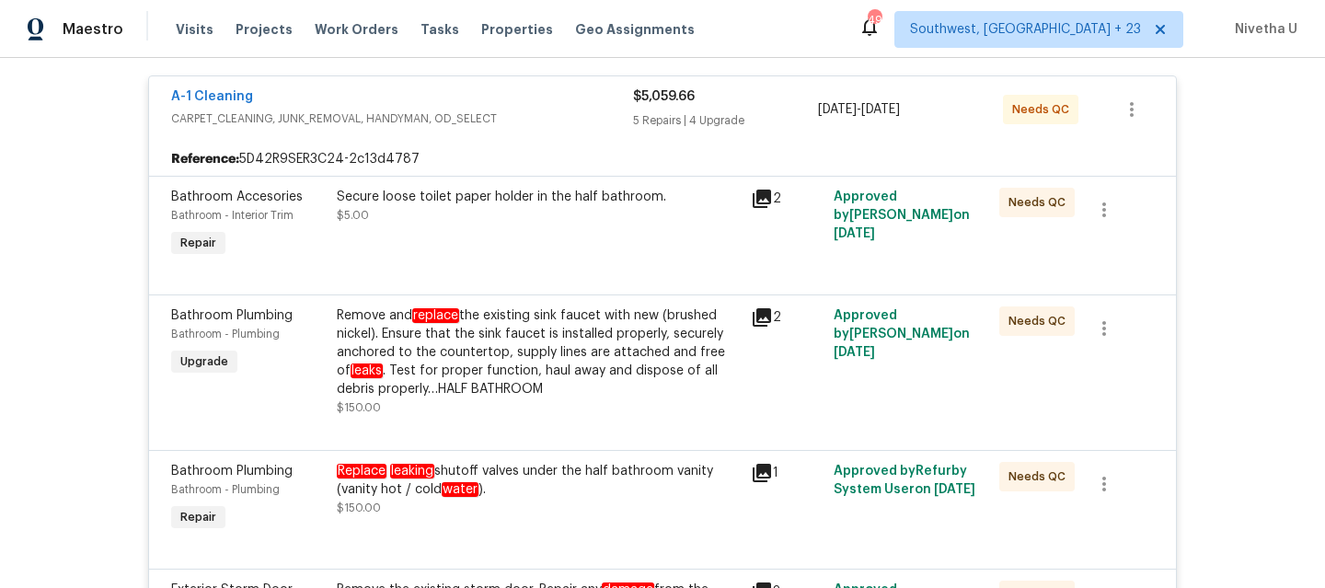
scroll to position [342, 0]
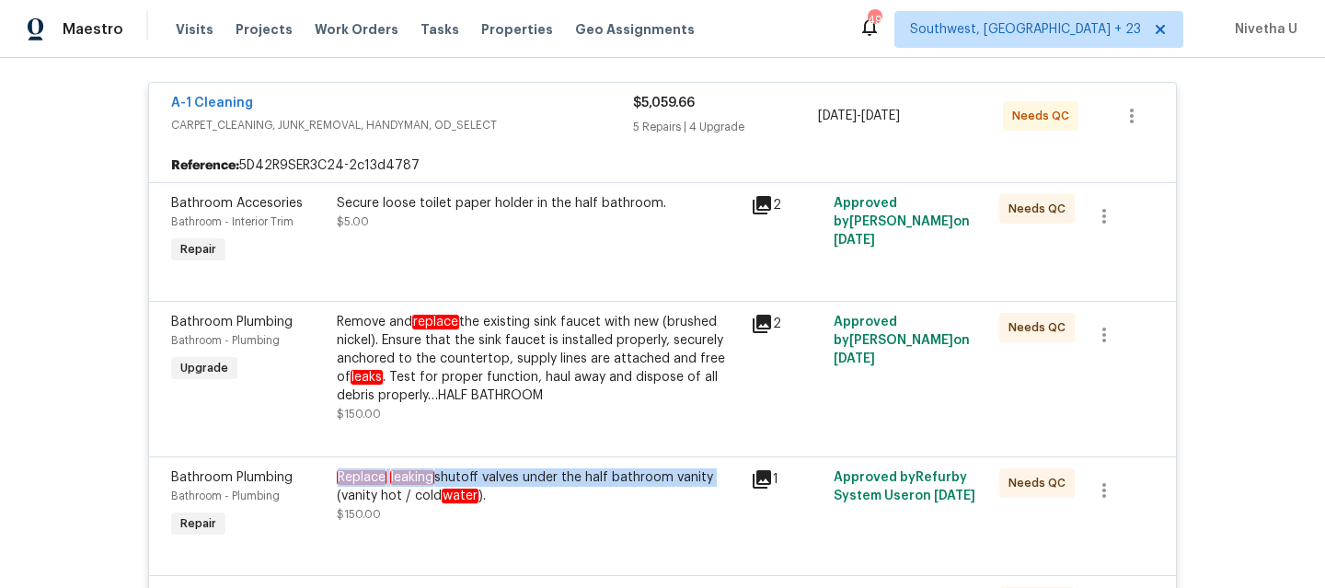
drag, startPoint x: 326, startPoint y: 480, endPoint x: 706, endPoint y: 475, distance: 380.1
click at [706, 475] on div "Replace leaking shutoff valves under the half bathroom vanity (vanity hot / col…" at bounding box center [538, 505] width 414 height 85
copy div "Replace leaking shutoff valves under the half bathroom vanity"
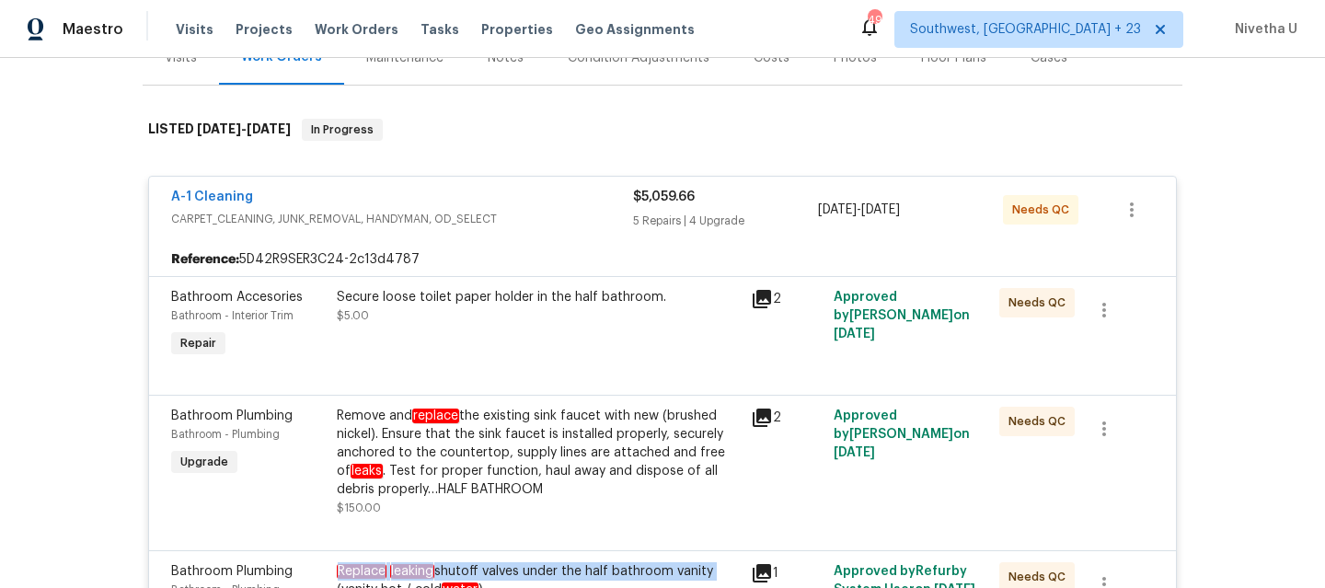
scroll to position [237, 0]
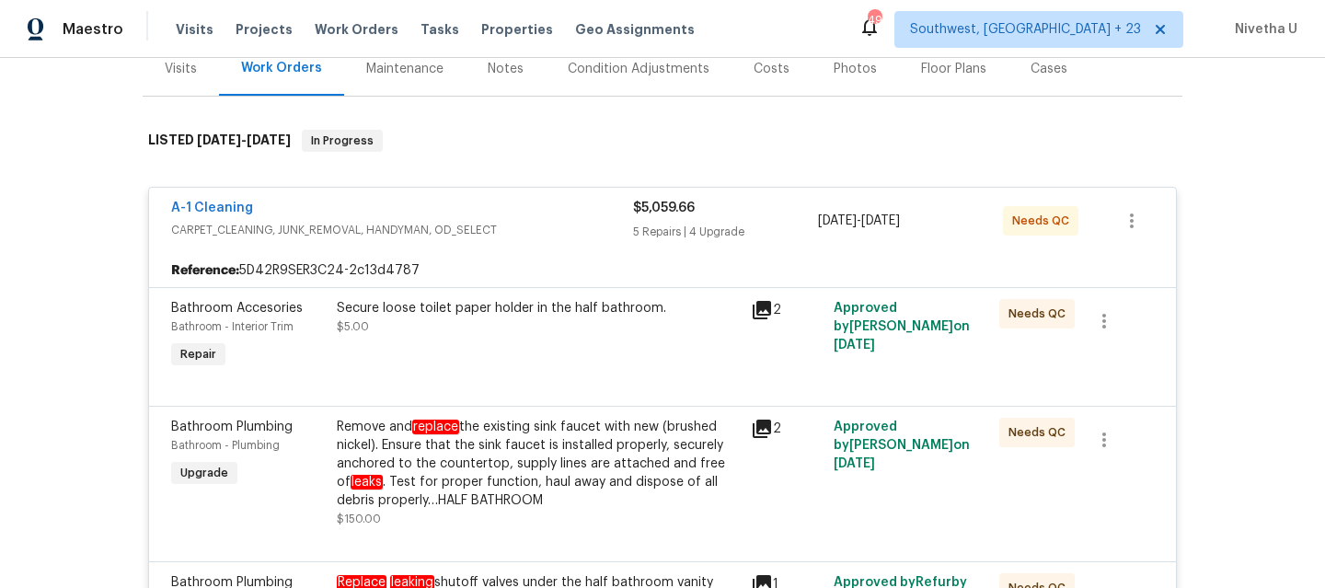
click at [514, 246] on div "A-1 Cleaning CARPET_CLEANING, JUNK_REMOVAL, HANDYMAN, OD_SELECT $5,059.66 5 Rep…" at bounding box center [662, 221] width 1027 height 66
click at [515, 217] on div "A-1 Cleaning" at bounding box center [402, 210] width 462 height 22
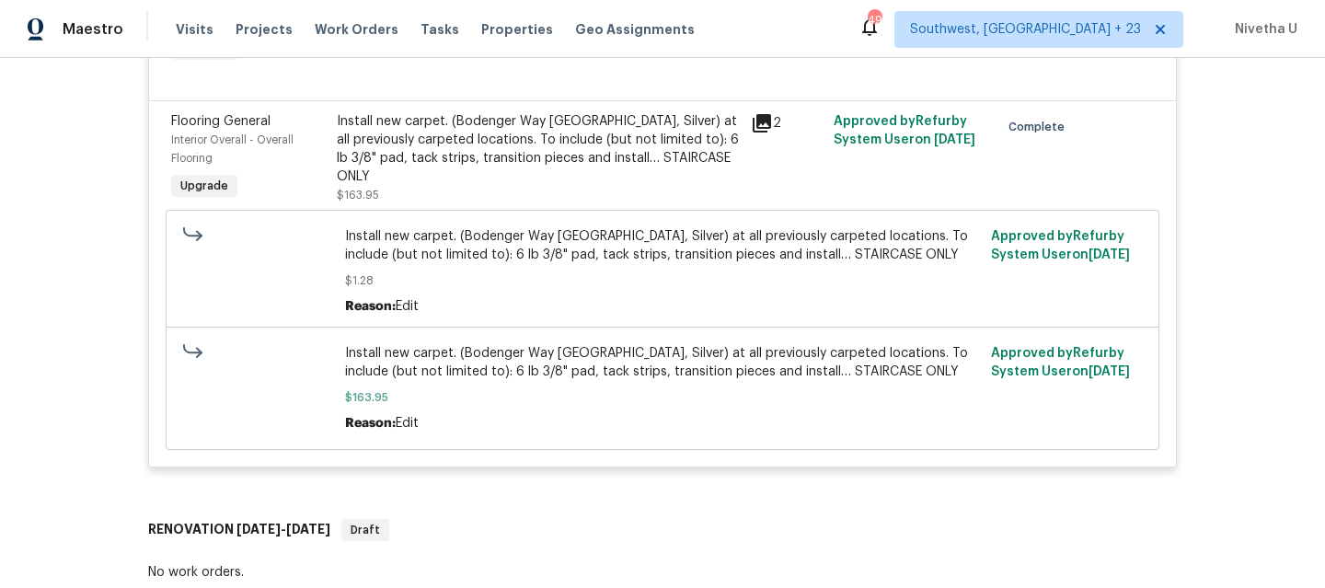
scroll to position [1039, 0]
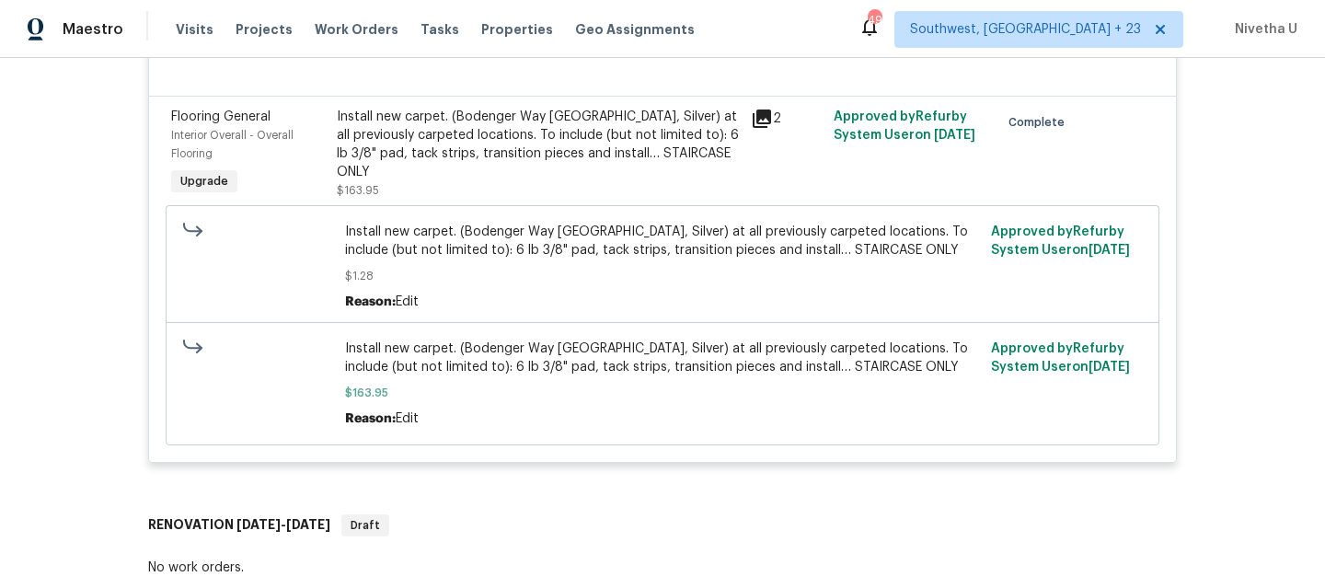
drag, startPoint x: 331, startPoint y: 120, endPoint x: 465, endPoint y: 186, distance: 149.0
click at [465, 186] on div "Install new carpet. (Bodenger Way [GEOGRAPHIC_DATA], Silver) at all previously …" at bounding box center [538, 154] width 403 height 92
click at [463, 161] on div "Install new carpet. (Bodenger Way [GEOGRAPHIC_DATA], Silver) at all previously …" at bounding box center [538, 145] width 403 height 74
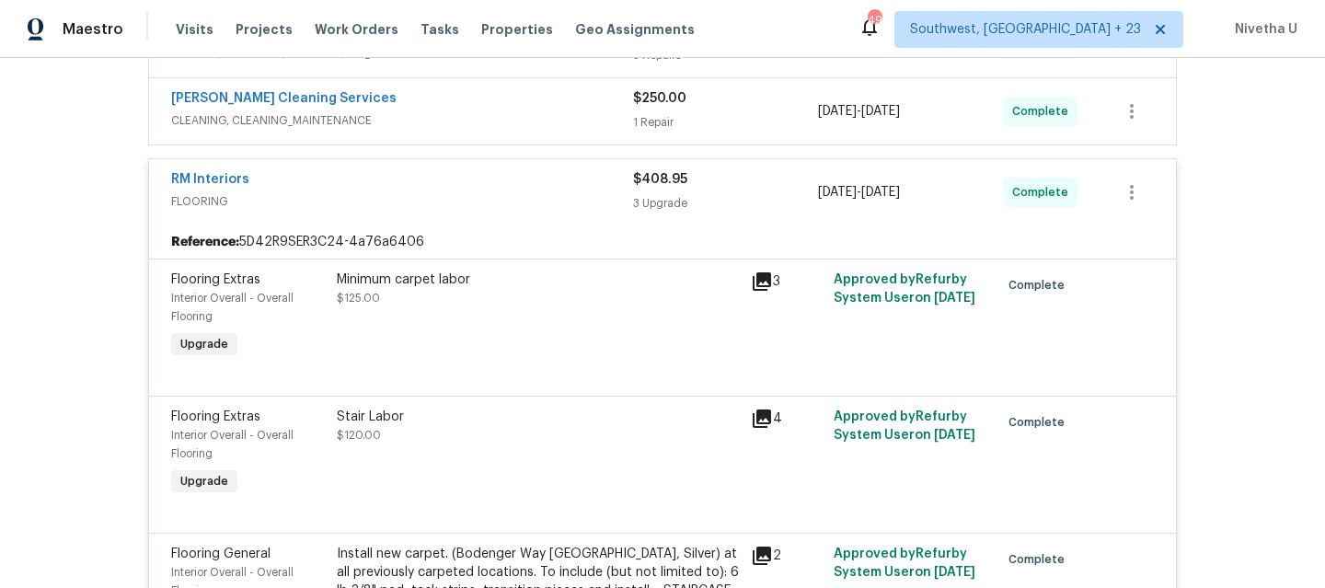
scroll to position [493, 0]
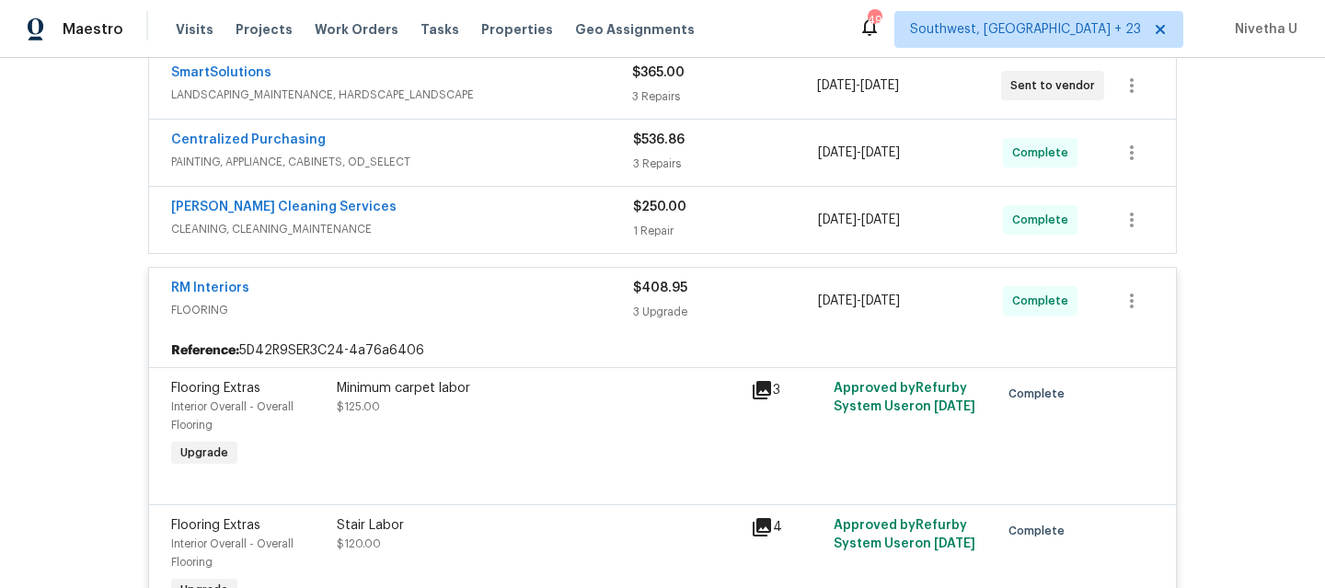
click at [570, 294] on div "RM Interiors" at bounding box center [402, 290] width 462 height 22
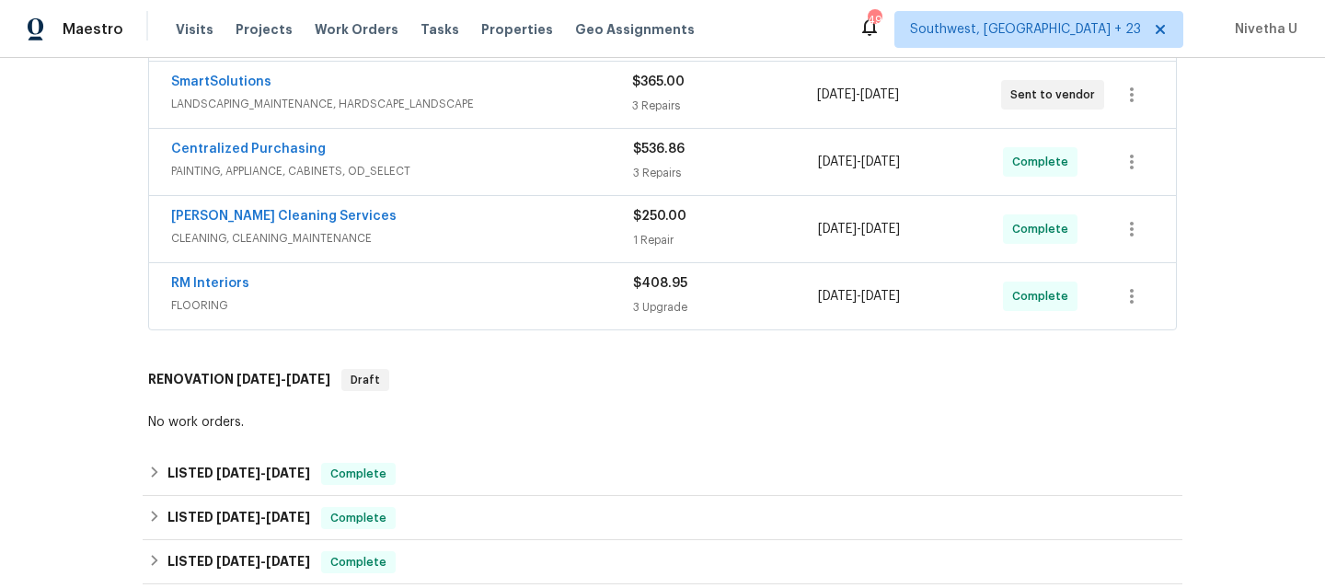
scroll to position [506, 0]
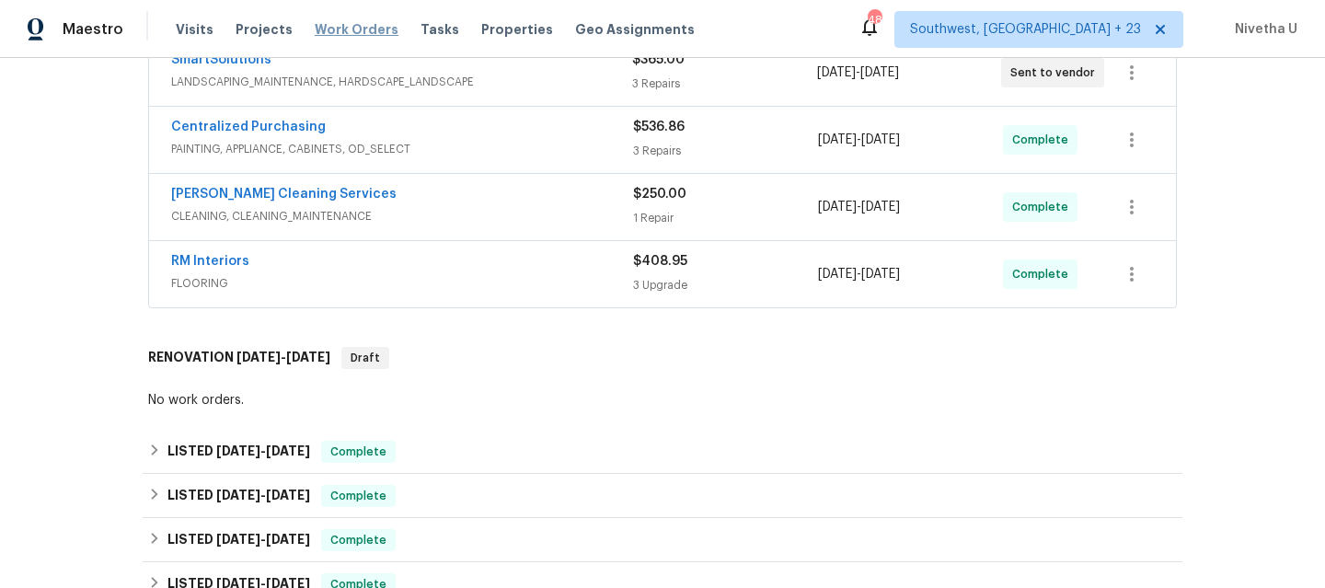
click at [352, 22] on span "Work Orders" at bounding box center [357, 29] width 84 height 18
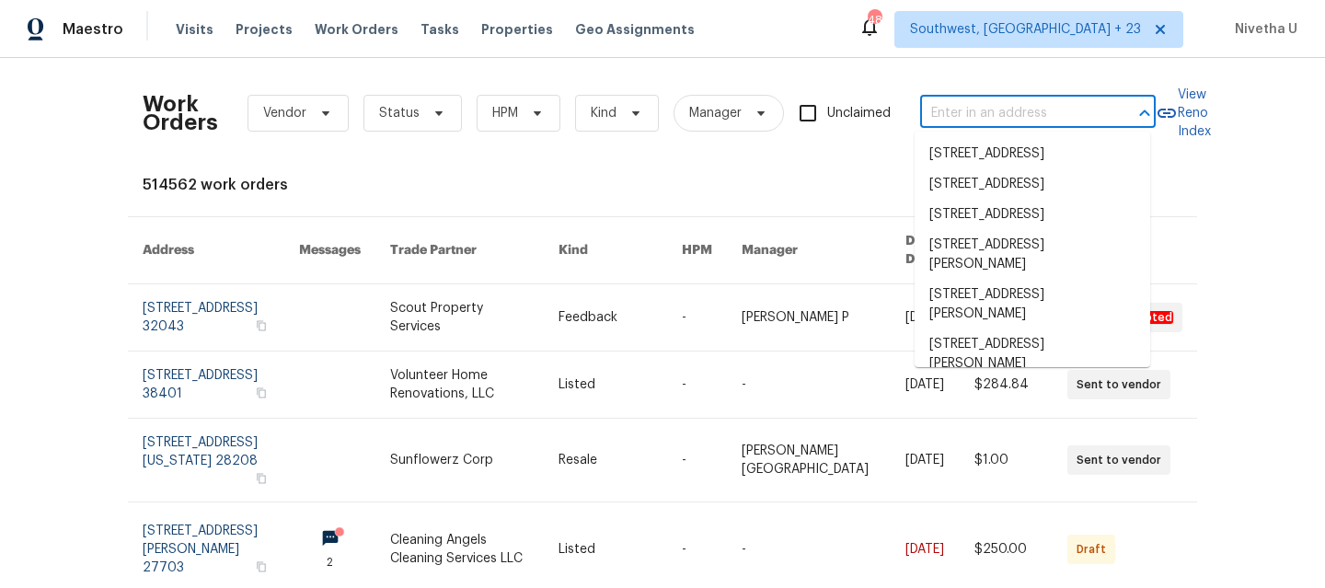
click at [935, 100] on input "text" at bounding box center [1012, 113] width 184 height 29
paste input "[STREET_ADDRESS][PERSON_NAME]"
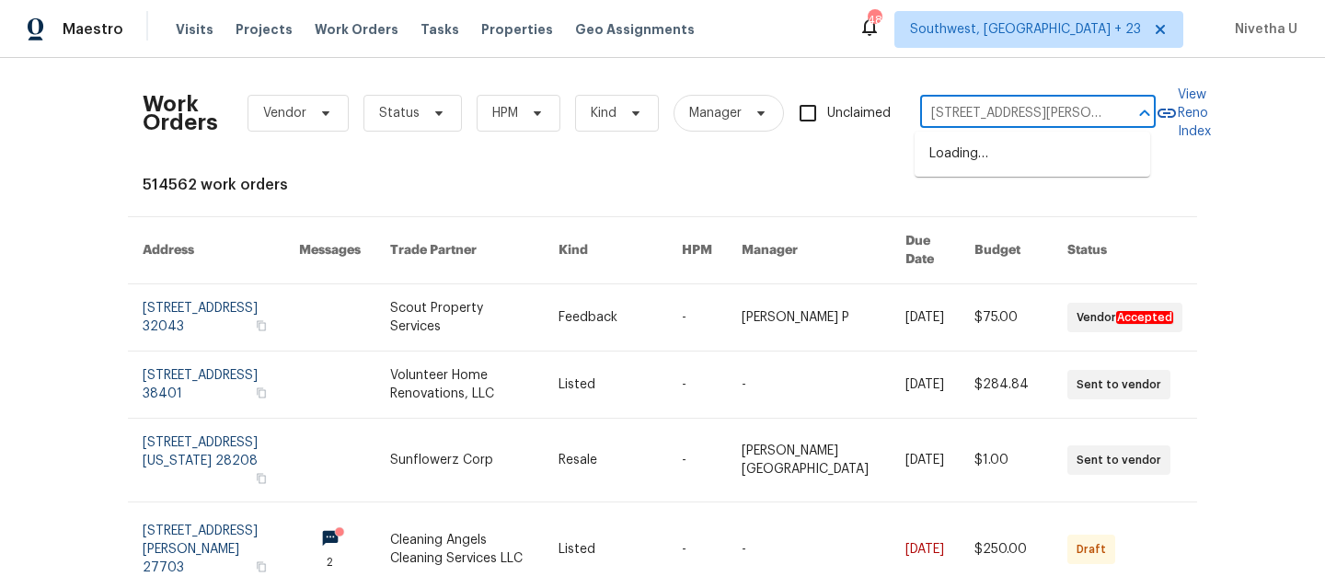
scroll to position [0, 121]
type input "[STREET_ADDRESS][PERSON_NAME]"
click at [1079, 10] on div "Maestro Visits Projects Work Orders Tasks Properties Geo Assignments [STREET_AD…" at bounding box center [662, 29] width 1325 height 58
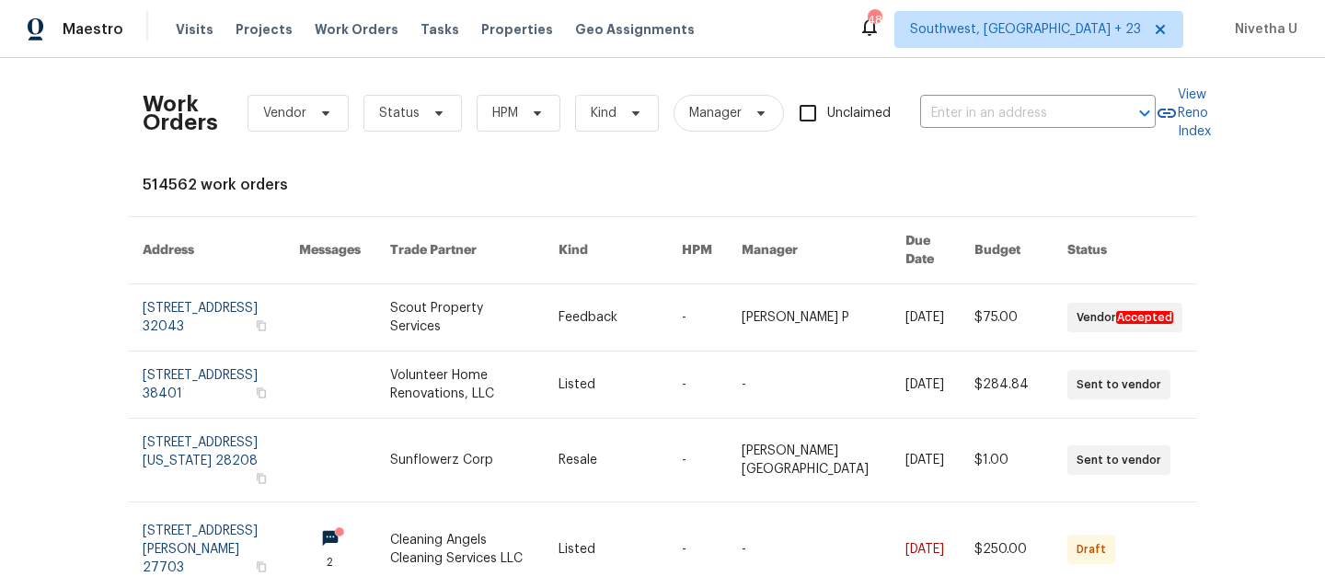
click at [1079, 52] on div "Maestro Visits Projects Work Orders Tasks Properties Geo Assignments [STREET_AD…" at bounding box center [662, 29] width 1325 height 58
click at [1079, 40] on span "Southwest, [GEOGRAPHIC_DATA] + 23" at bounding box center [1038, 29] width 289 height 37
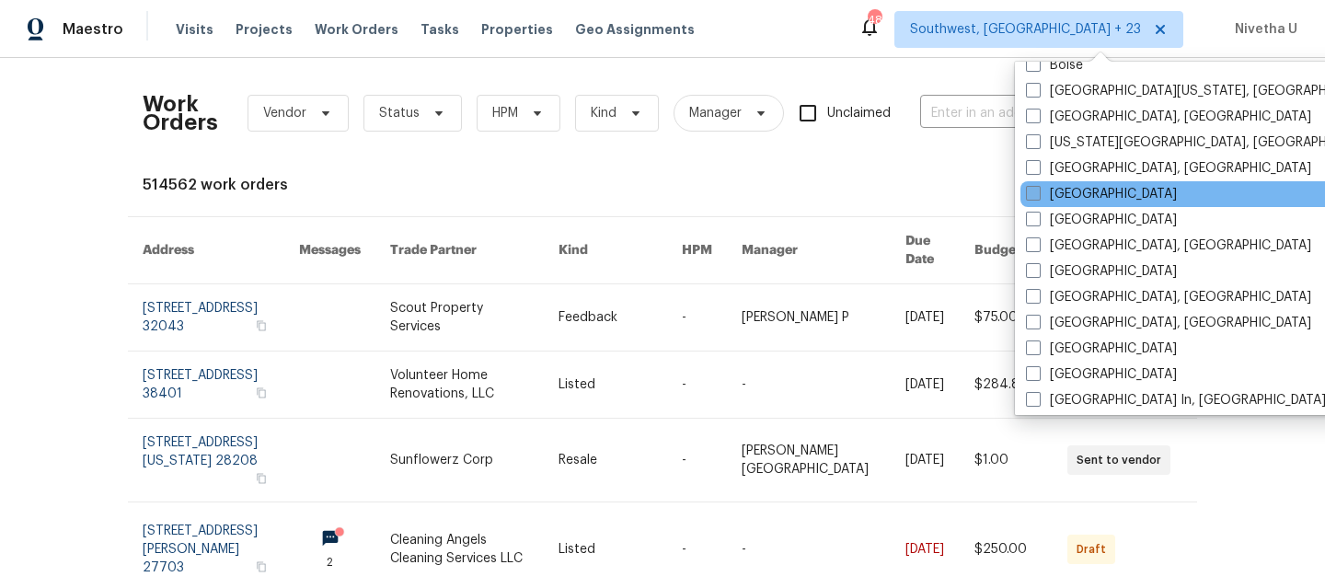
scroll to position [1088, 0]
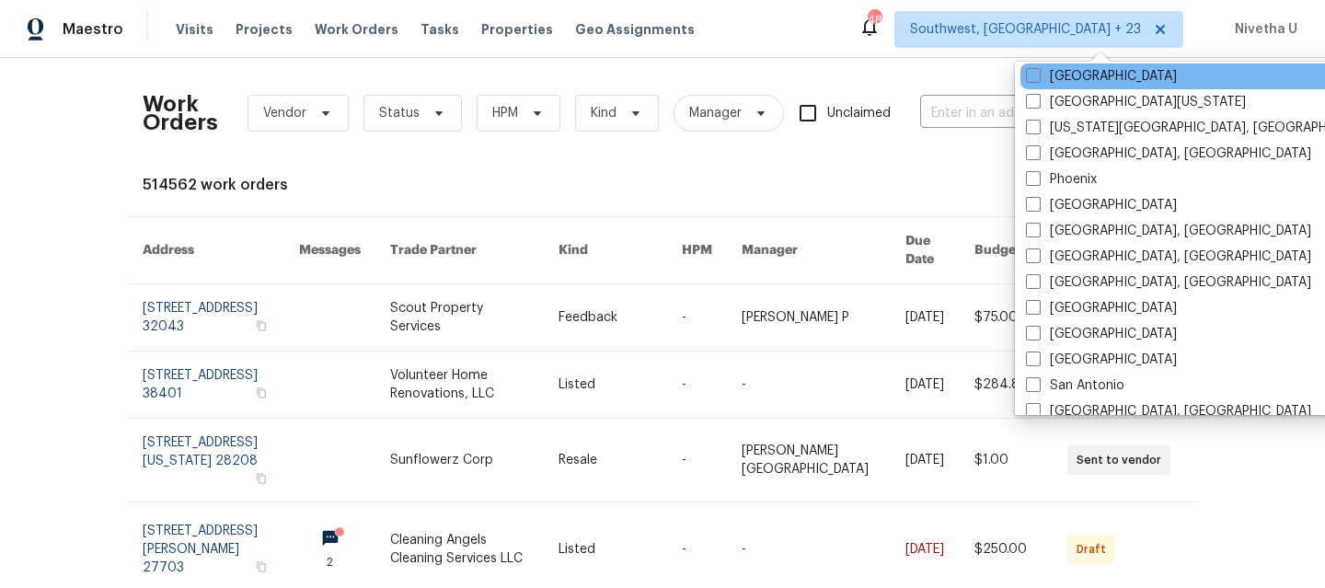
click at [1086, 65] on div "[GEOGRAPHIC_DATA]" at bounding box center [1206, 76] width 371 height 26
click at [1076, 82] on label "[GEOGRAPHIC_DATA]" at bounding box center [1101, 76] width 151 height 18
click at [1038, 79] on input "[GEOGRAPHIC_DATA]" at bounding box center [1032, 73] width 12 height 12
checkbox input "true"
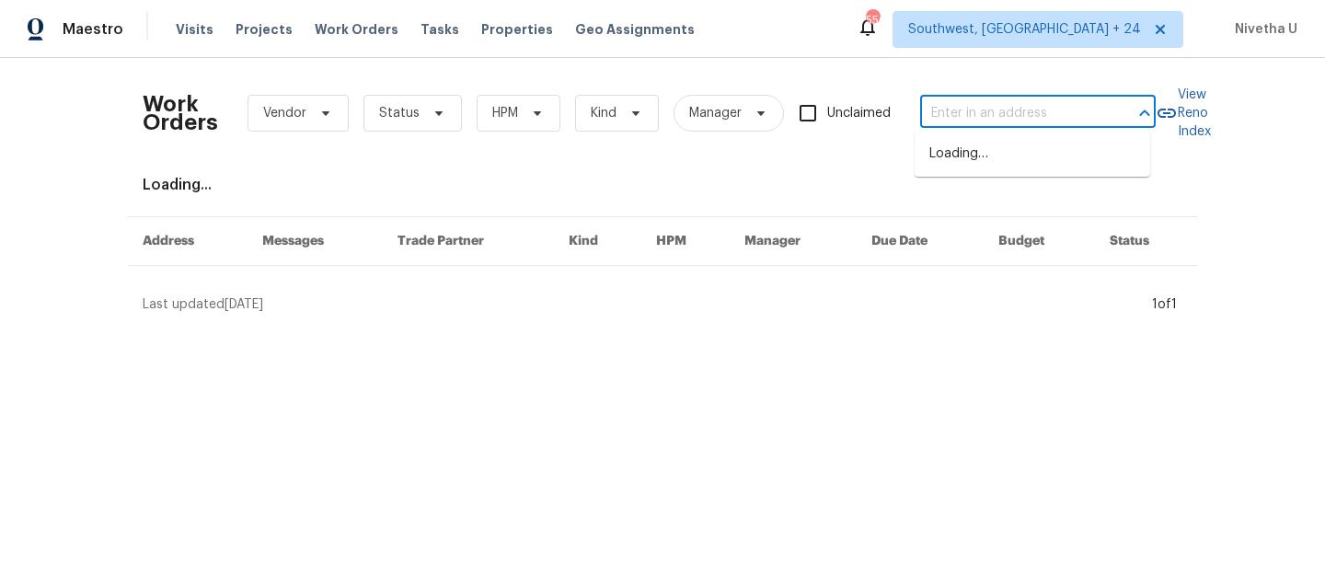
click at [933, 123] on input "text" at bounding box center [1012, 113] width 184 height 29
paste input "[STREET_ADDRESS][PERSON_NAME]"
type input "[STREET_ADDRESS][PERSON_NAME]"
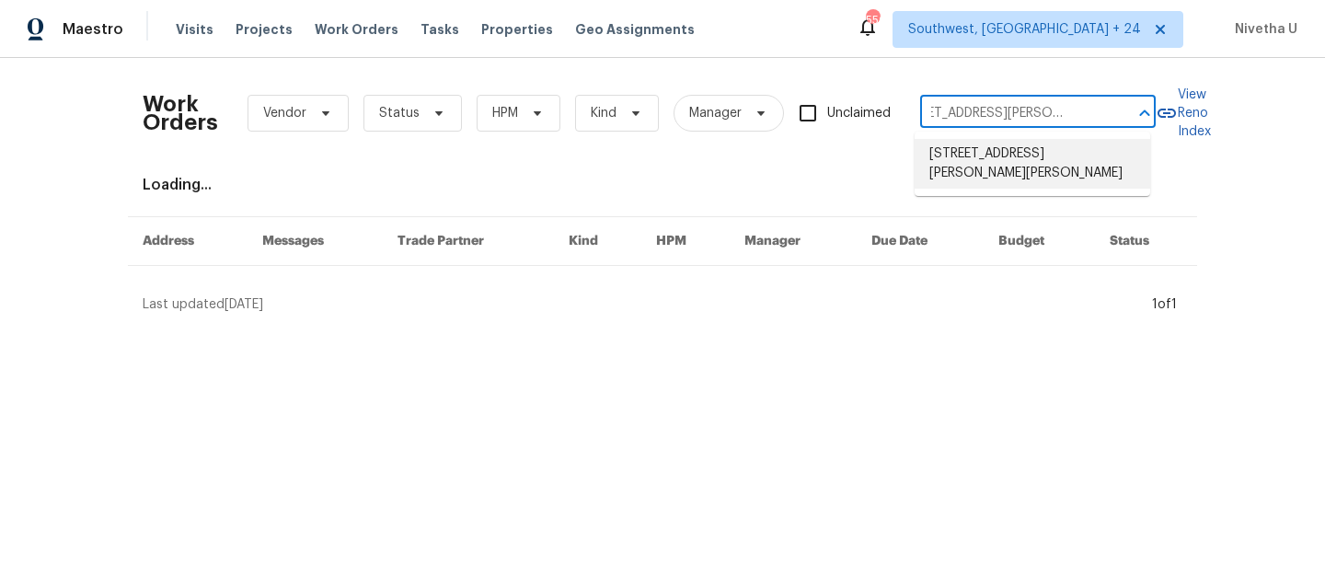
click at [952, 170] on li "[STREET_ADDRESS][PERSON_NAME][PERSON_NAME]" at bounding box center [1033, 164] width 236 height 50
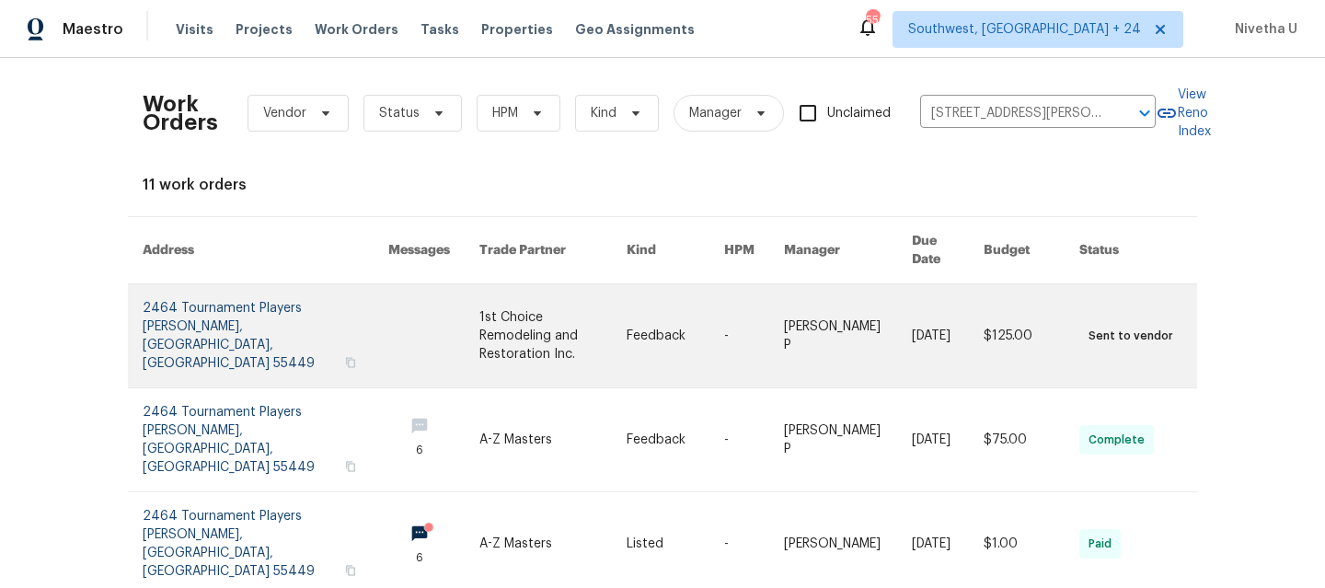
click at [179, 304] on link at bounding box center [266, 335] width 246 height 103
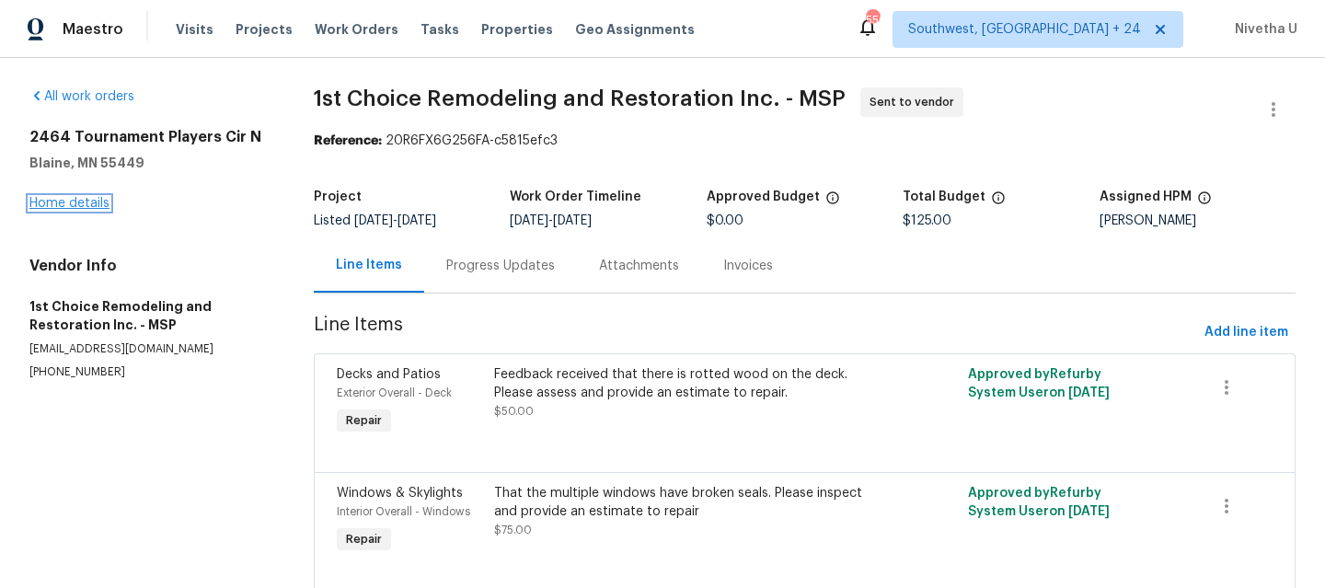
click at [55, 202] on link "Home details" at bounding box center [69, 203] width 80 height 13
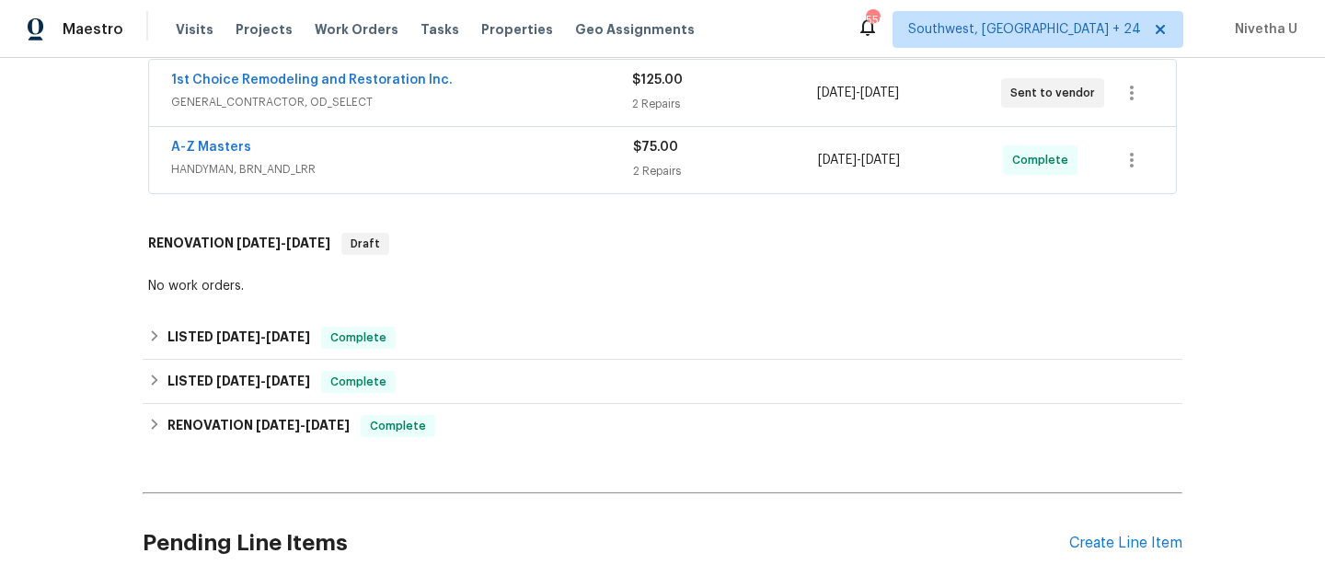
scroll to position [378, 0]
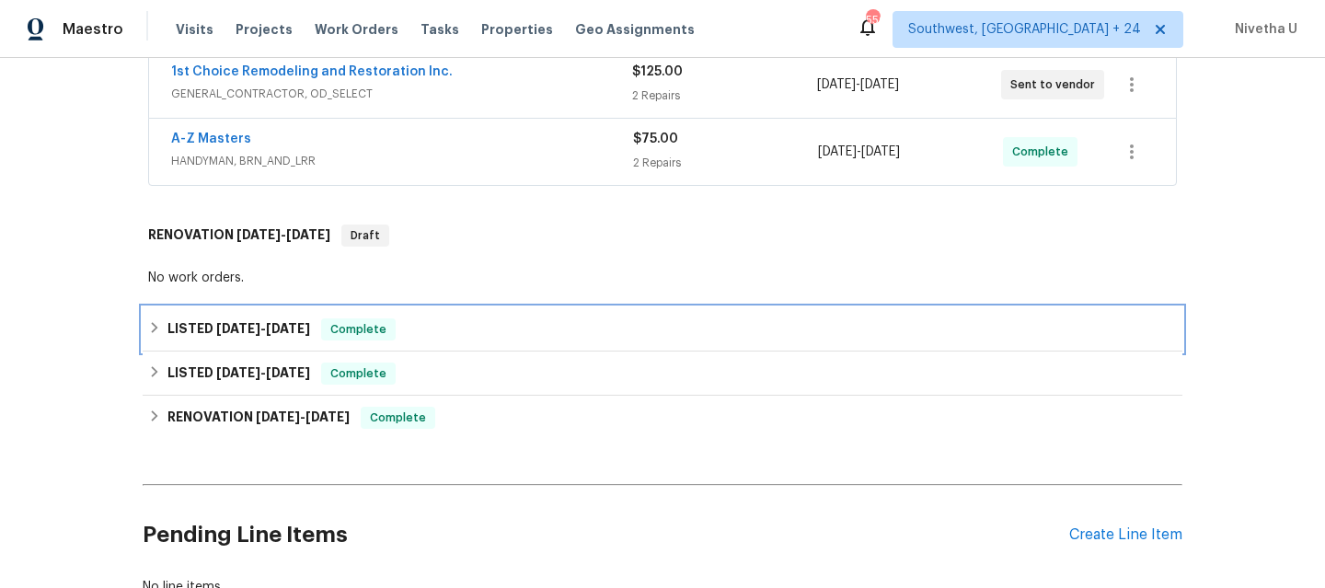
click at [439, 319] on div "LISTED [DATE] - [DATE] Complete" at bounding box center [662, 329] width 1029 height 22
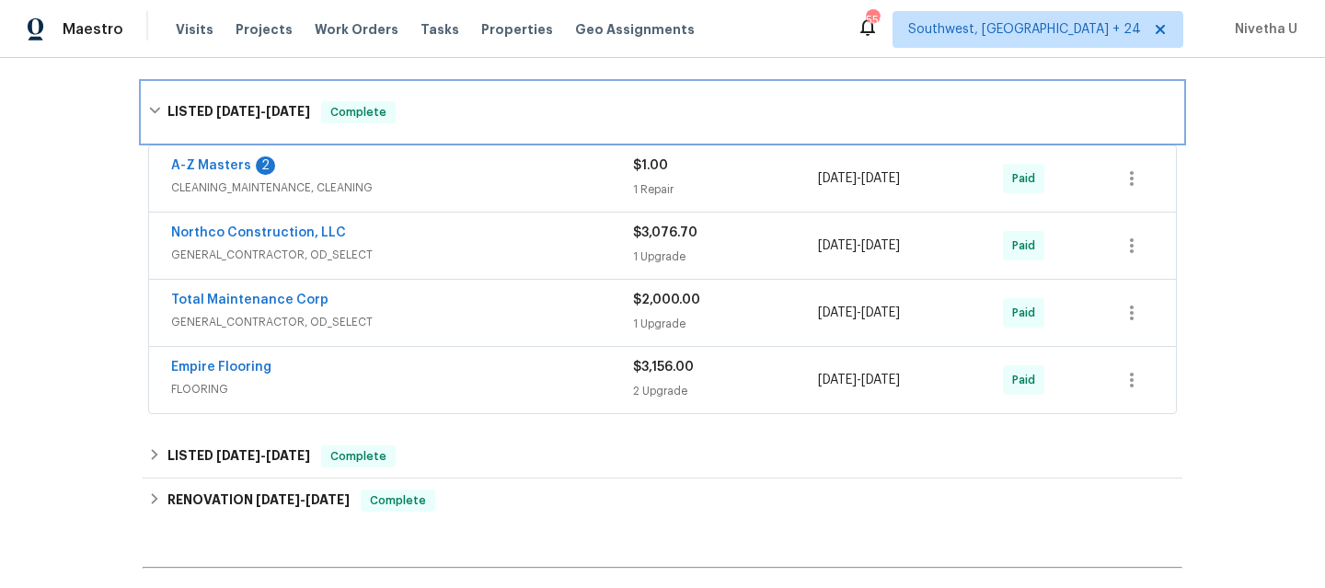
scroll to position [602, 0]
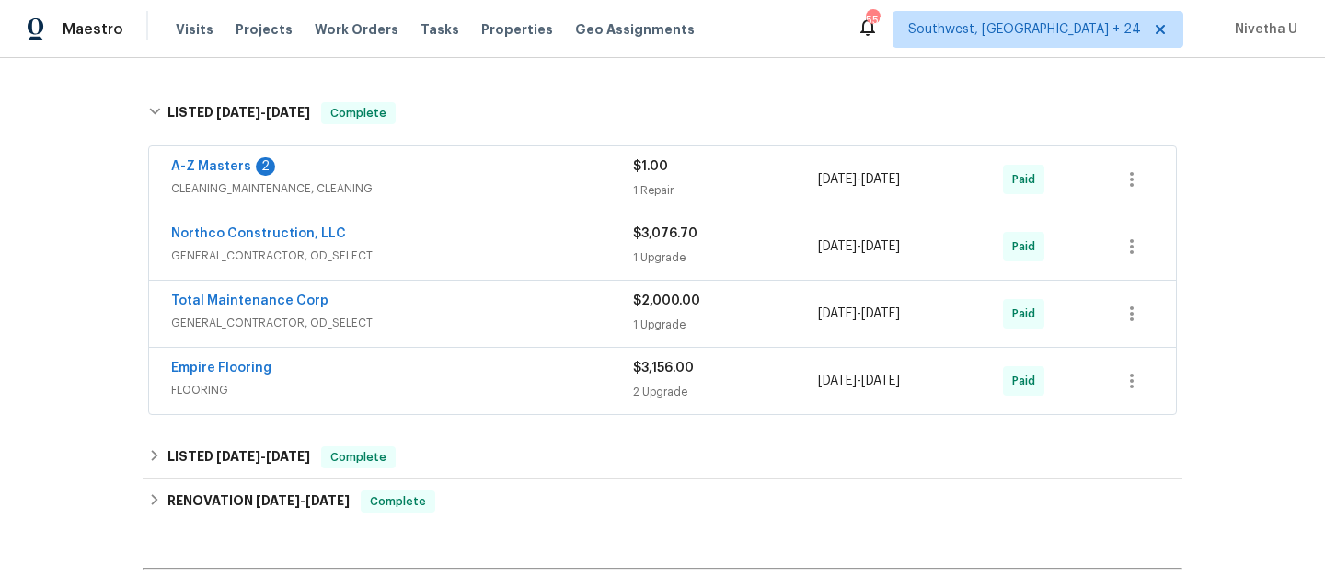
click at [427, 381] on span "FLOORING" at bounding box center [402, 390] width 462 height 18
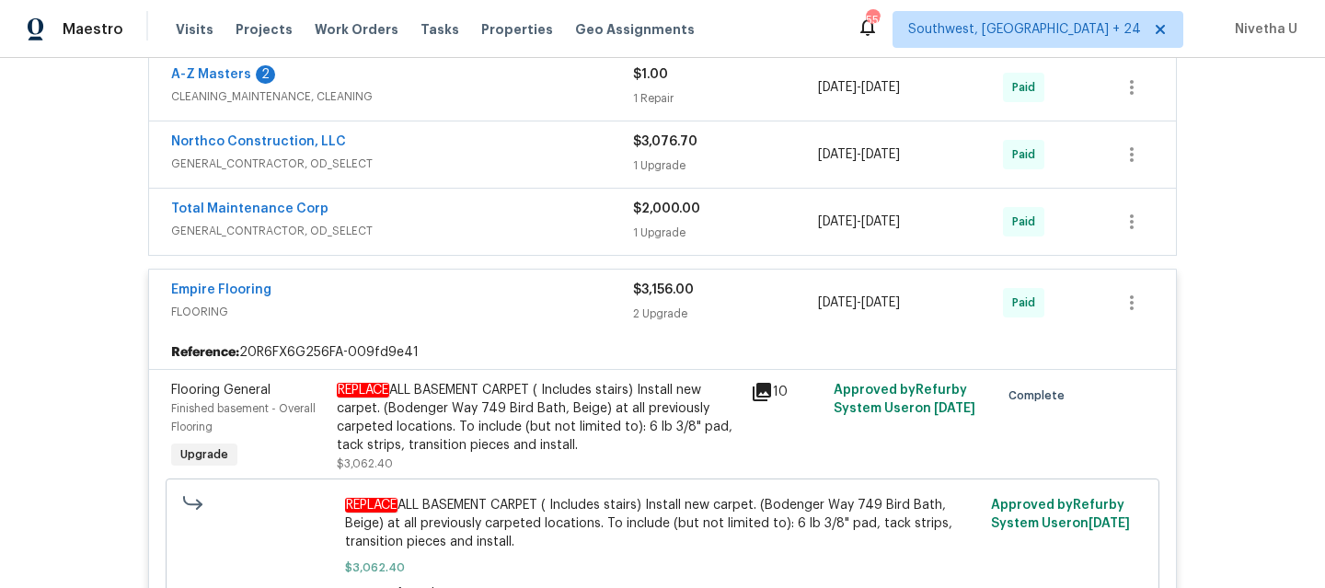
scroll to position [688, 0]
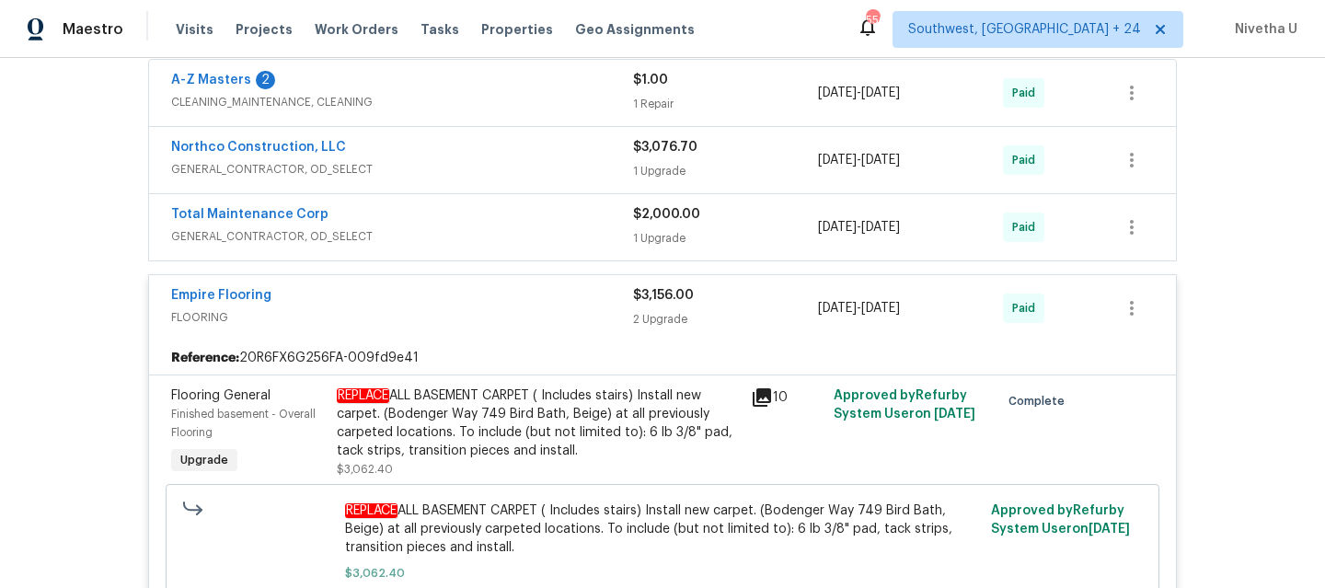
click at [489, 309] on div "Empire Flooring FLOORING" at bounding box center [402, 308] width 462 height 44
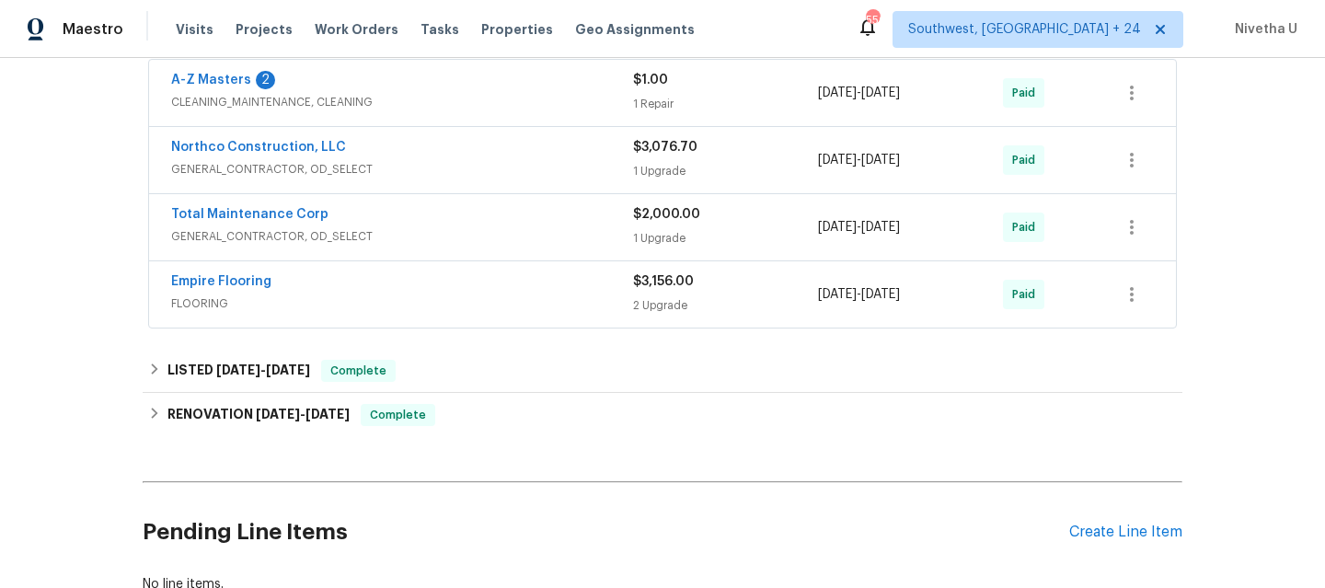
click at [484, 238] on div "Total Maintenance Corp GENERAL_CONTRACTOR, OD_SELECT $2,000.00 1 Upgrade [DATE]…" at bounding box center [662, 227] width 1027 height 66
click at [481, 227] on span "GENERAL_CONTRACTOR, OD_SELECT" at bounding box center [402, 236] width 462 height 18
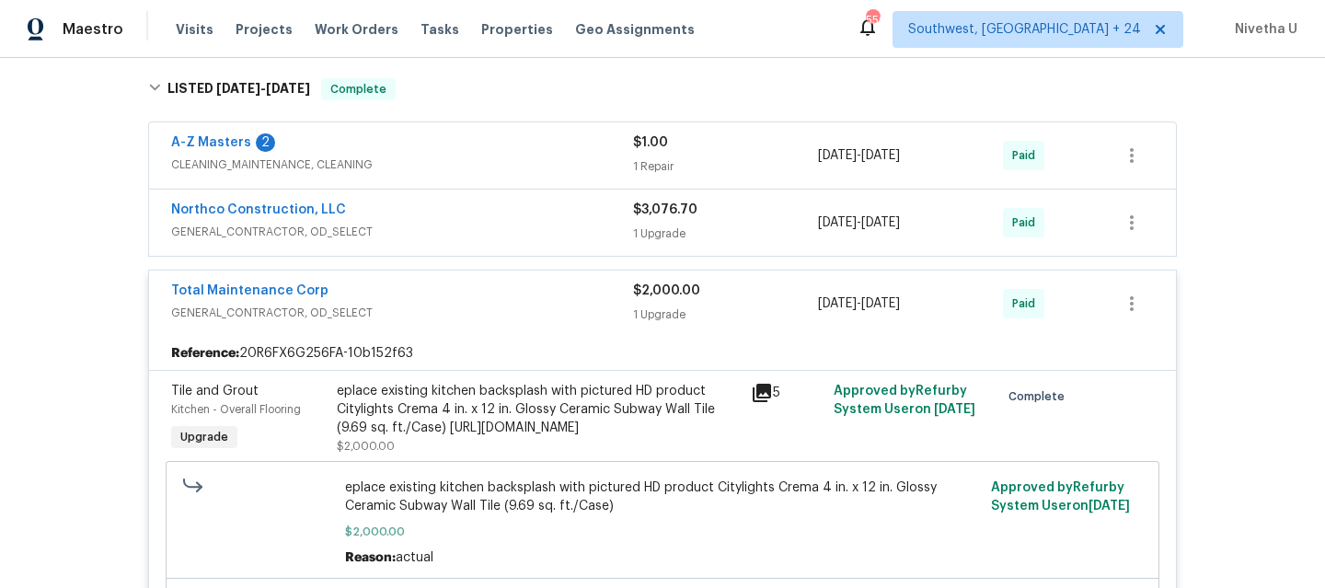
scroll to position [623, 0]
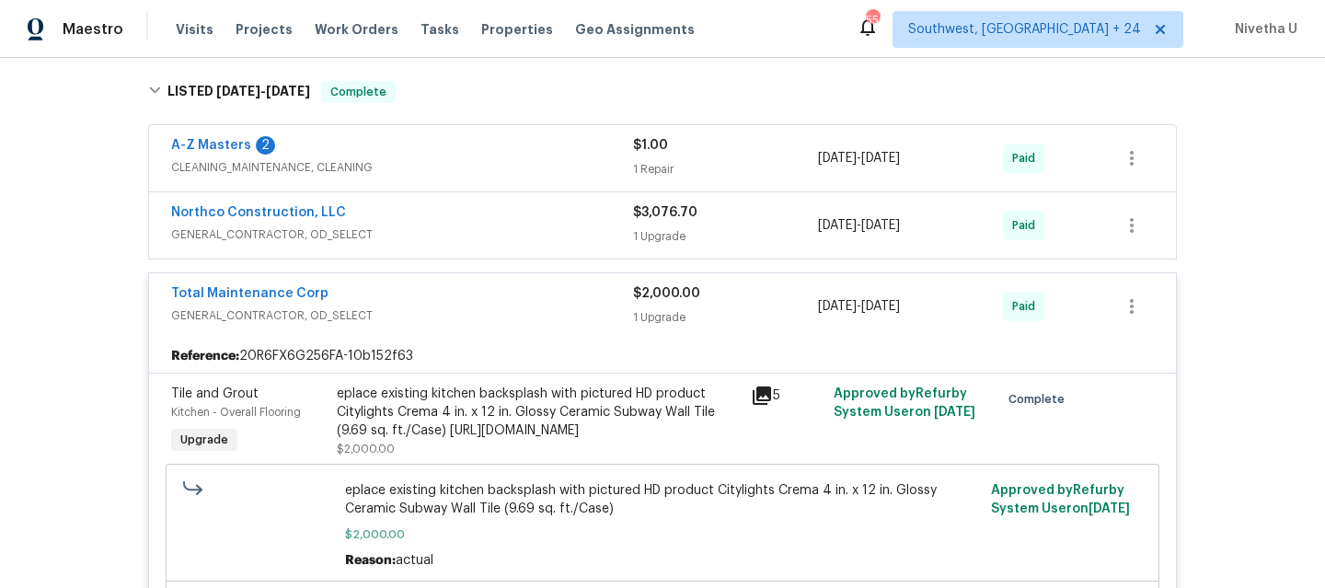
click at [469, 306] on span "GENERAL_CONTRACTOR, OD_SELECT" at bounding box center [402, 315] width 462 height 18
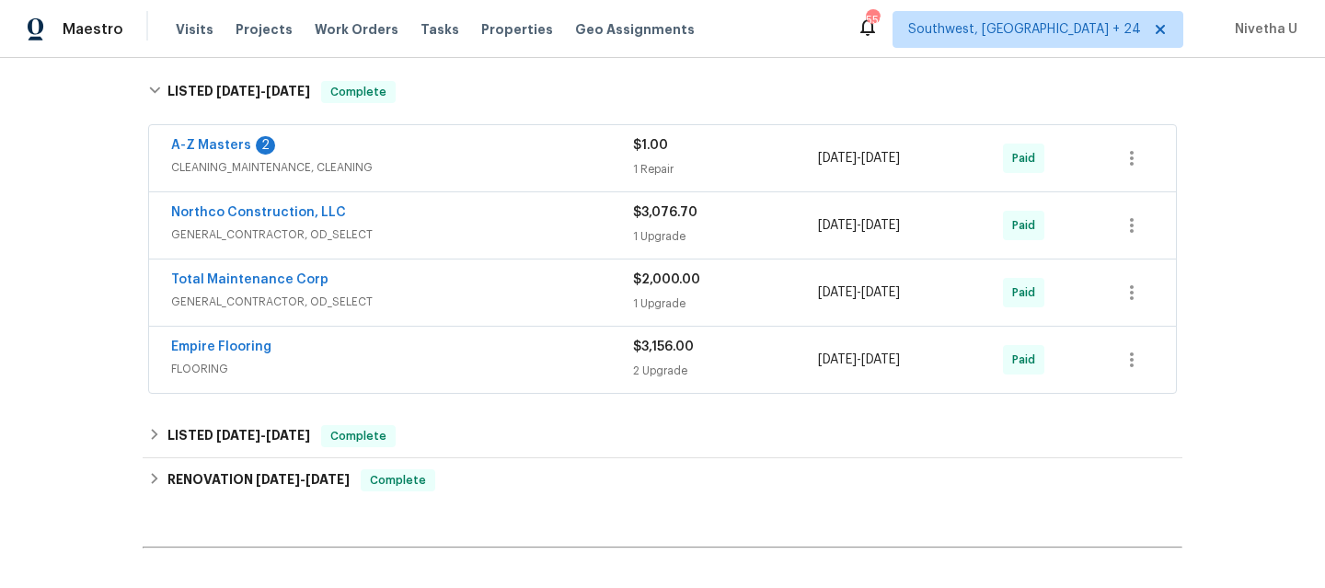
click at [488, 203] on div "Northco Construction, LLC" at bounding box center [402, 214] width 462 height 22
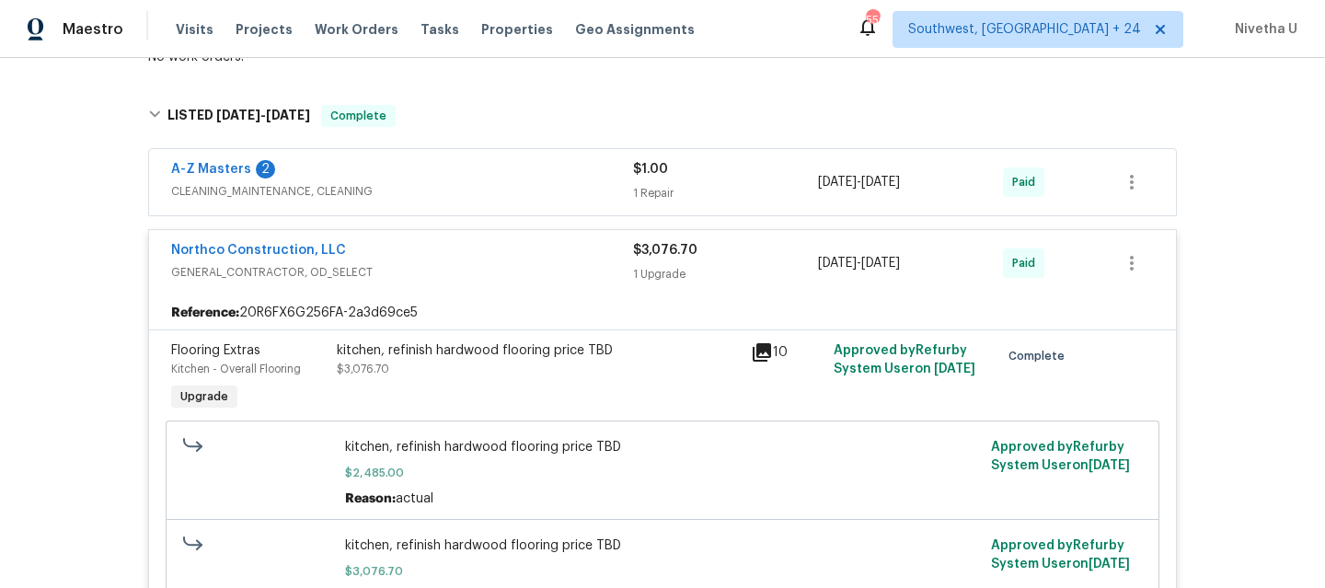
scroll to position [593, 0]
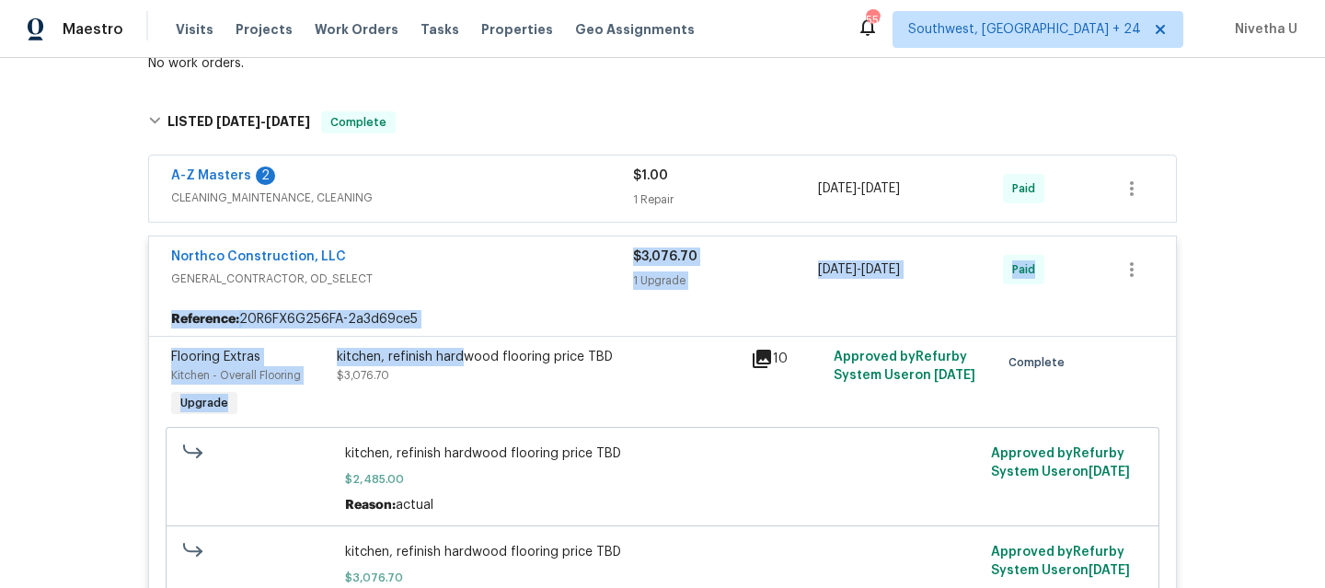
drag, startPoint x: 476, startPoint y: 266, endPoint x: 455, endPoint y: 334, distance: 71.3
click at [455, 334] on div "Northco Construction, LLC GENERAL_CONTRACTOR, OD_SELECT $3,076.70 1 Upgrade [DA…" at bounding box center [662, 442] width 1029 height 412
click at [60, 303] on div "Back to all projects [STREET_ADDRESS] 3 Beds | 3 Baths | Total: 4049 ft² | Abov…" at bounding box center [662, 323] width 1325 height 530
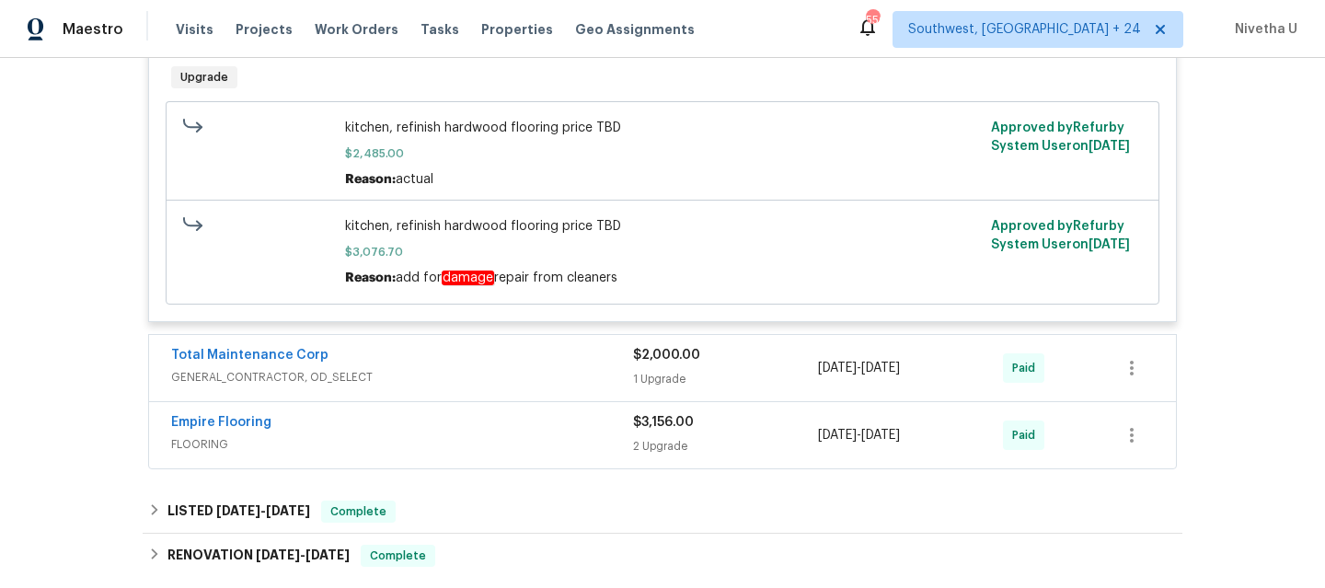
scroll to position [921, 0]
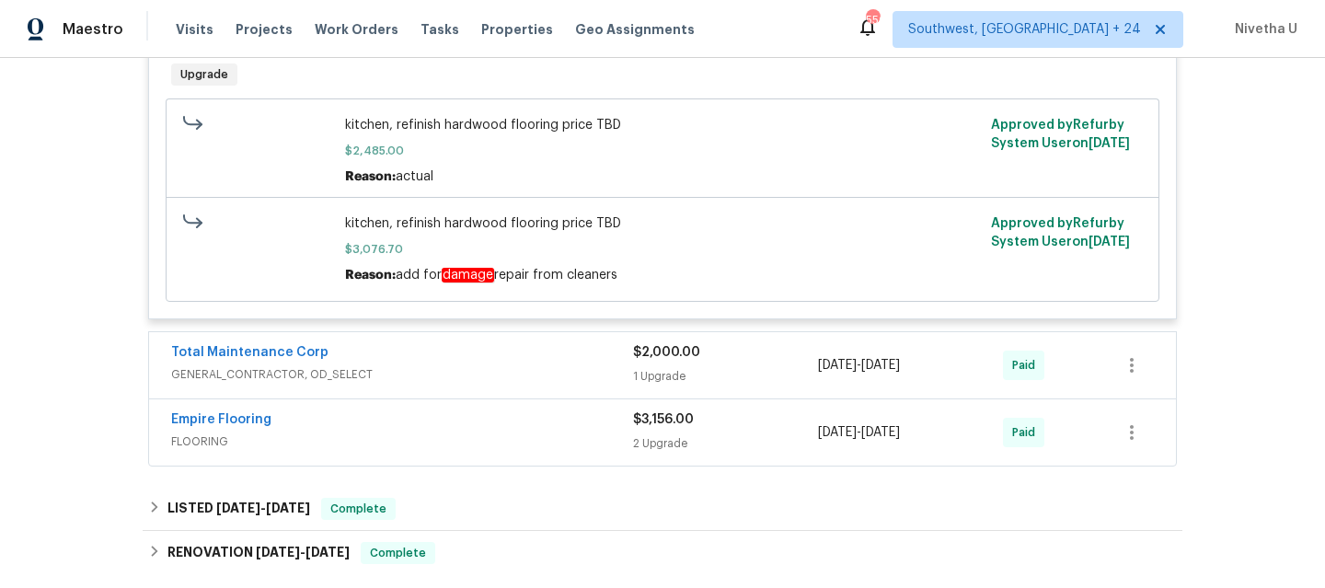
click at [475, 365] on span "GENERAL_CONTRACTOR, OD_SELECT" at bounding box center [402, 374] width 462 height 18
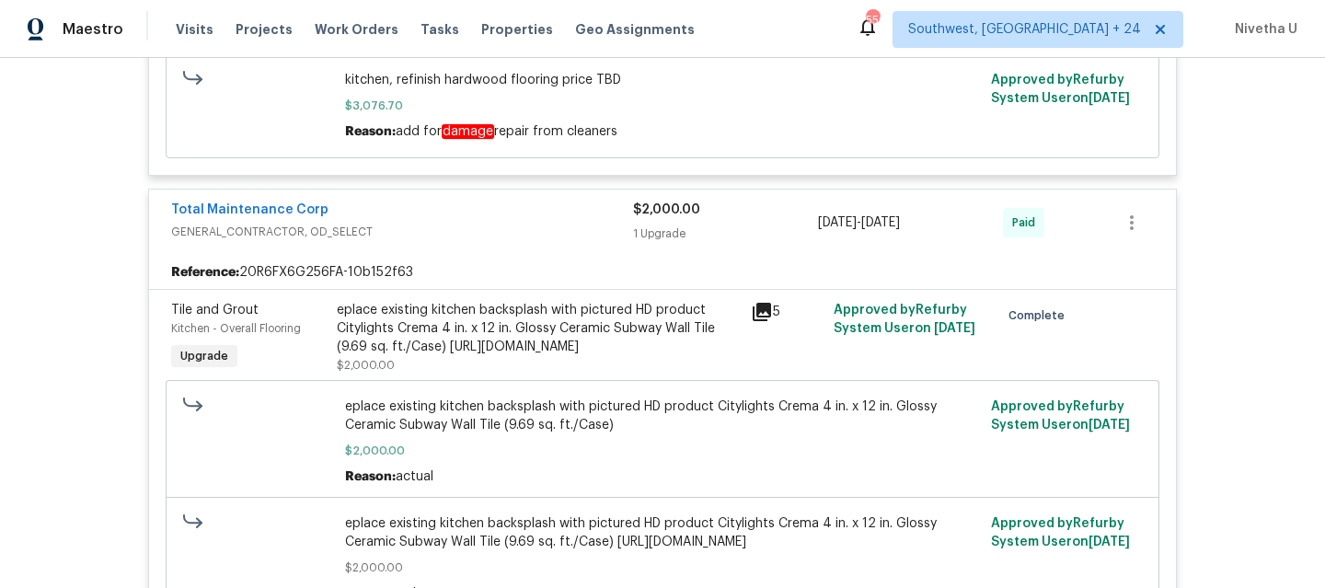
scroll to position [1063, 0]
click at [519, 225] on span "GENERAL_CONTRACTOR, OD_SELECT" at bounding box center [402, 234] width 462 height 18
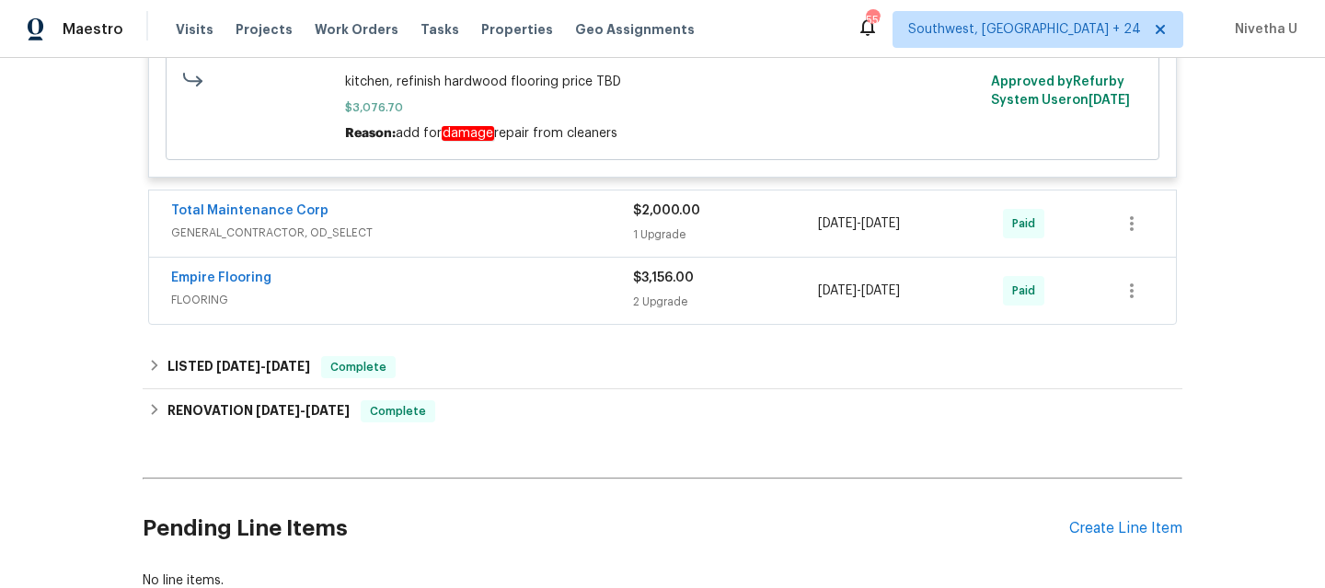
click at [501, 271] on div "Empire Flooring" at bounding box center [402, 280] width 462 height 22
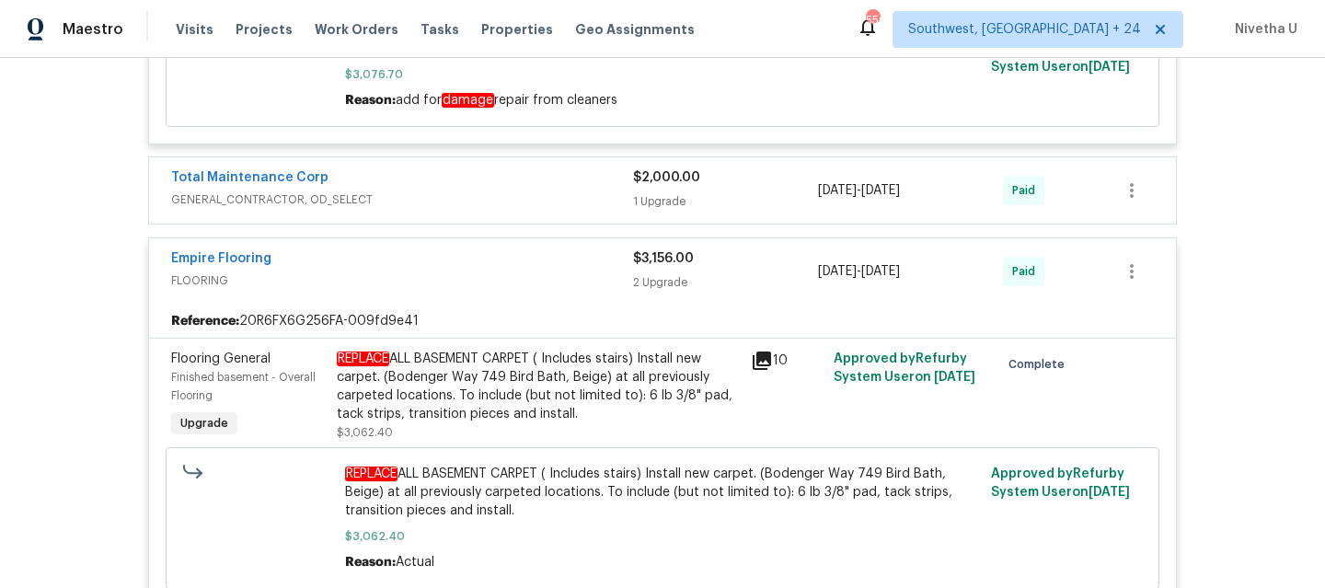
scroll to position [1095, 0]
click at [491, 272] on span "FLOORING" at bounding box center [402, 281] width 462 height 18
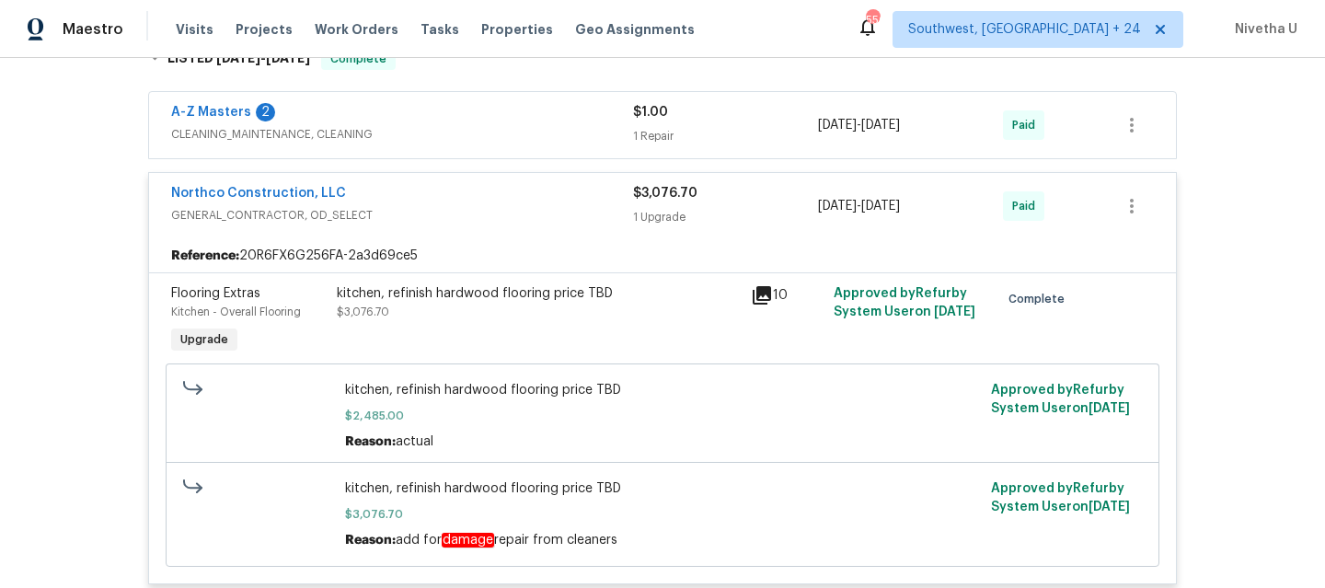
scroll to position [652, 0]
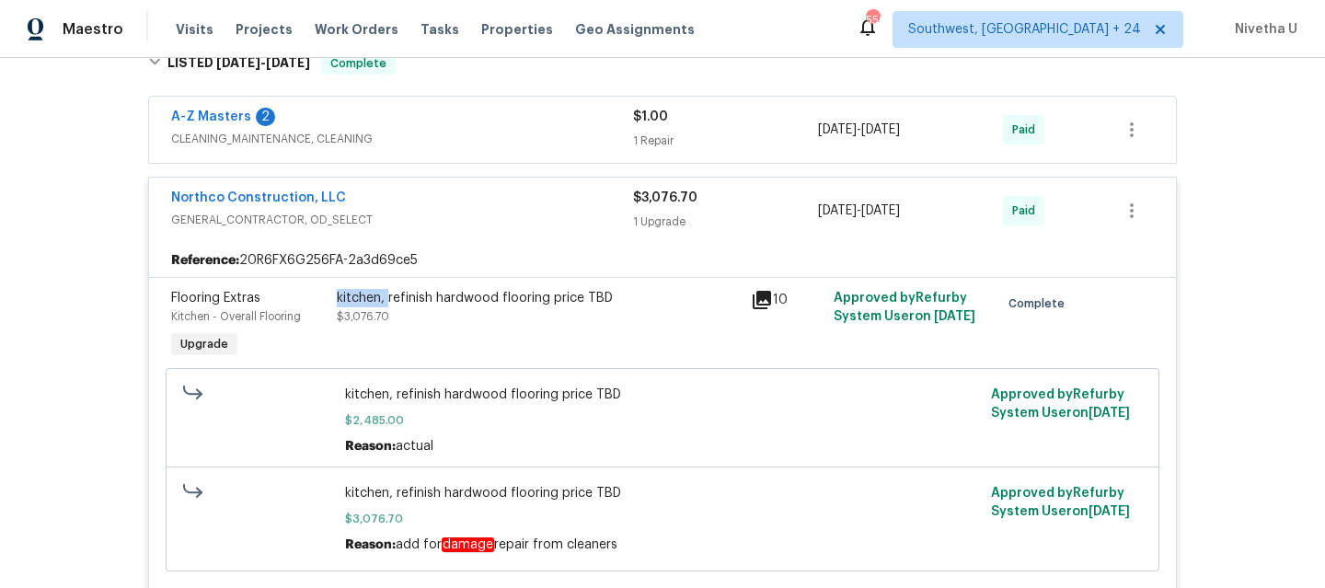
drag, startPoint x: 325, startPoint y: 280, endPoint x: 381, endPoint y: 281, distance: 56.1
click at [381, 283] on div "kitchen, refinish hardwood flooring price TBD $3,076.70" at bounding box center [538, 325] width 414 height 85
click at [548, 189] on div "Northco Construction, LLC" at bounding box center [402, 200] width 462 height 22
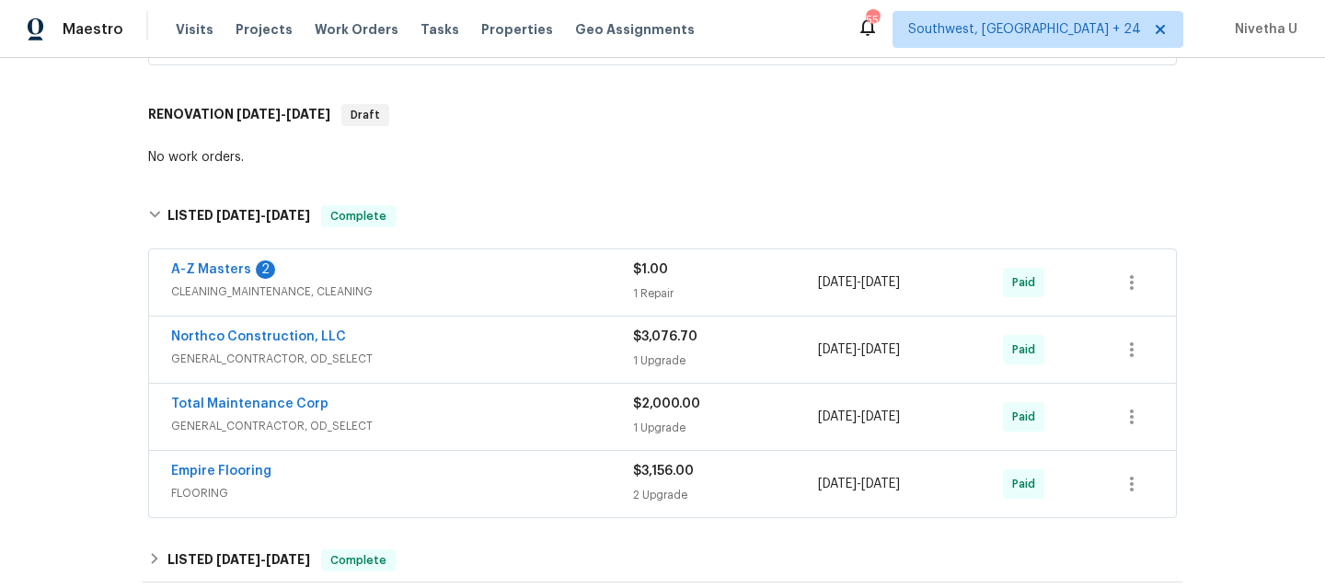
scroll to position [502, 0]
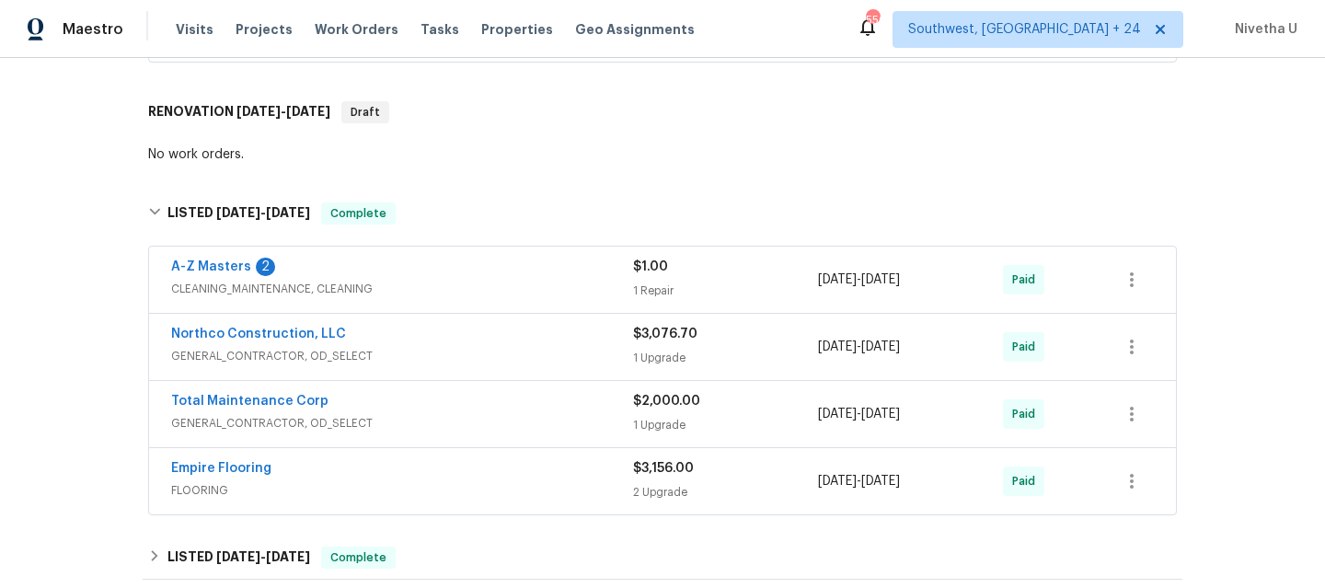
click at [512, 280] on span "CLEANING_MAINTENANCE, CLEANING" at bounding box center [402, 289] width 462 height 18
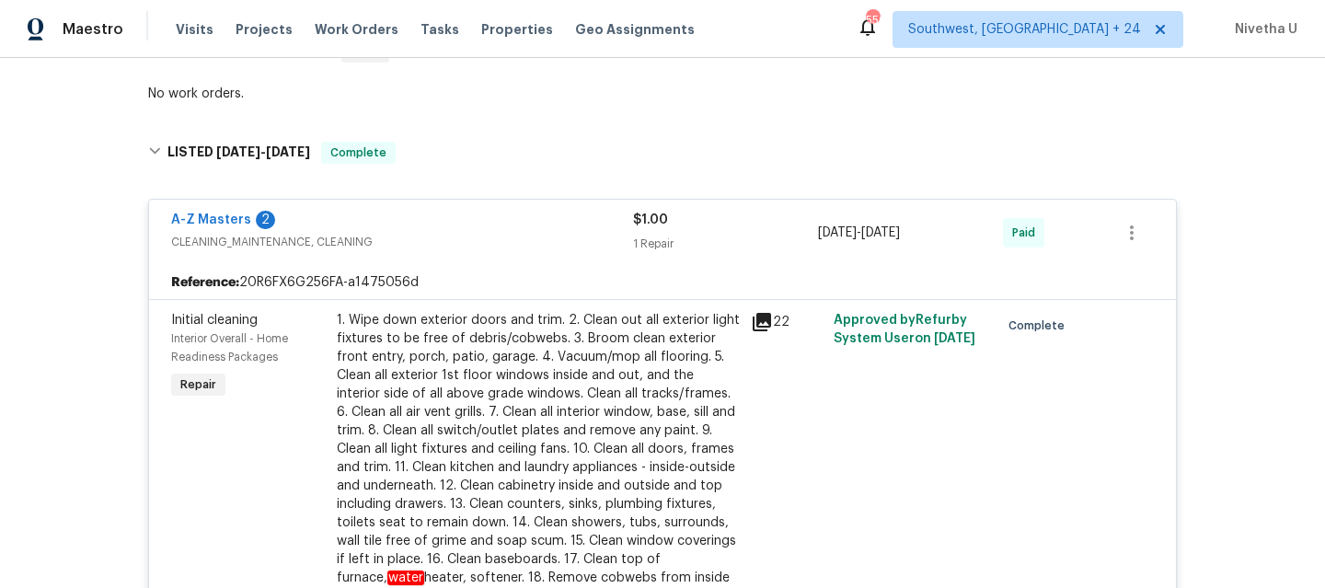
scroll to position [557, 0]
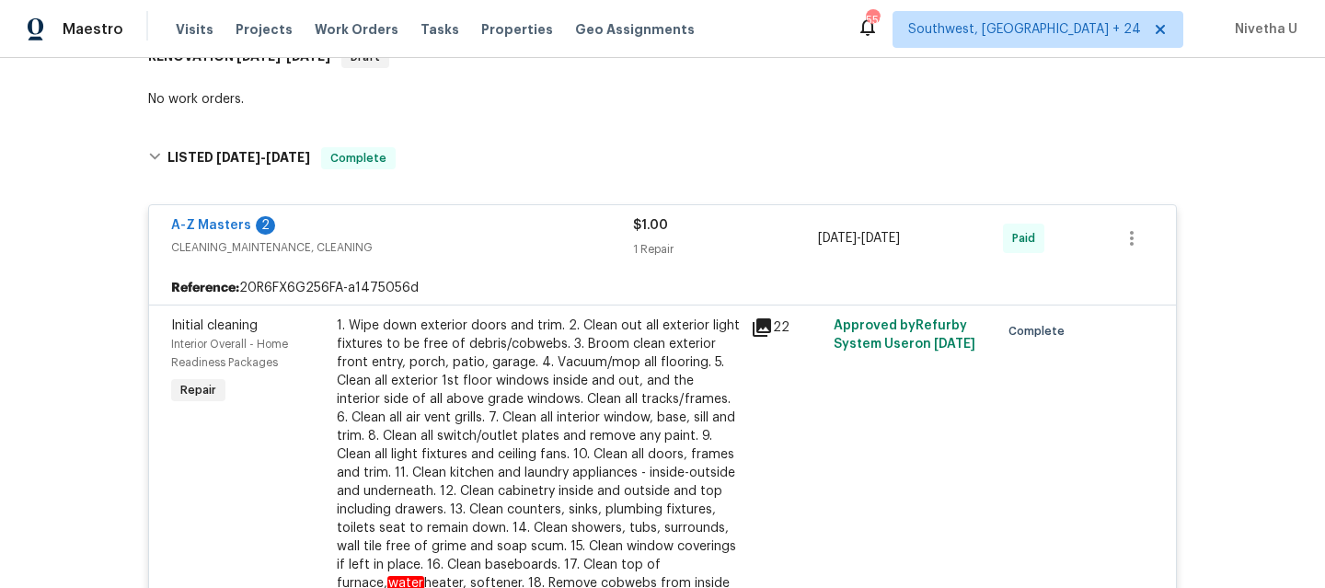
click at [487, 238] on span "CLEANING_MAINTENANCE, CLEANING" at bounding box center [402, 247] width 462 height 18
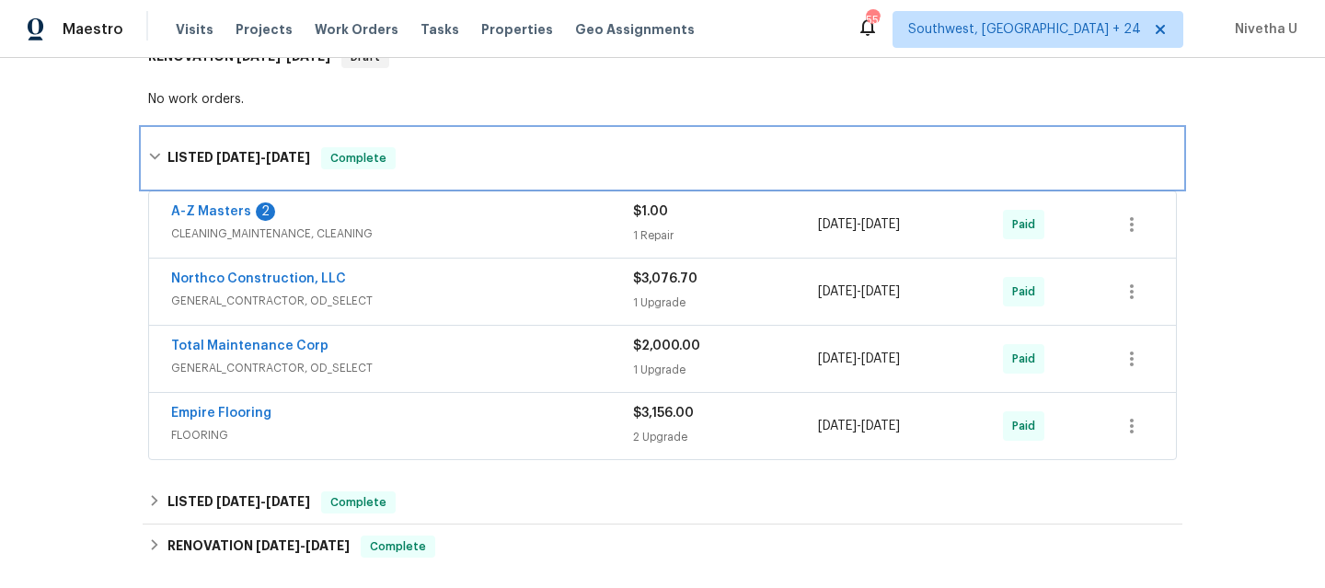
click at [467, 147] on div "LISTED [DATE] - [DATE] Complete" at bounding box center [662, 158] width 1029 height 22
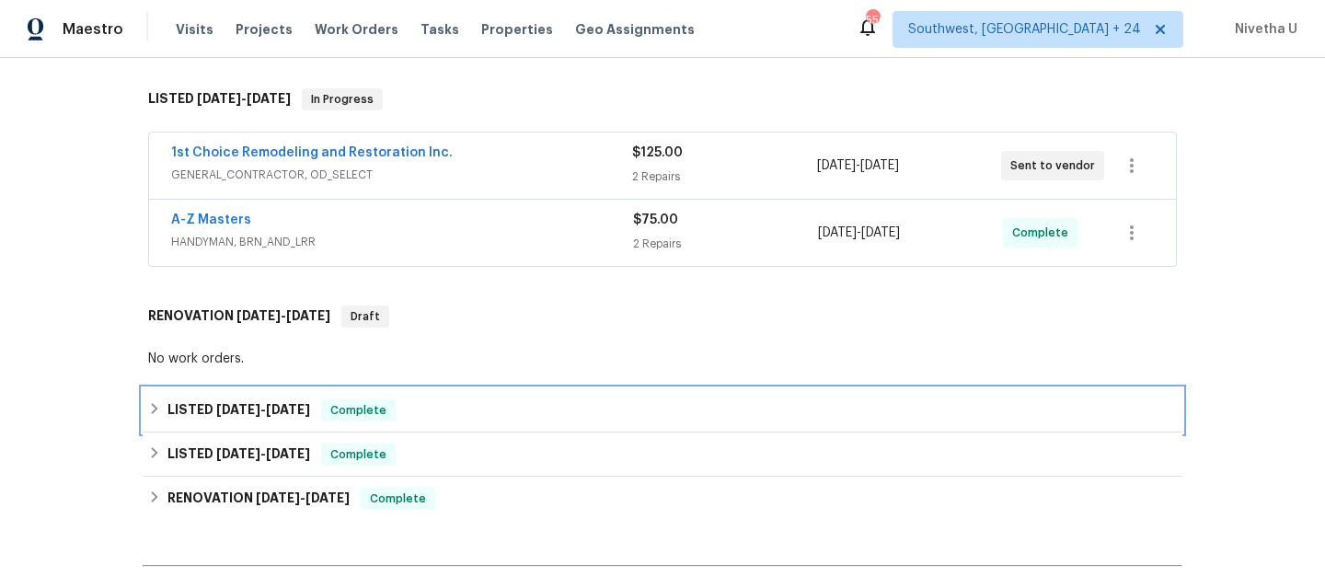
scroll to position [295, 0]
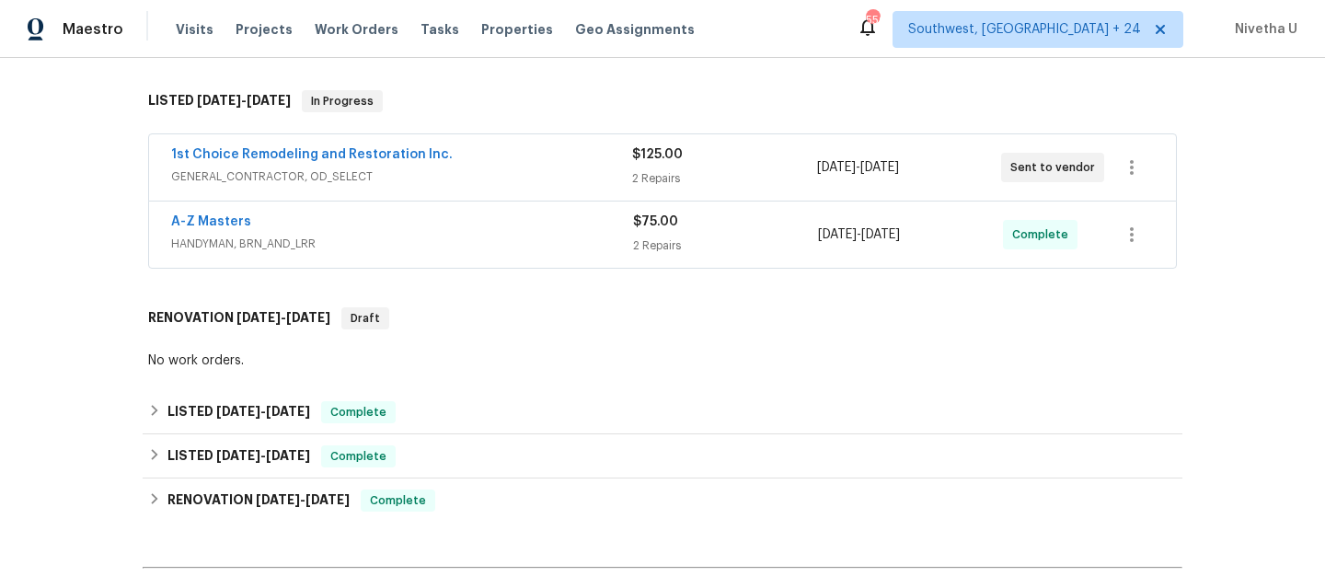
click at [482, 213] on div "A-Z Masters" at bounding box center [402, 224] width 462 height 22
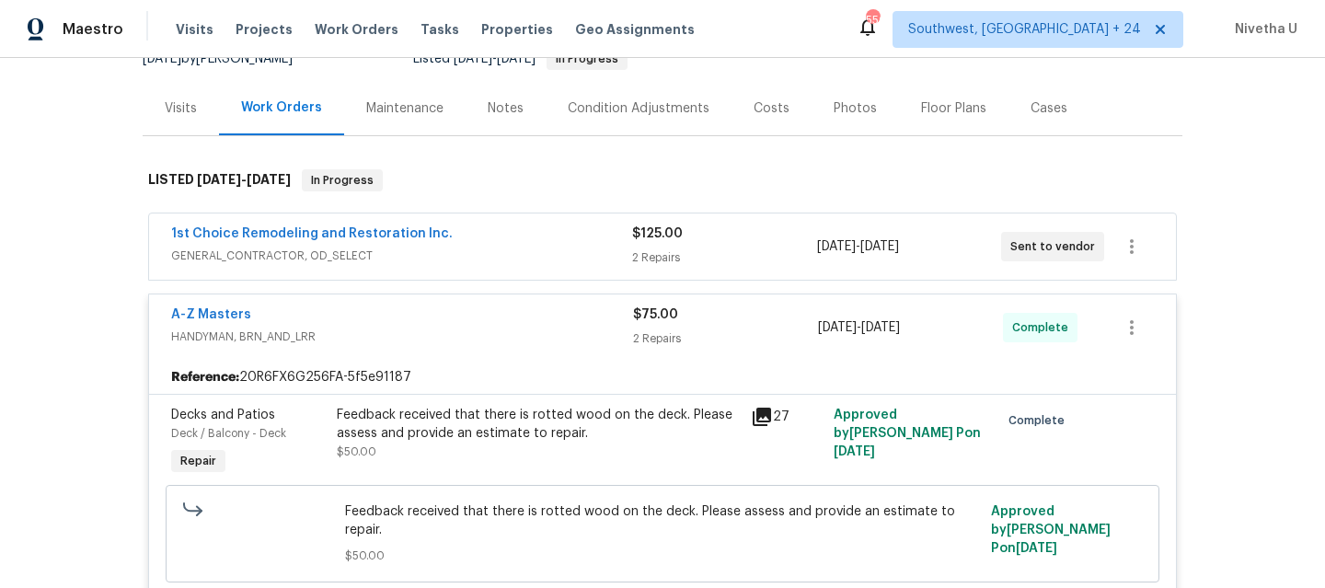
scroll to position [212, 0]
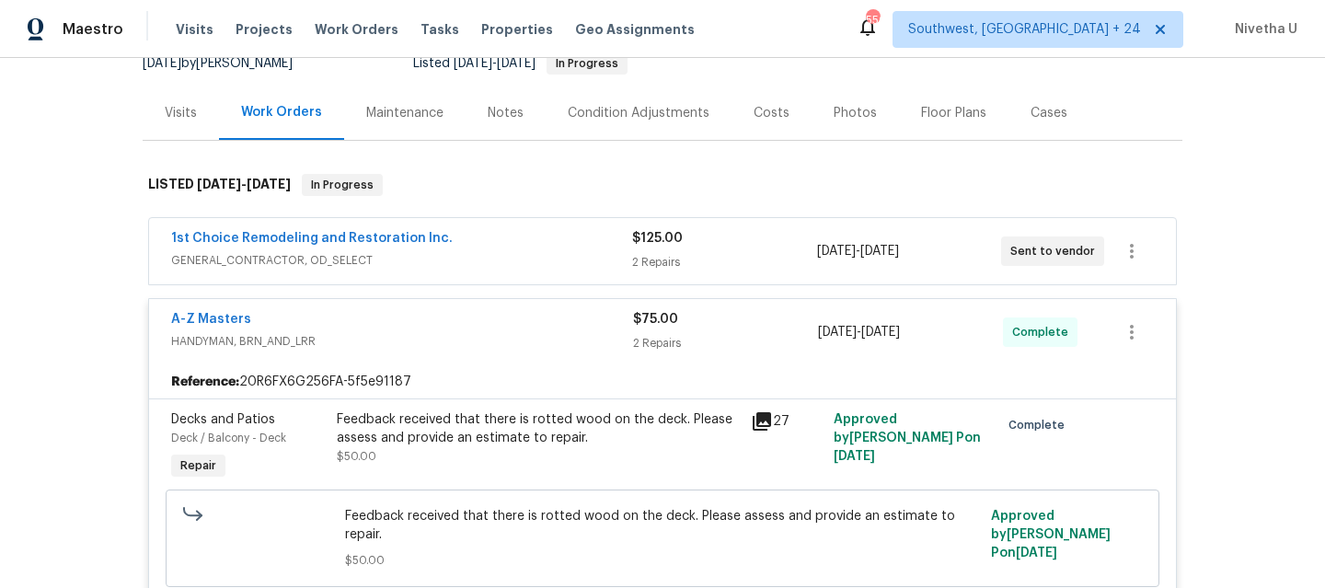
click at [561, 332] on span "HANDYMAN, BRN_AND_LRR" at bounding box center [402, 341] width 462 height 18
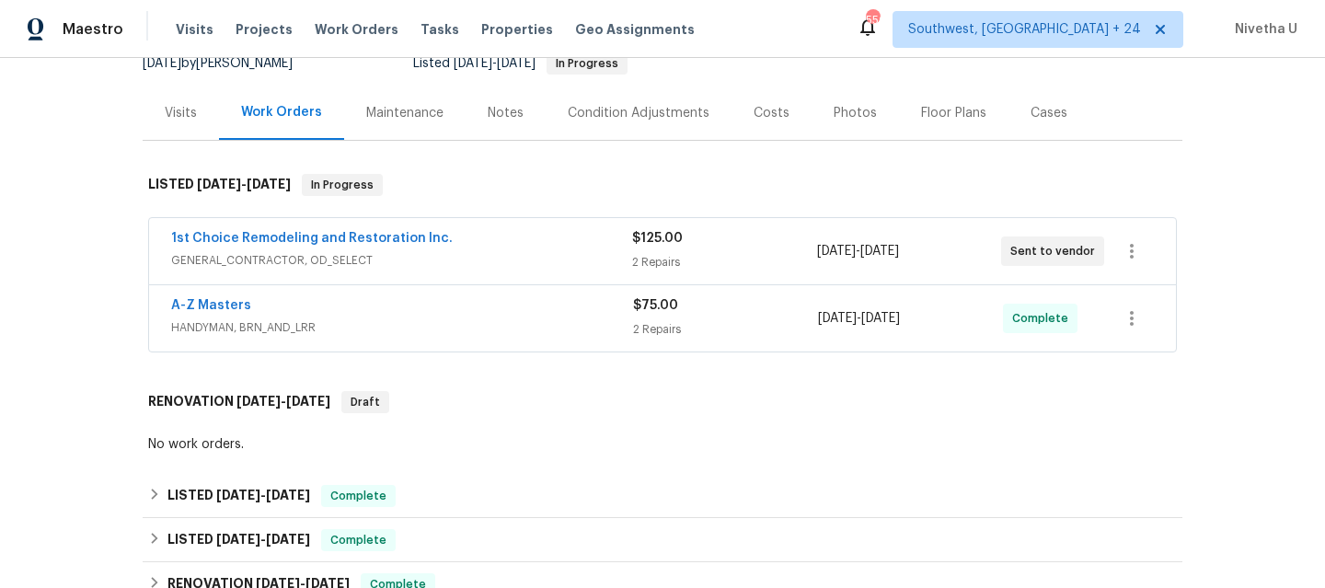
click at [519, 231] on div "1st Choice Remodeling and Restoration Inc." at bounding box center [401, 240] width 461 height 22
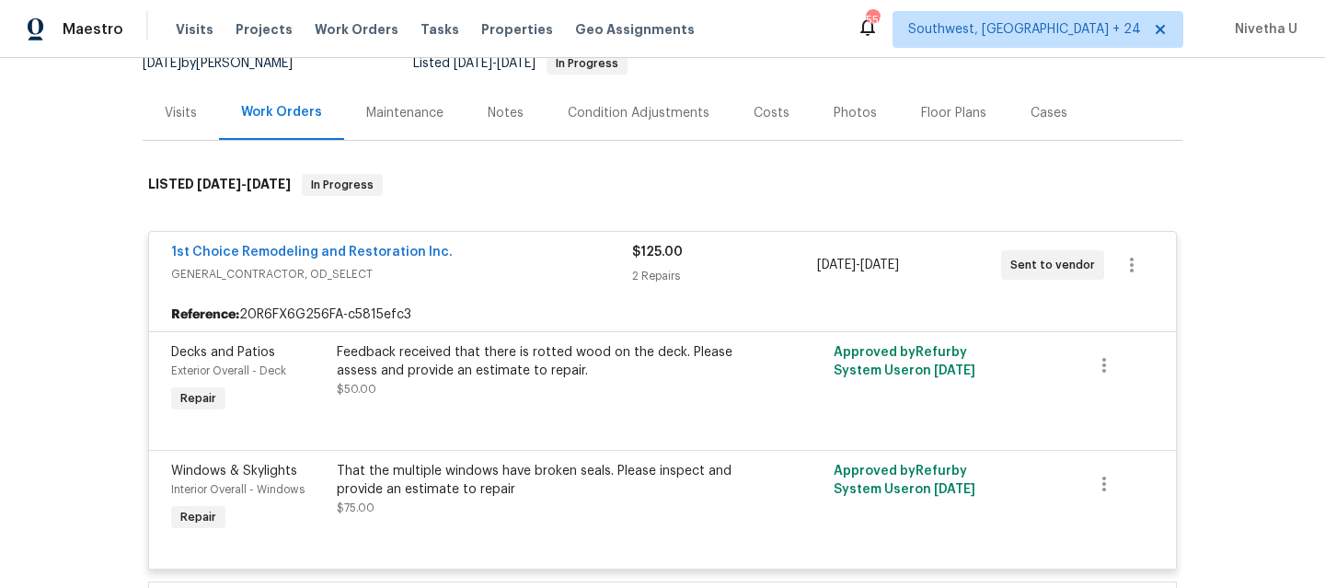
click at [521, 245] on div "1st Choice Remodeling and Restoration Inc." at bounding box center [401, 254] width 461 height 22
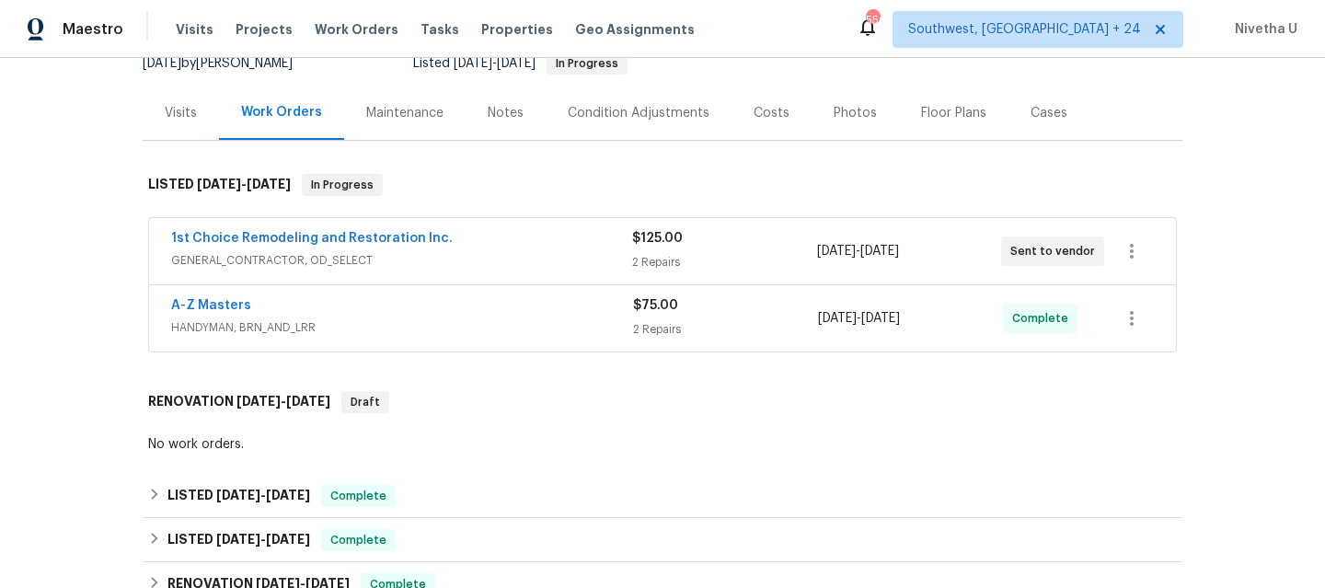
click at [521, 251] on span "GENERAL_CONTRACTOR, OD_SELECT" at bounding box center [401, 260] width 461 height 18
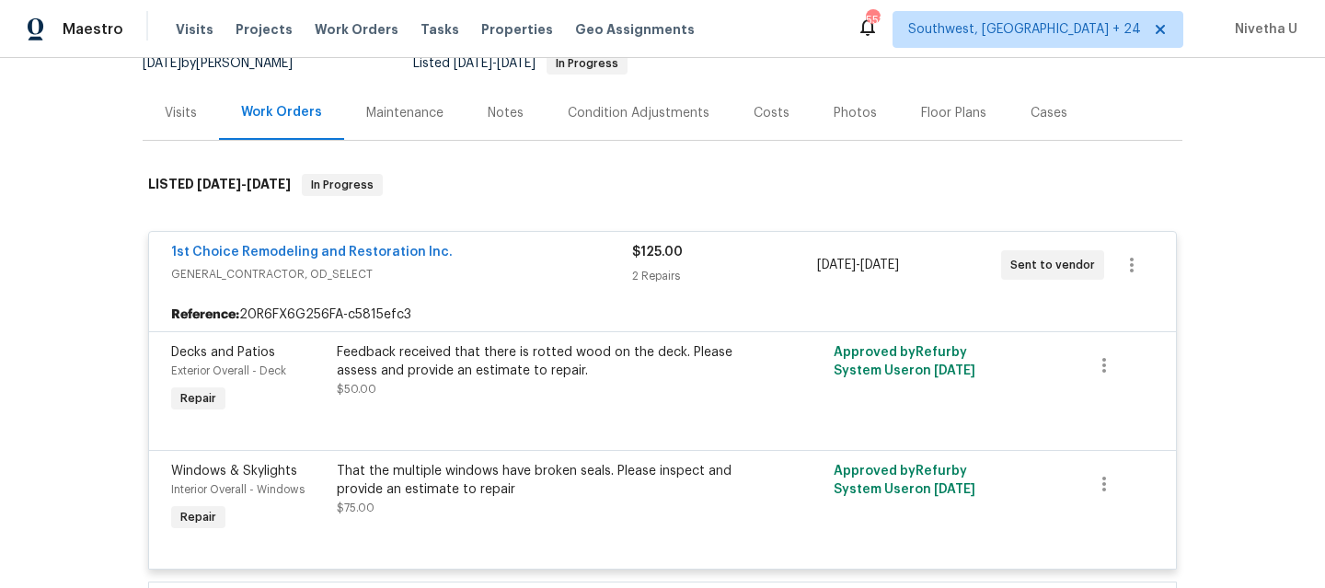
click at [521, 245] on div "1st Choice Remodeling and Restoration Inc." at bounding box center [401, 254] width 461 height 22
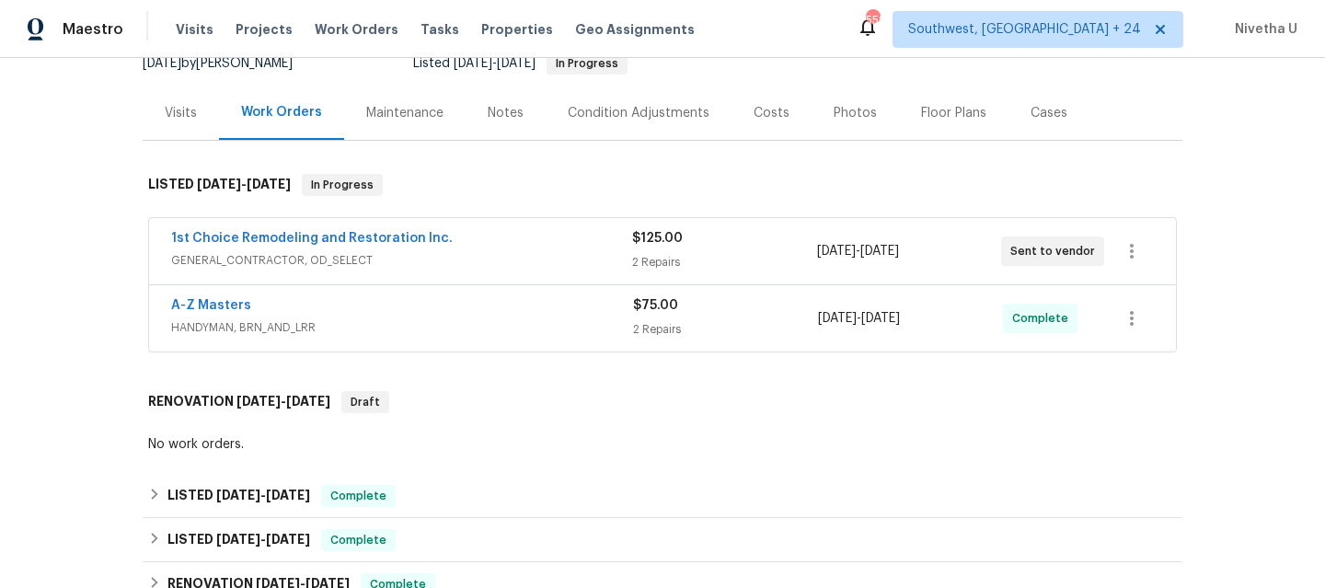
click at [490, 329] on div "A-Z Masters HANDYMAN, BRN_AND_LRR $75.00 2 Repairs [DATE] - [DATE] Complete" at bounding box center [662, 318] width 1027 height 66
click at [483, 326] on div "A-Z Masters HANDYMAN, BRN_AND_LRR $75.00 2 Repairs [DATE] - [DATE] Complete" at bounding box center [662, 318] width 1027 height 66
click at [483, 296] on div "A-Z Masters" at bounding box center [402, 307] width 462 height 22
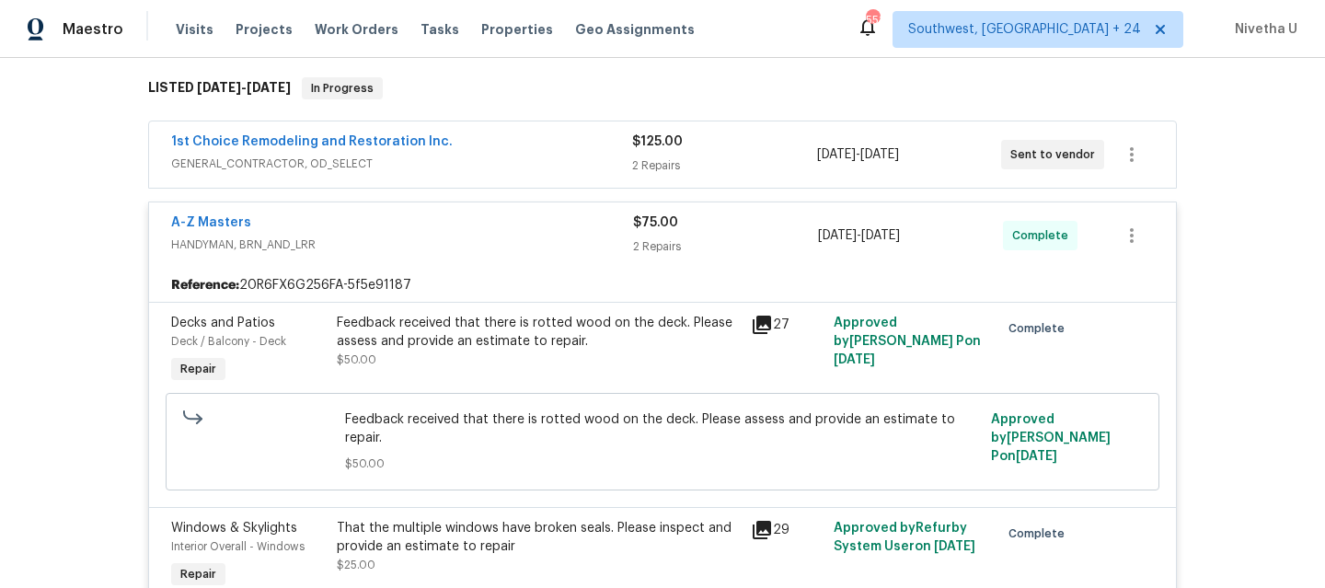
scroll to position [303, 0]
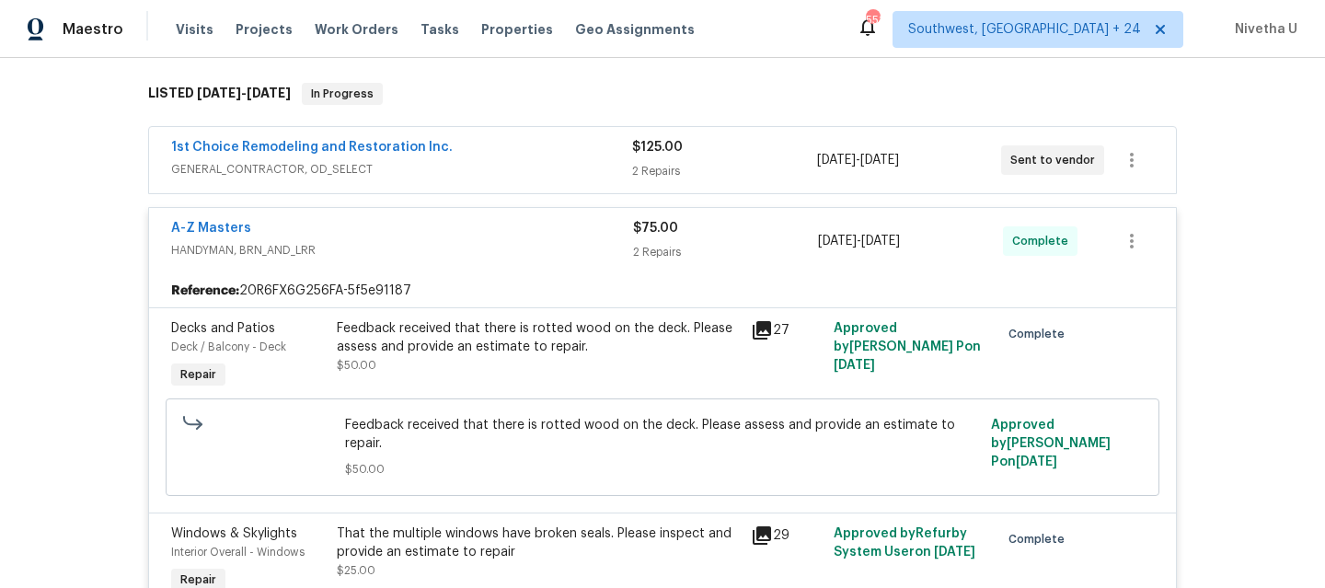
click at [530, 241] on span "HANDYMAN, BRN_AND_LRR" at bounding box center [402, 250] width 462 height 18
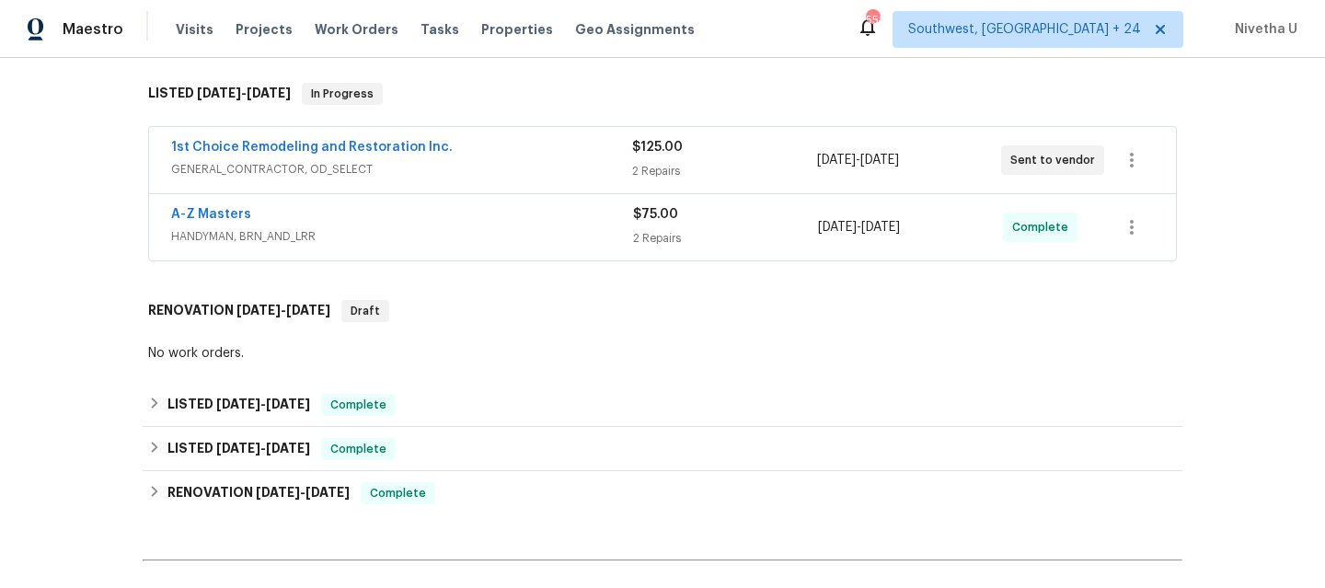
click at [525, 138] on div "1st Choice Remodeling and Restoration Inc." at bounding box center [401, 149] width 461 height 22
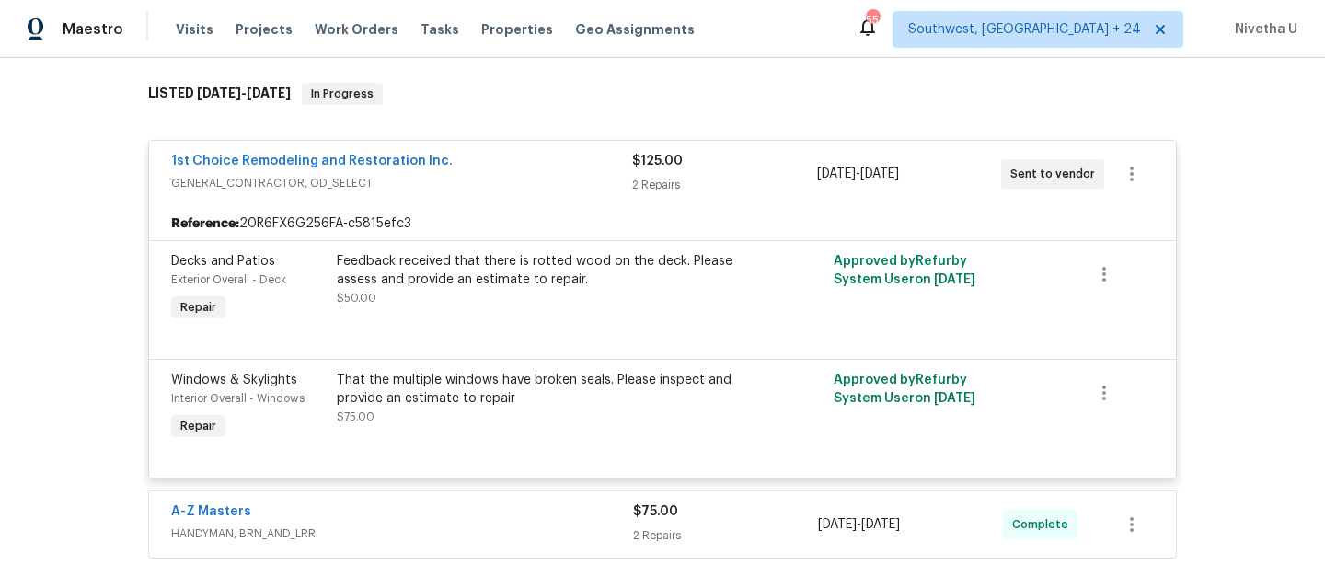
click at [528, 152] on div "1st Choice Remodeling and Restoration Inc." at bounding box center [401, 163] width 461 height 22
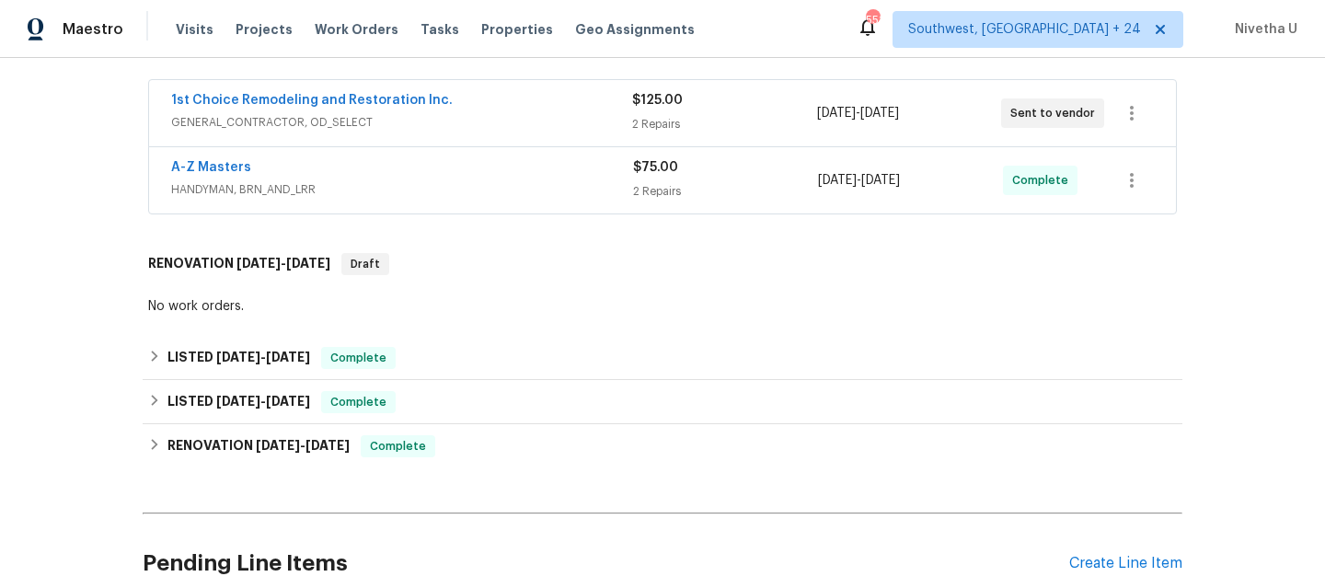
scroll to position [353, 0]
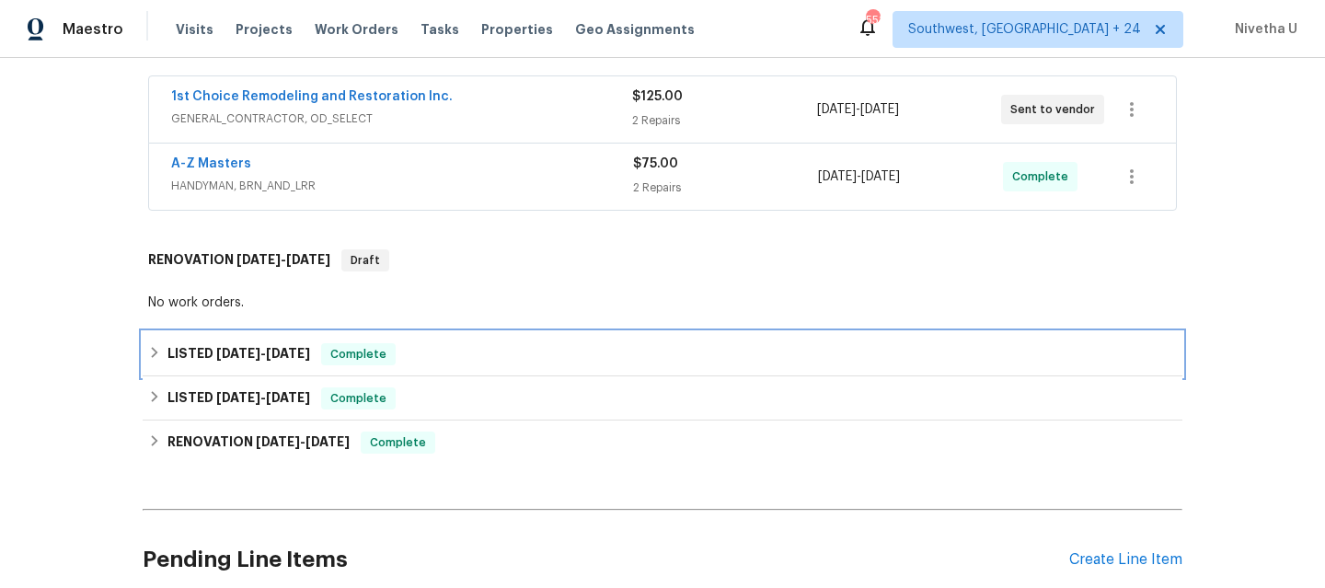
click at [455, 345] on div "LISTED [DATE] - [DATE] Complete" at bounding box center [662, 354] width 1029 height 22
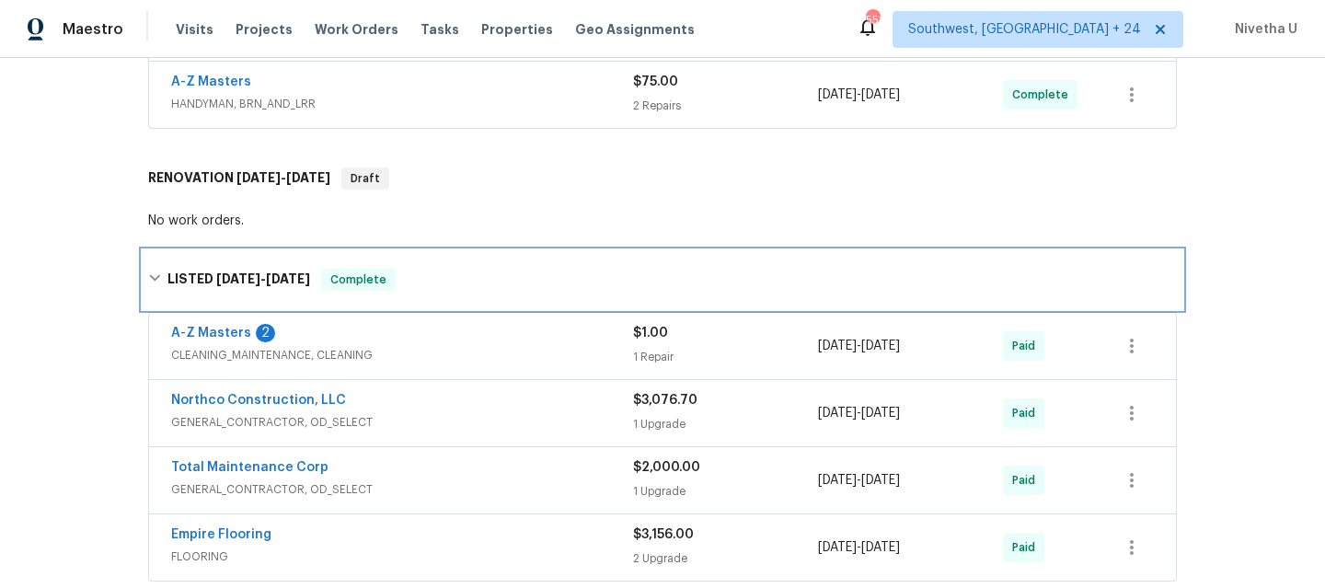
scroll to position [434, 0]
click at [434, 270] on div "LISTED [DATE] - [DATE] Complete" at bounding box center [662, 281] width 1029 height 22
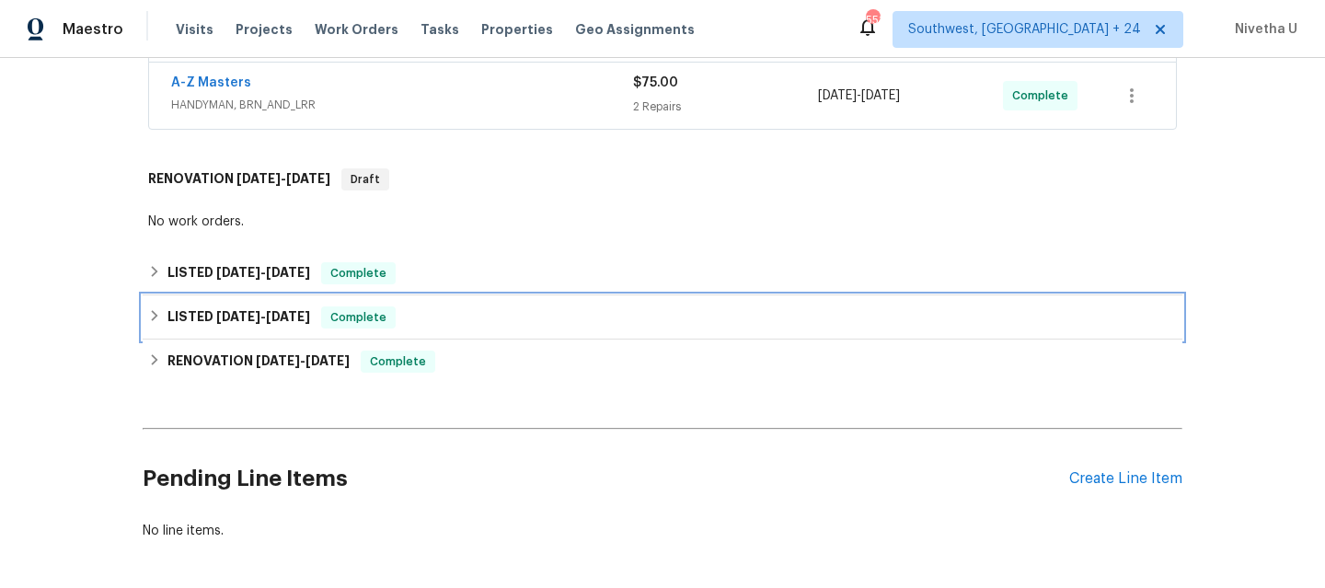
click at [436, 306] on div "LISTED [DATE] - [DATE] Complete" at bounding box center [662, 317] width 1029 height 22
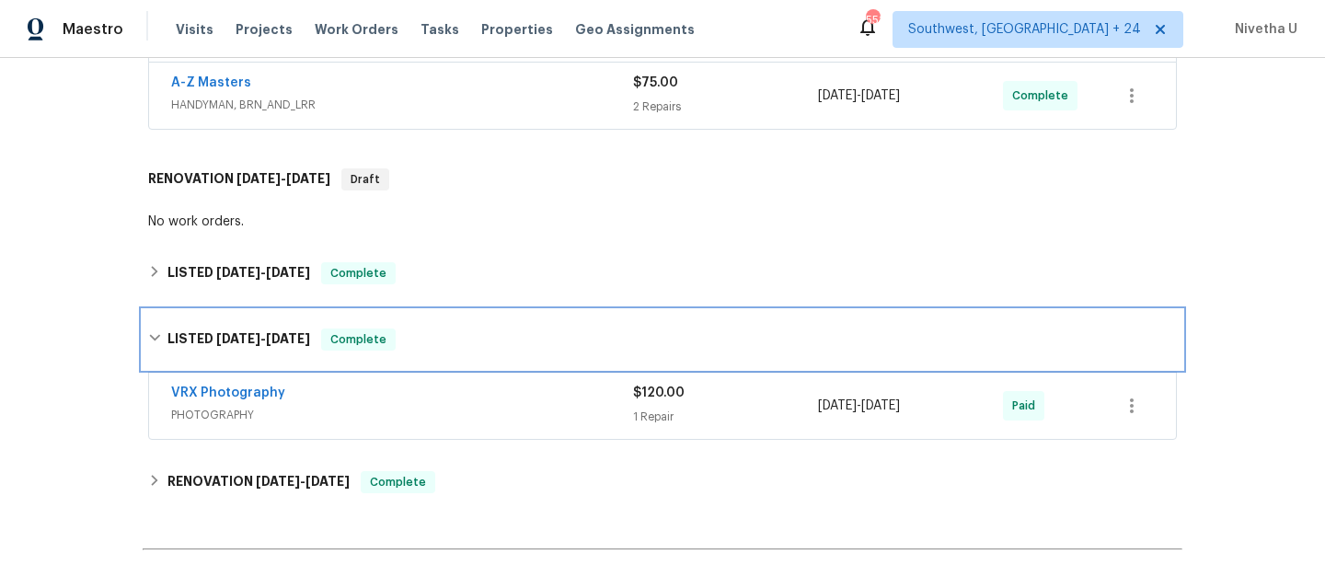
click at [438, 329] on div "LISTED [DATE] - [DATE] Complete" at bounding box center [662, 340] width 1029 height 22
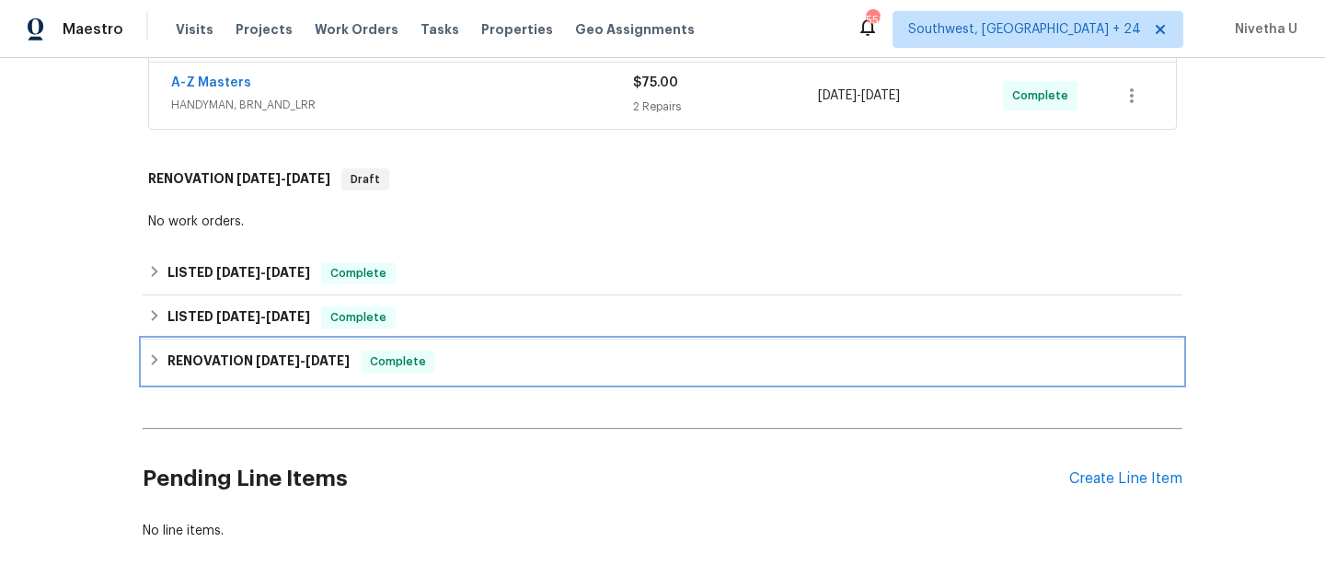
click at [435, 351] on div "Complete" at bounding box center [398, 362] width 75 height 22
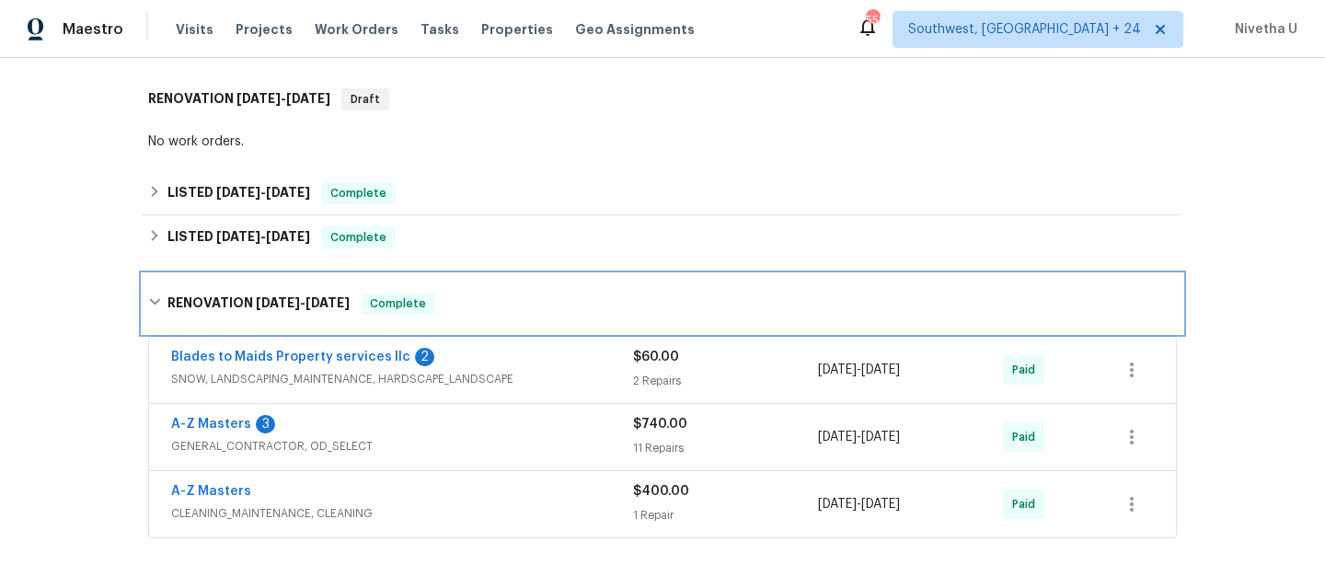
click at [450, 293] on div "RENOVATION [DATE] - [DATE] Complete" at bounding box center [662, 304] width 1029 height 22
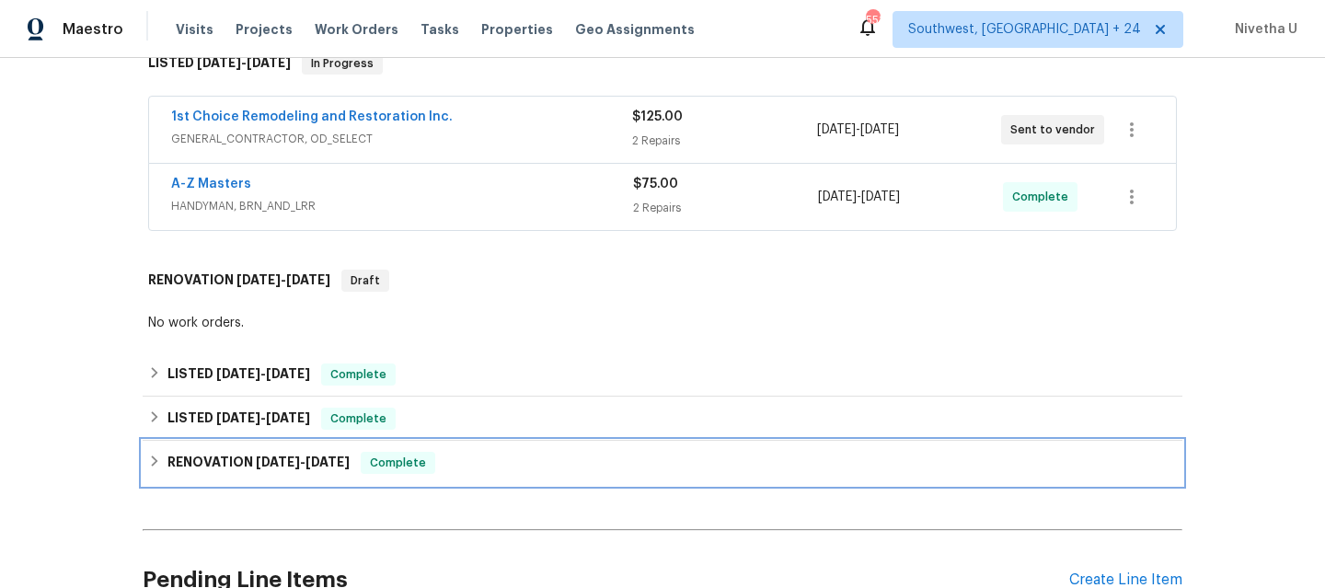
scroll to position [329, 0]
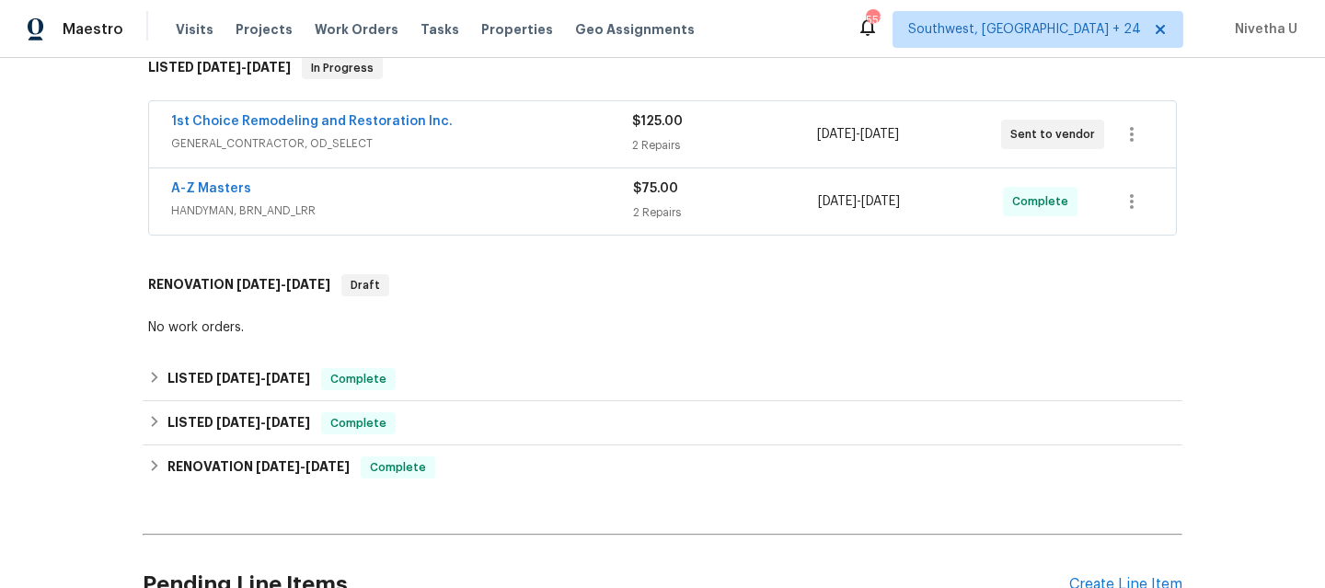
click at [442, 179] on div "A-Z Masters" at bounding box center [402, 190] width 462 height 22
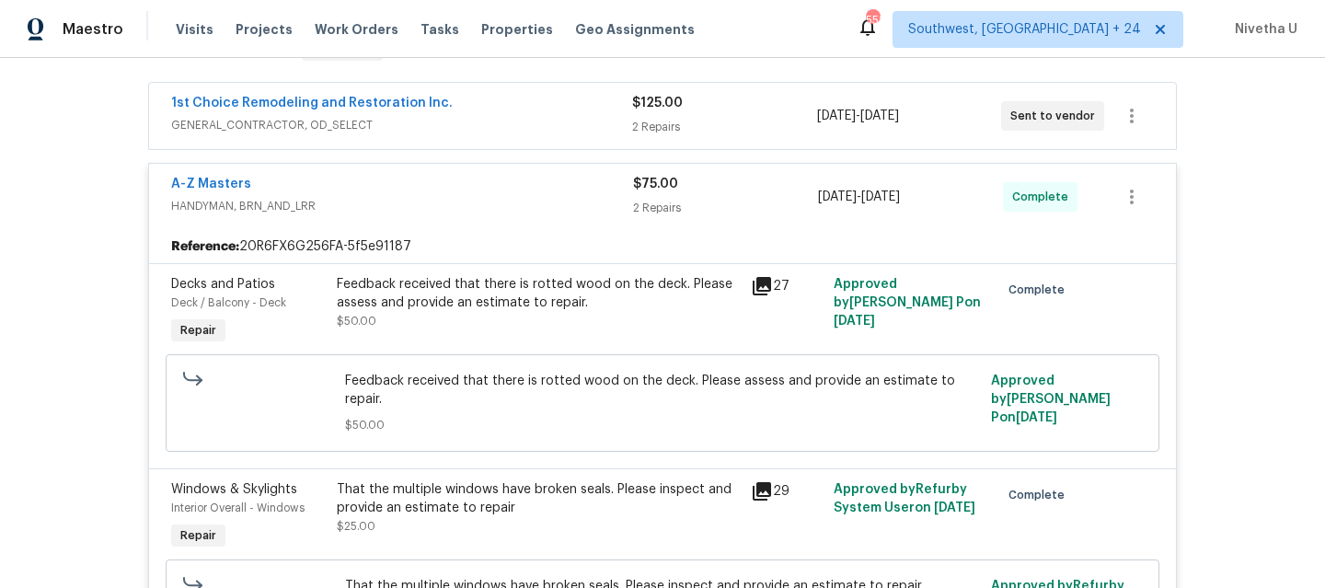
scroll to position [346, 0]
click at [442, 198] on span "HANDYMAN, BRN_AND_LRR" at bounding box center [402, 207] width 462 height 18
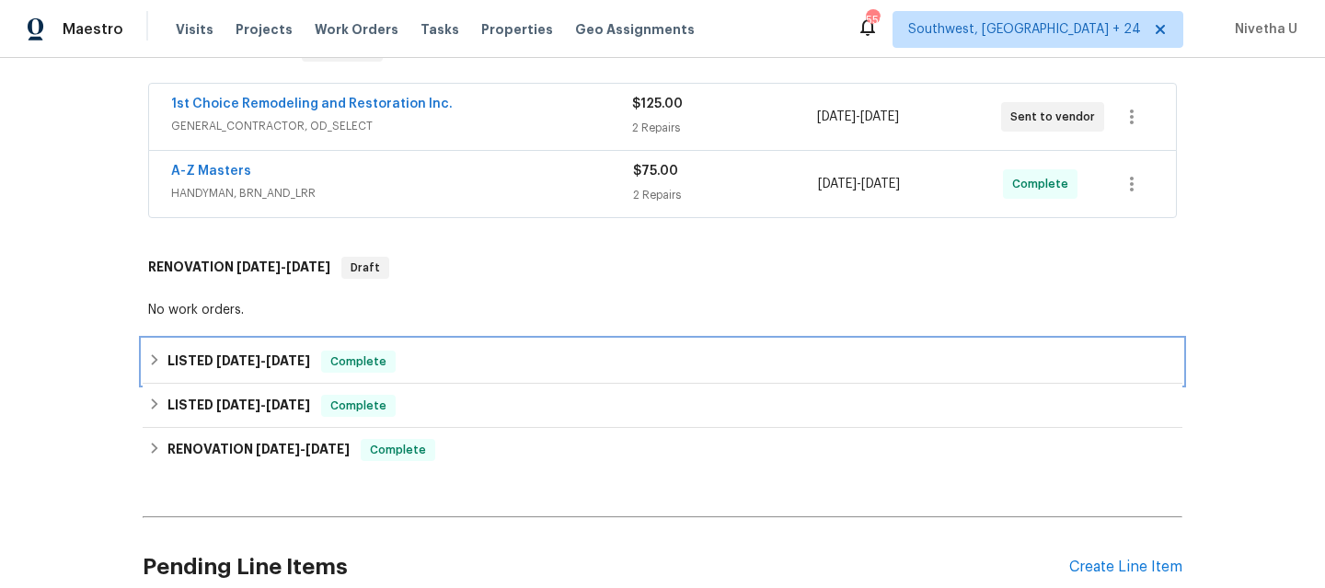
click at [490, 340] on div "LISTED [DATE] - [DATE] Complete" at bounding box center [663, 362] width 1040 height 44
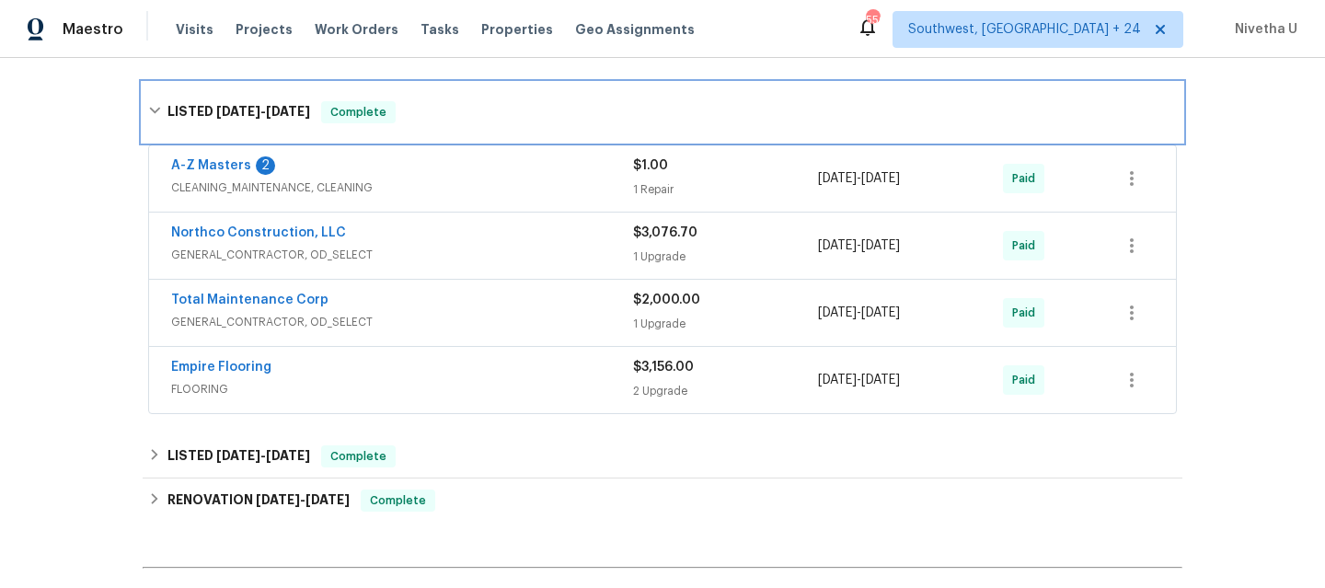
scroll to position [607, 0]
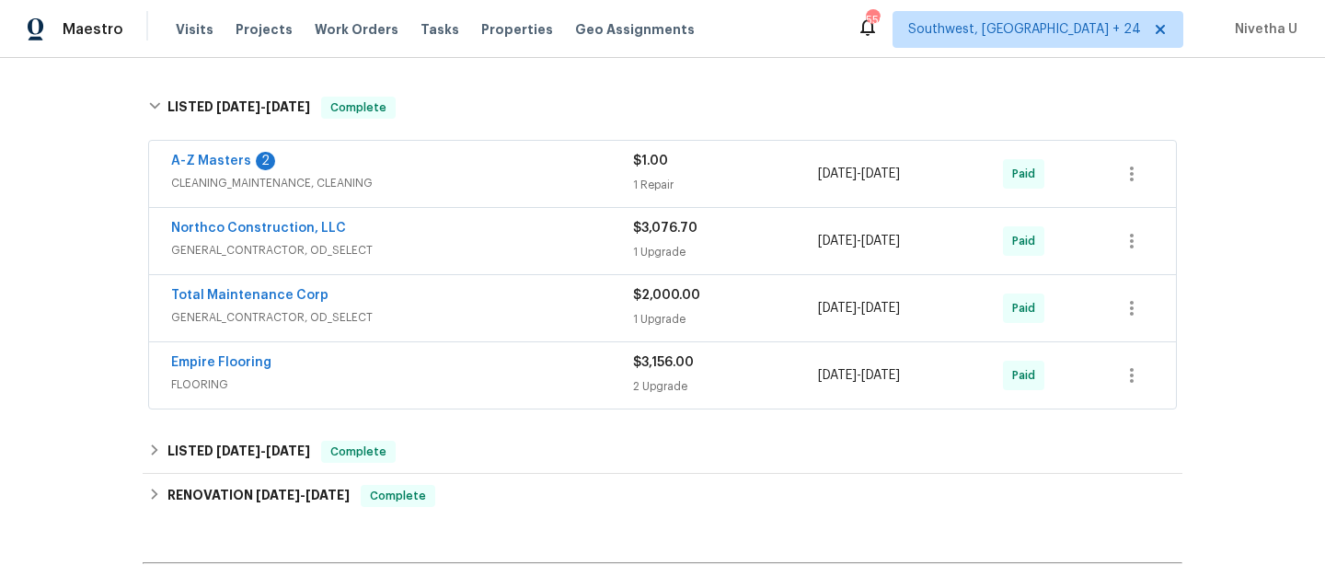
click at [459, 353] on div "Empire Flooring" at bounding box center [402, 364] width 462 height 22
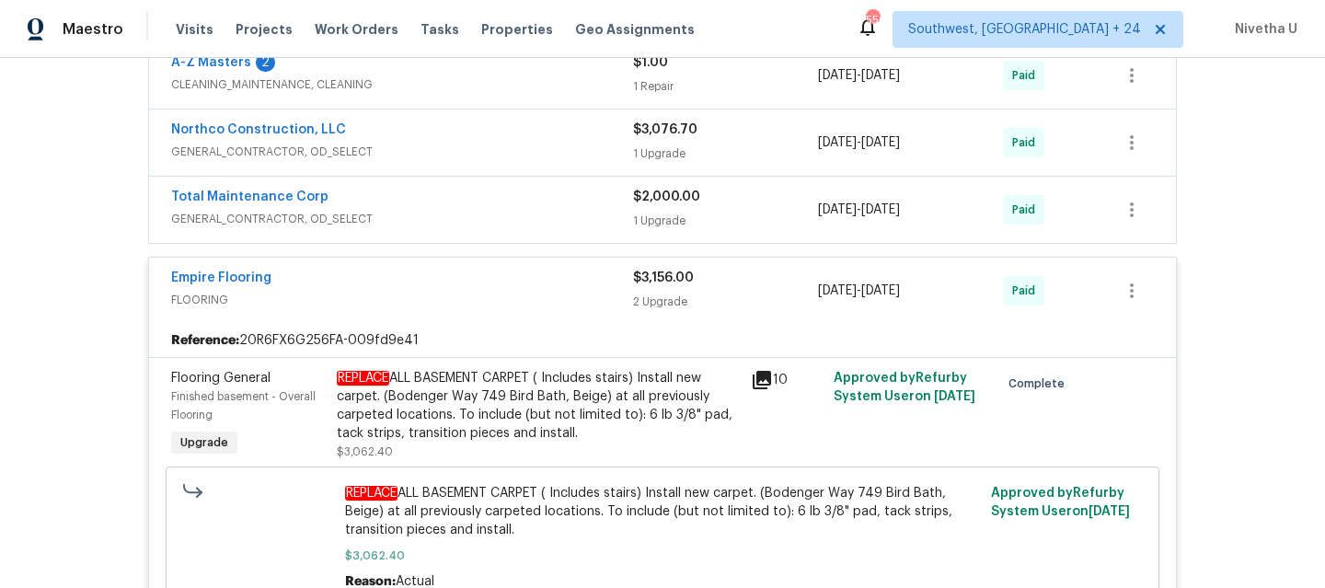
scroll to position [702, 0]
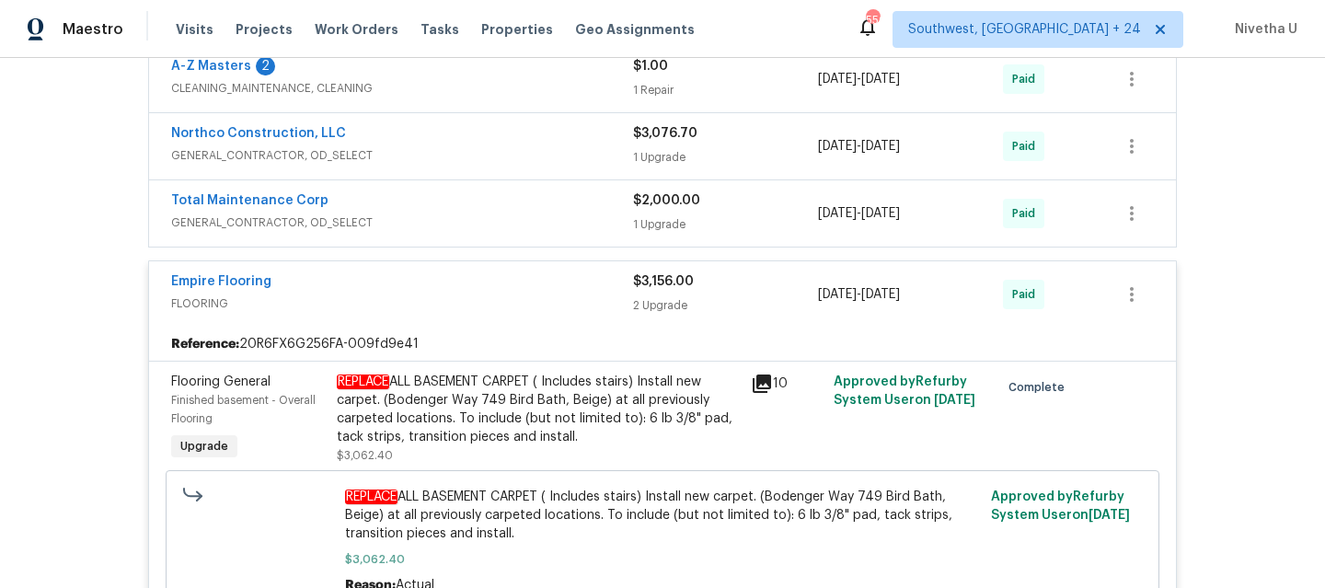
click at [420, 272] on div "Empire Flooring" at bounding box center [402, 283] width 462 height 22
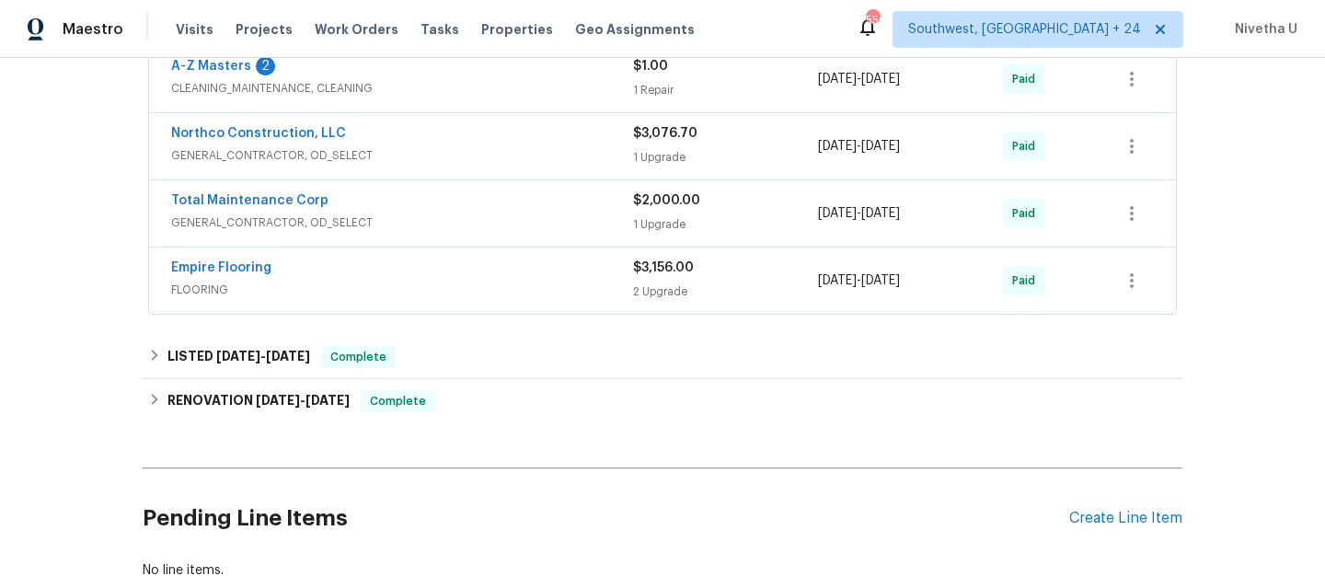
click at [438, 214] on div "Total Maintenance Corp GENERAL_CONTRACTOR, OD_SELECT" at bounding box center [402, 213] width 462 height 44
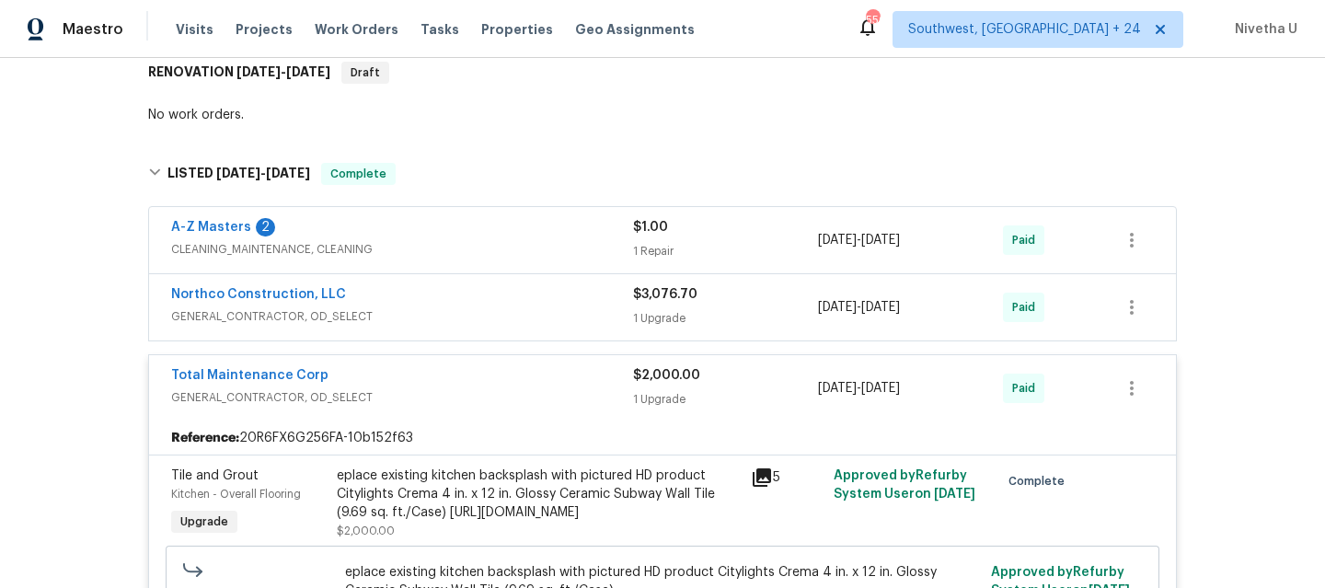
scroll to position [542, 0]
click at [433, 387] on span "GENERAL_CONTRACTOR, OD_SELECT" at bounding box center [402, 396] width 462 height 18
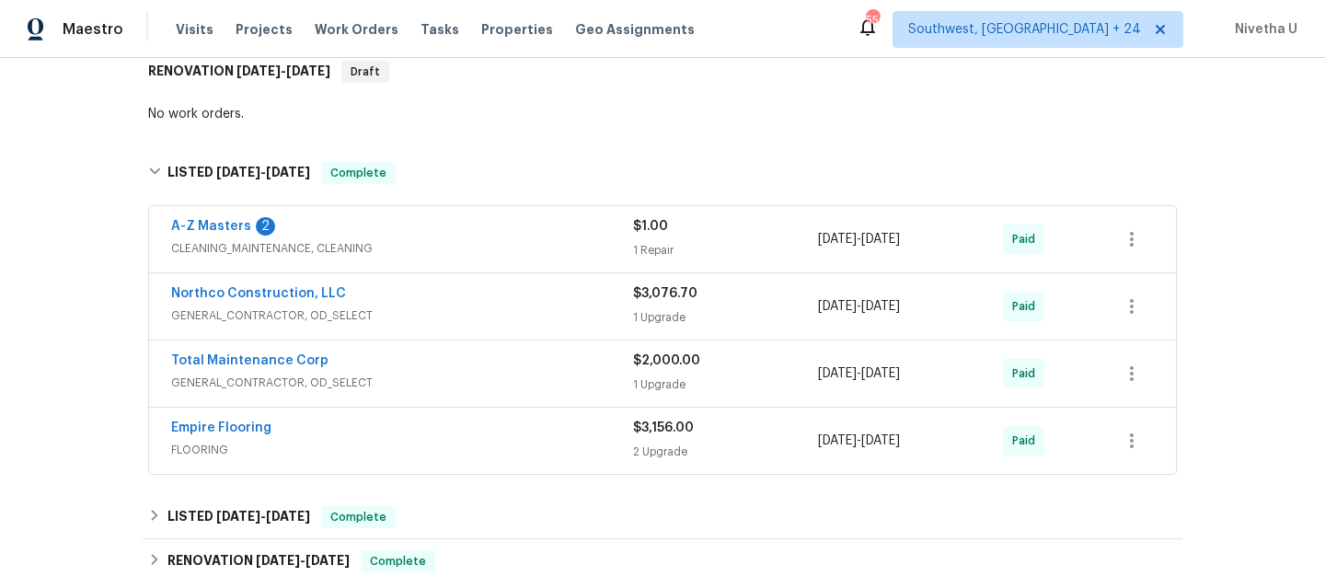
click at [433, 306] on span "GENERAL_CONTRACTOR, OD_SELECT" at bounding box center [402, 315] width 462 height 18
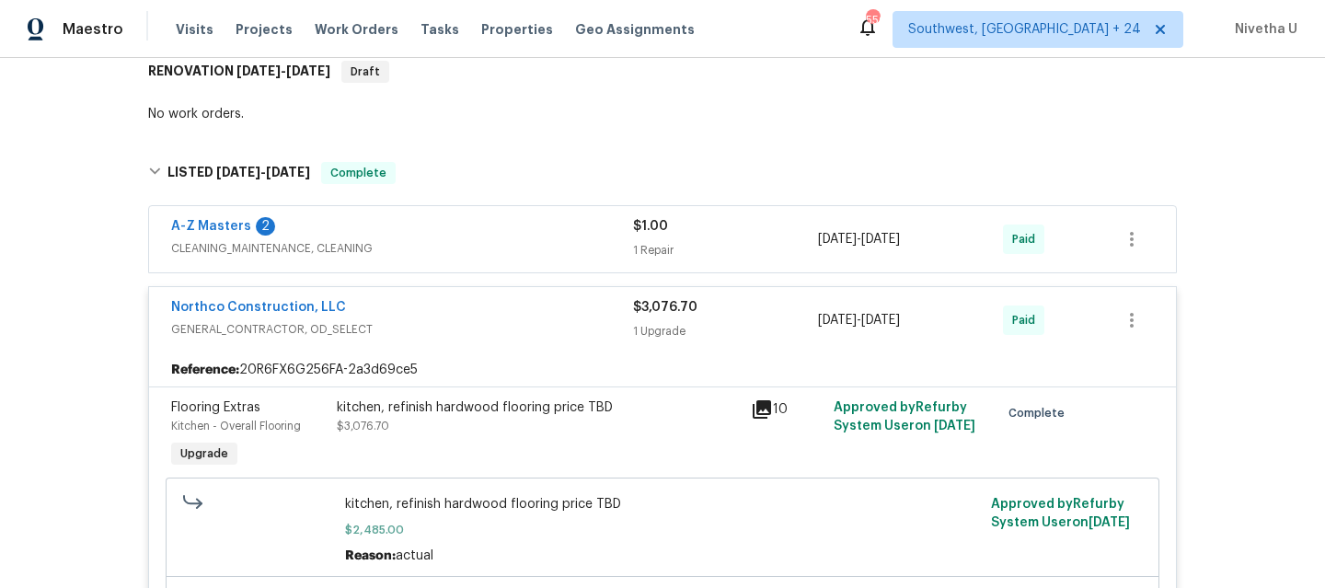
click at [433, 320] on span "GENERAL_CONTRACTOR, OD_SELECT" at bounding box center [402, 329] width 462 height 18
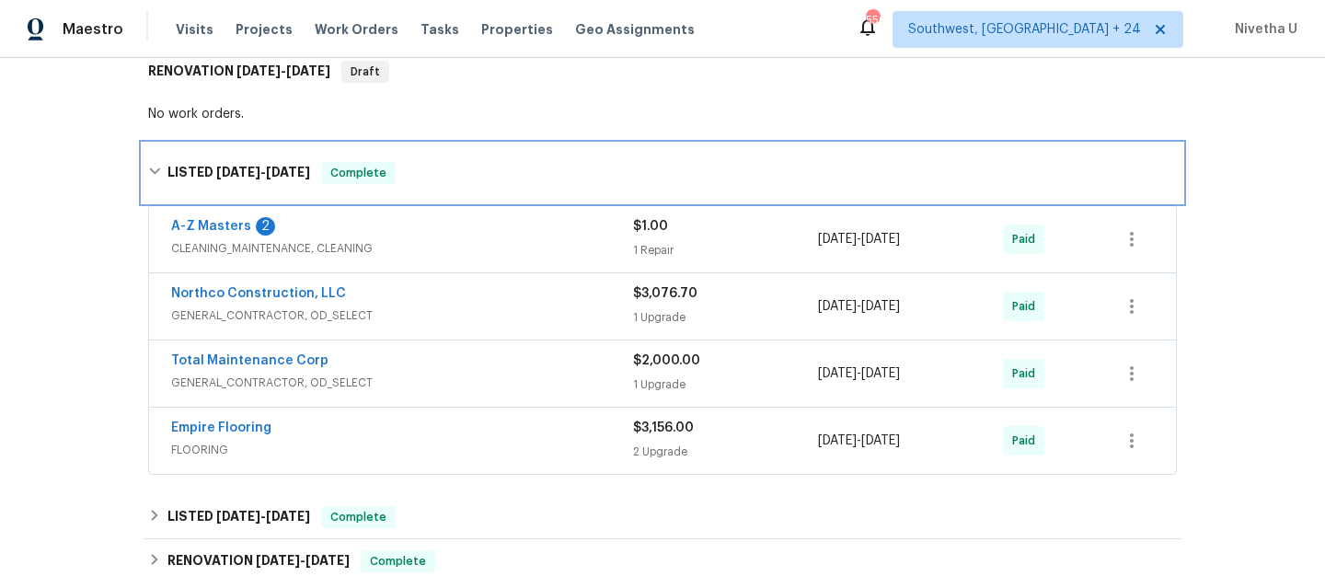
click at [433, 179] on div "LISTED [DATE] - [DATE] Complete" at bounding box center [663, 173] width 1040 height 59
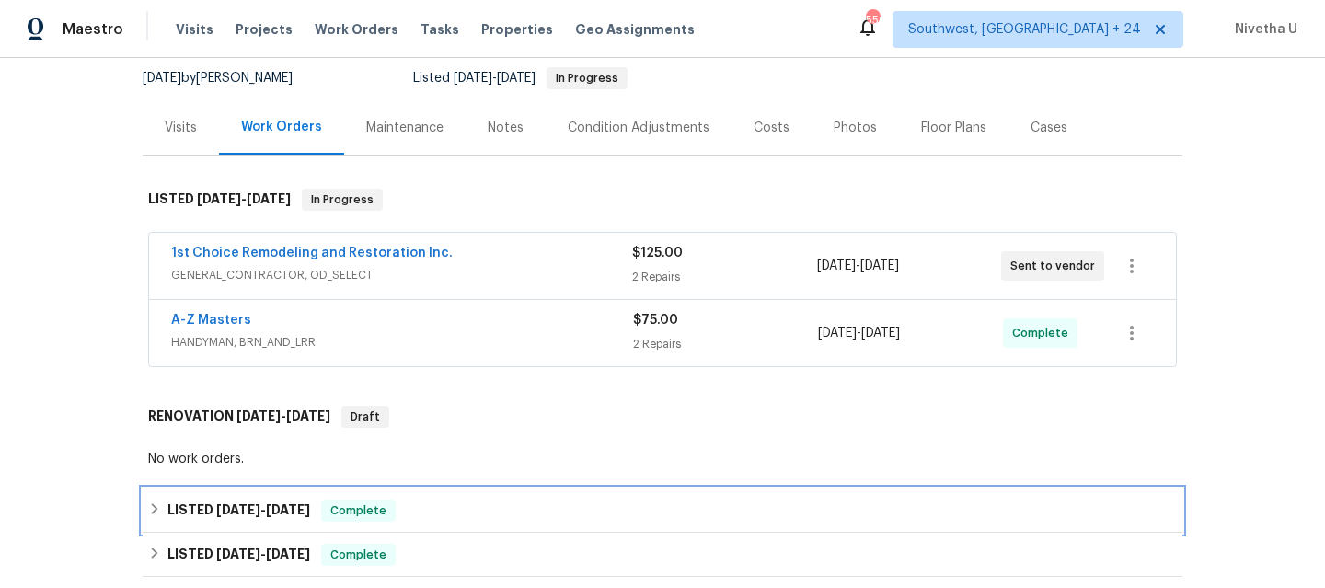
scroll to position [184, 0]
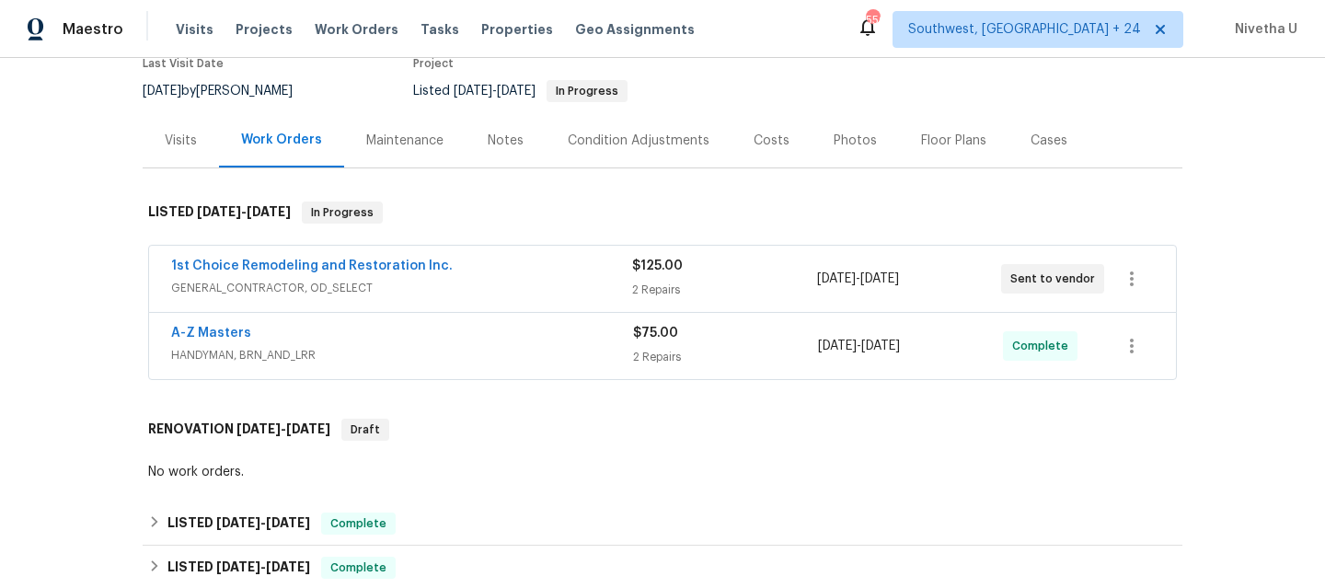
click at [437, 346] on span "HANDYMAN, BRN_AND_LRR" at bounding box center [402, 355] width 462 height 18
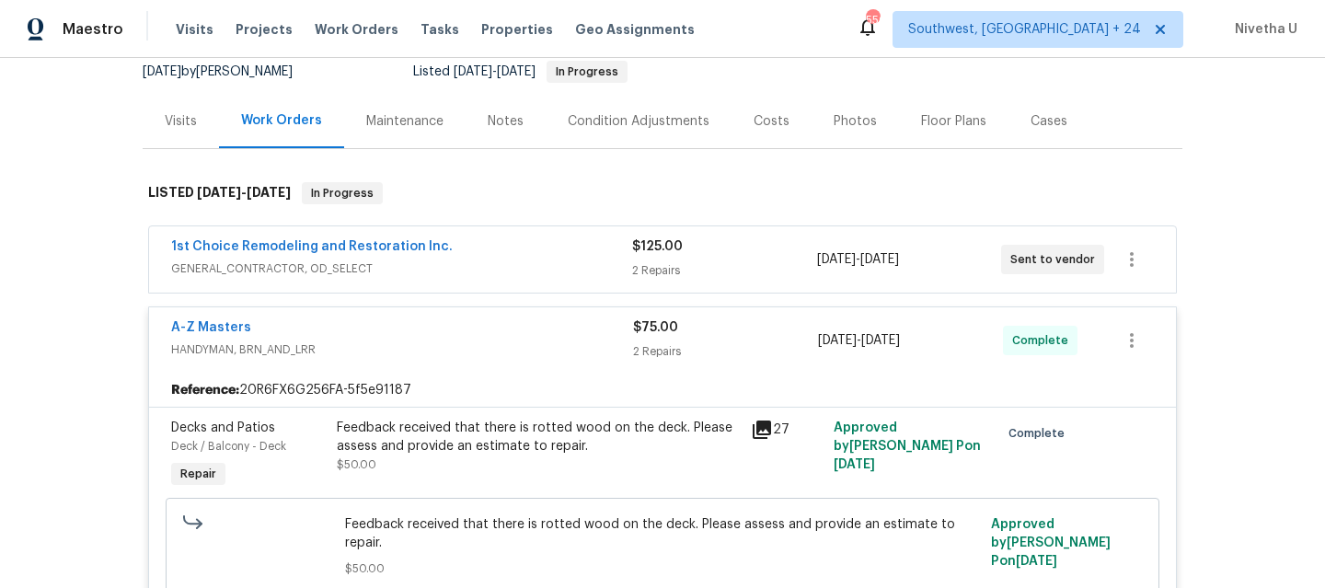
scroll to position [194, 0]
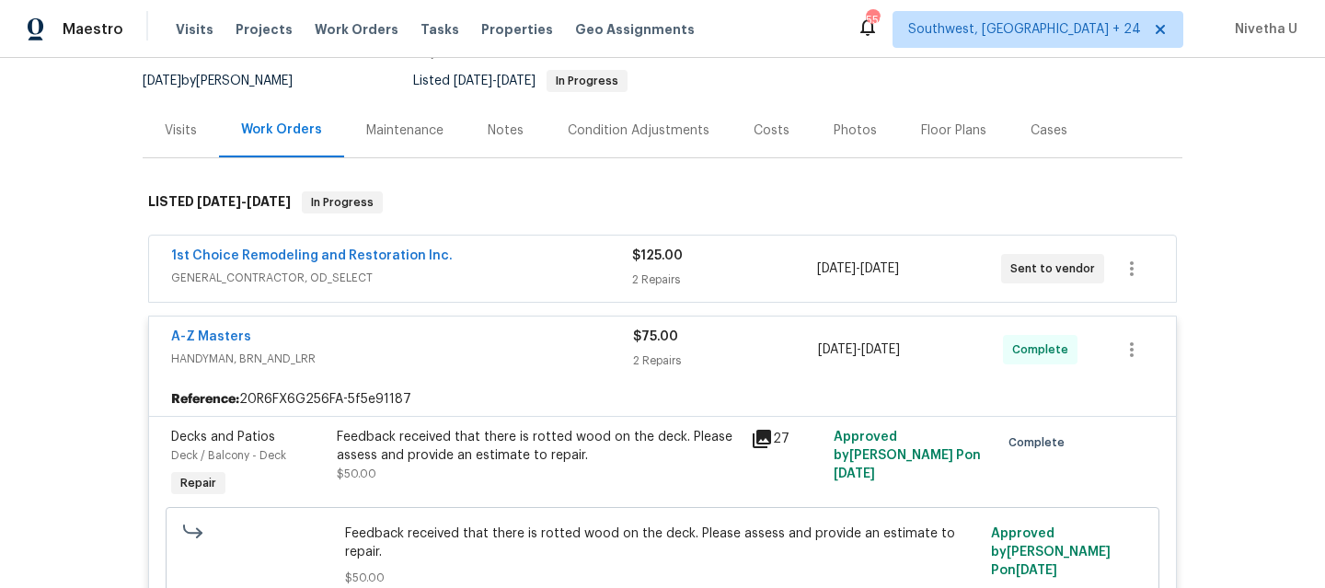
click at [439, 328] on div "A-Z Masters" at bounding box center [402, 339] width 462 height 22
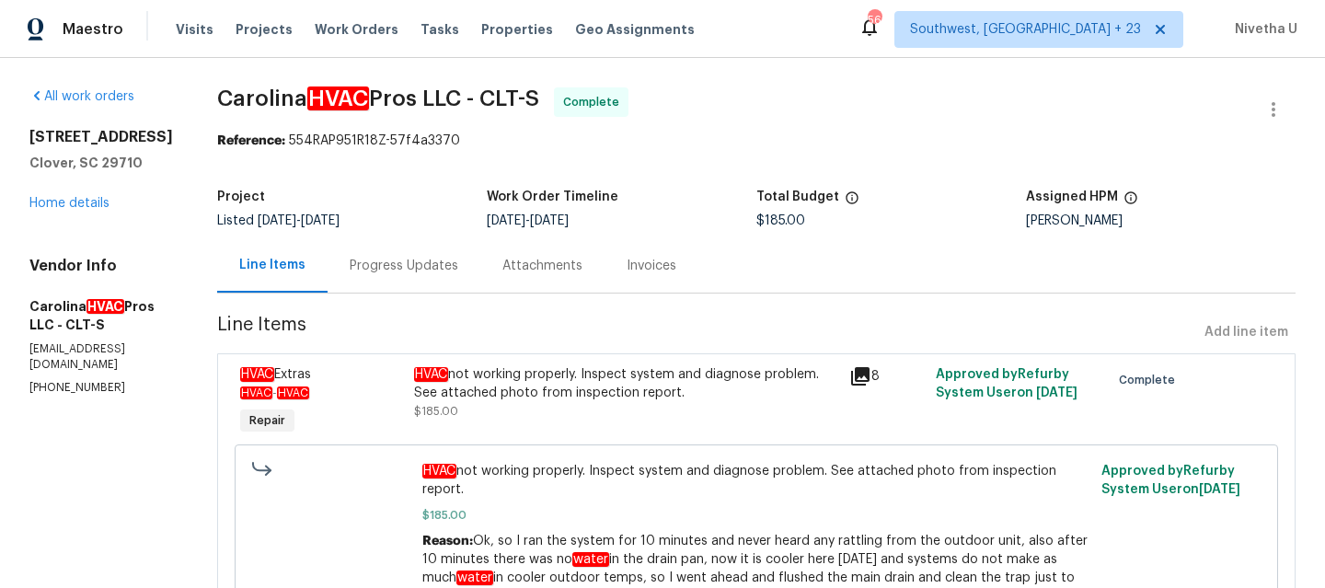
click at [419, 271] on div "Progress Updates" at bounding box center [404, 266] width 109 height 18
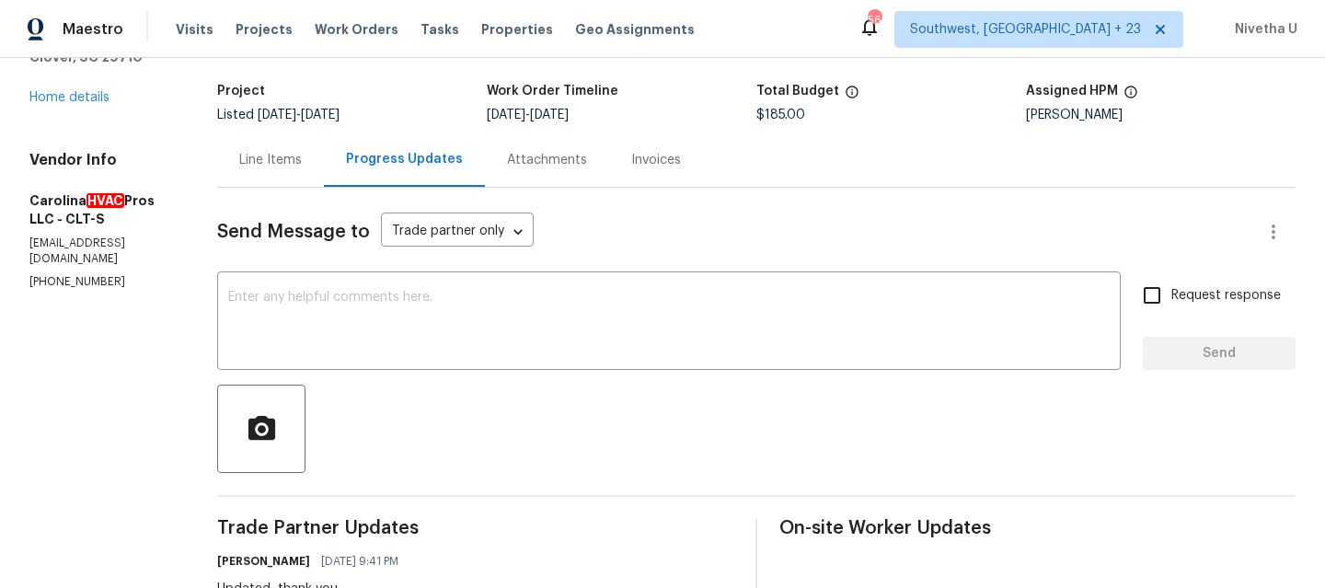
scroll to position [105, 0]
click at [248, 193] on div "Send Message to Trade partner only Trade partner only ​ x ​ Request response Se…" at bounding box center [756, 596] width 1079 height 815
click at [248, 175] on div "Line Items" at bounding box center [270, 160] width 107 height 54
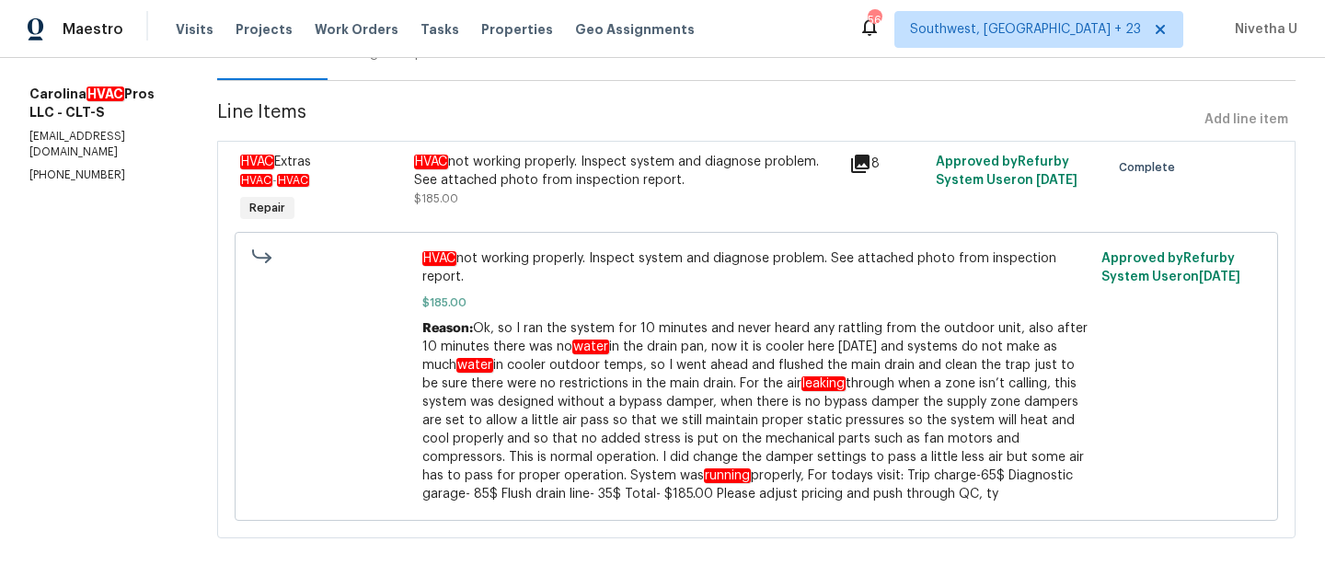
scroll to position [229, 0]
